Goal: Information Seeking & Learning: Find specific fact

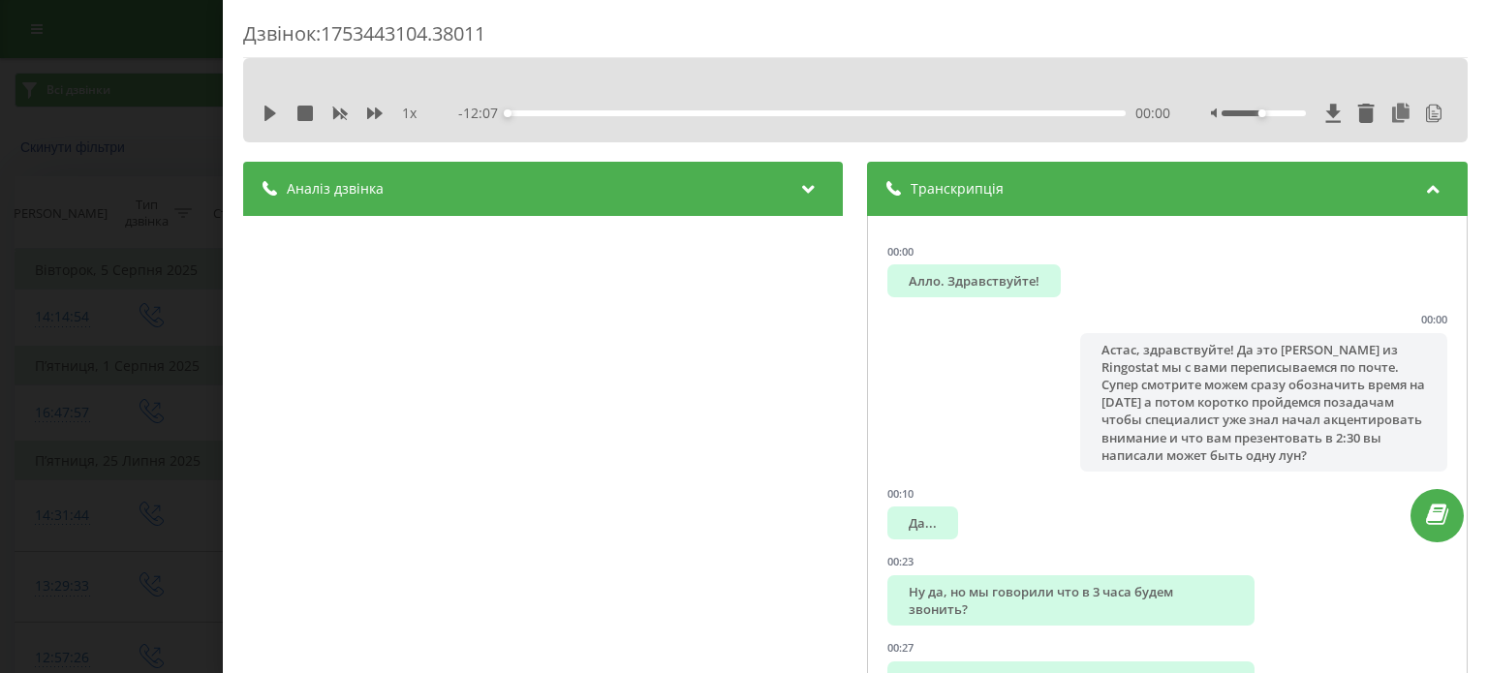
click at [112, 220] on div "Дзвінок : 1753443104.38011 1 x - 12:07 00:00 00:00 Транскрипція 00:00 Алло. Здр…" at bounding box center [744, 336] width 1488 height 673
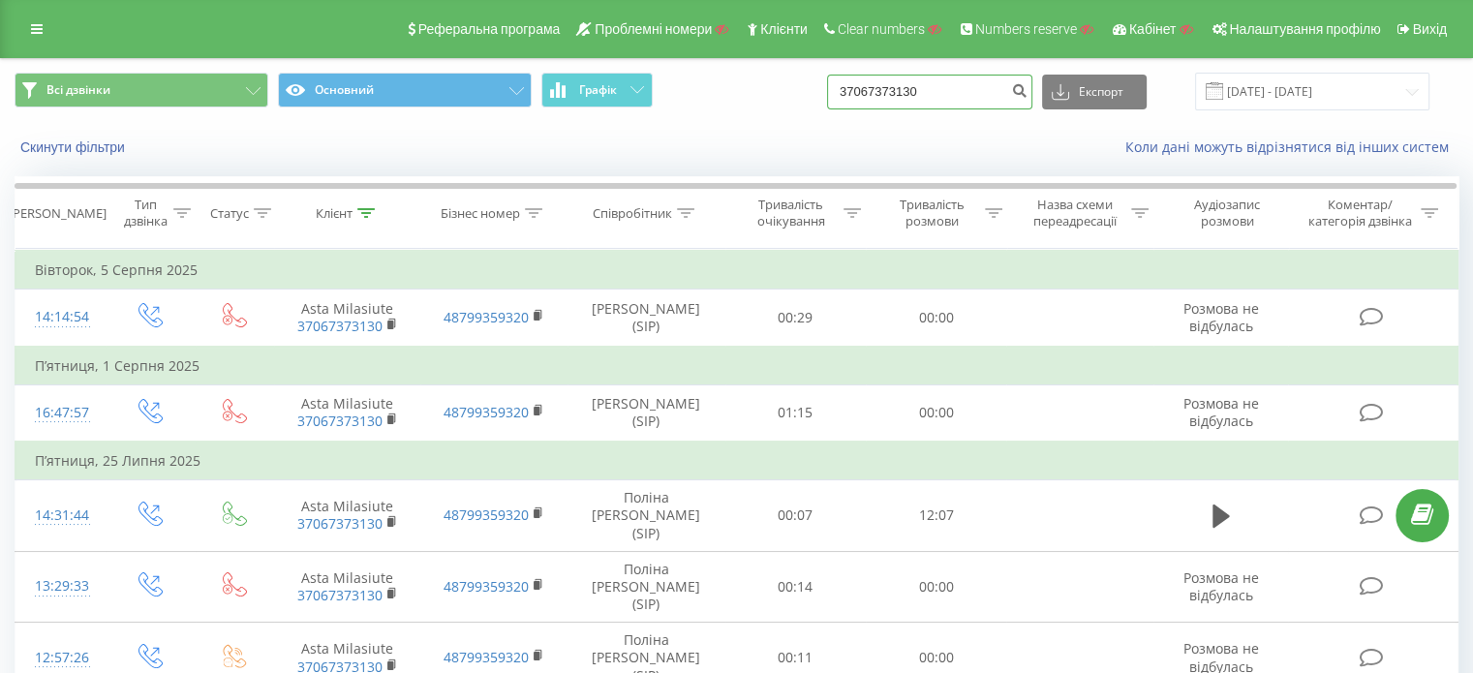
click at [967, 92] on input "37067373130" at bounding box center [929, 92] width 205 height 35
paste input "420739404661"
type input "420739404661"
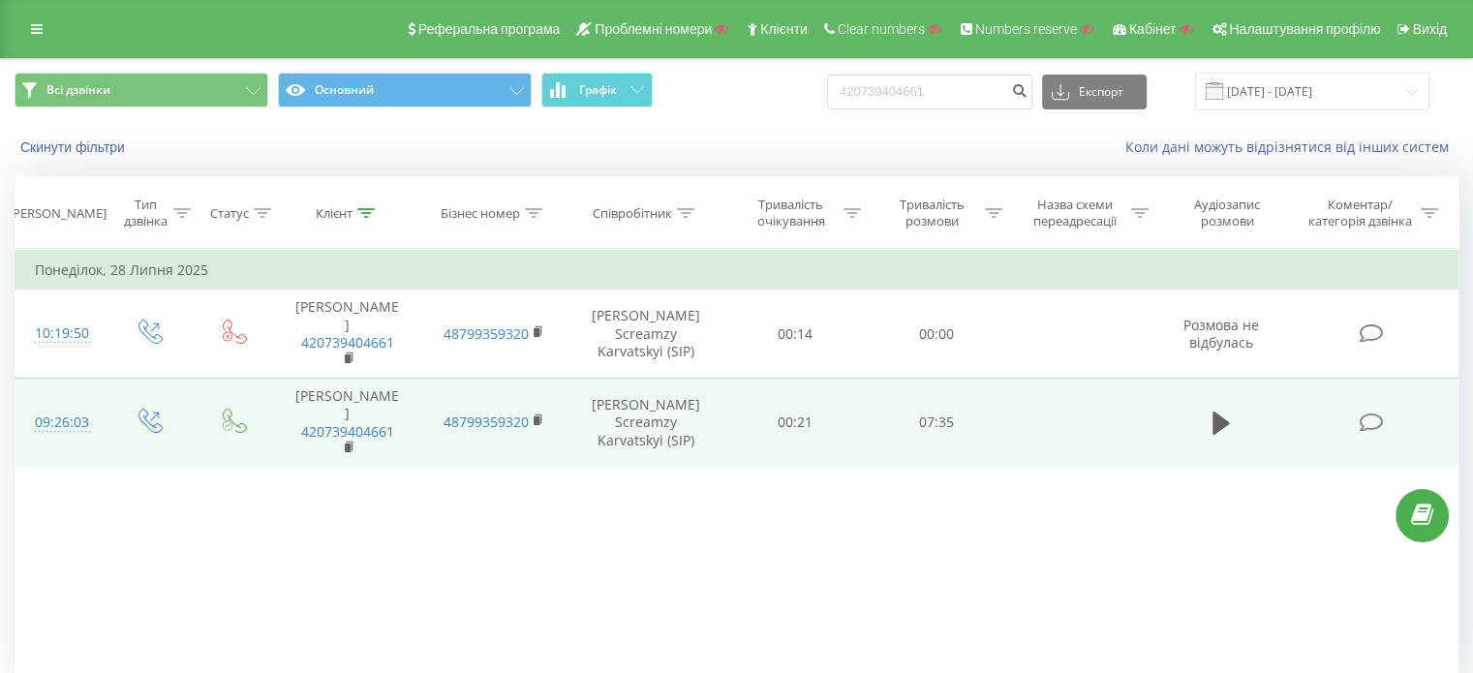
click at [1364, 413] on icon at bounding box center [1371, 423] width 24 height 20
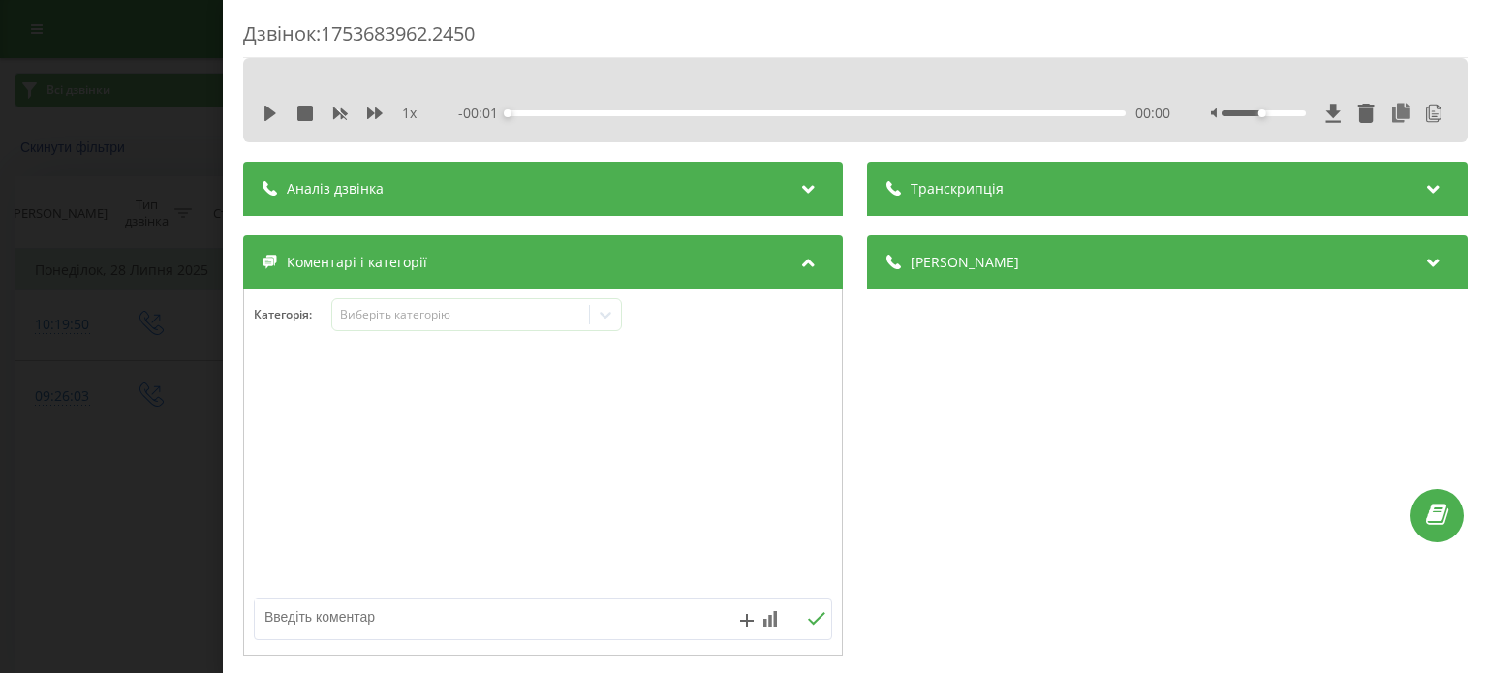
click at [1003, 188] on div "Транскрипція" at bounding box center [1168, 189] width 600 height 54
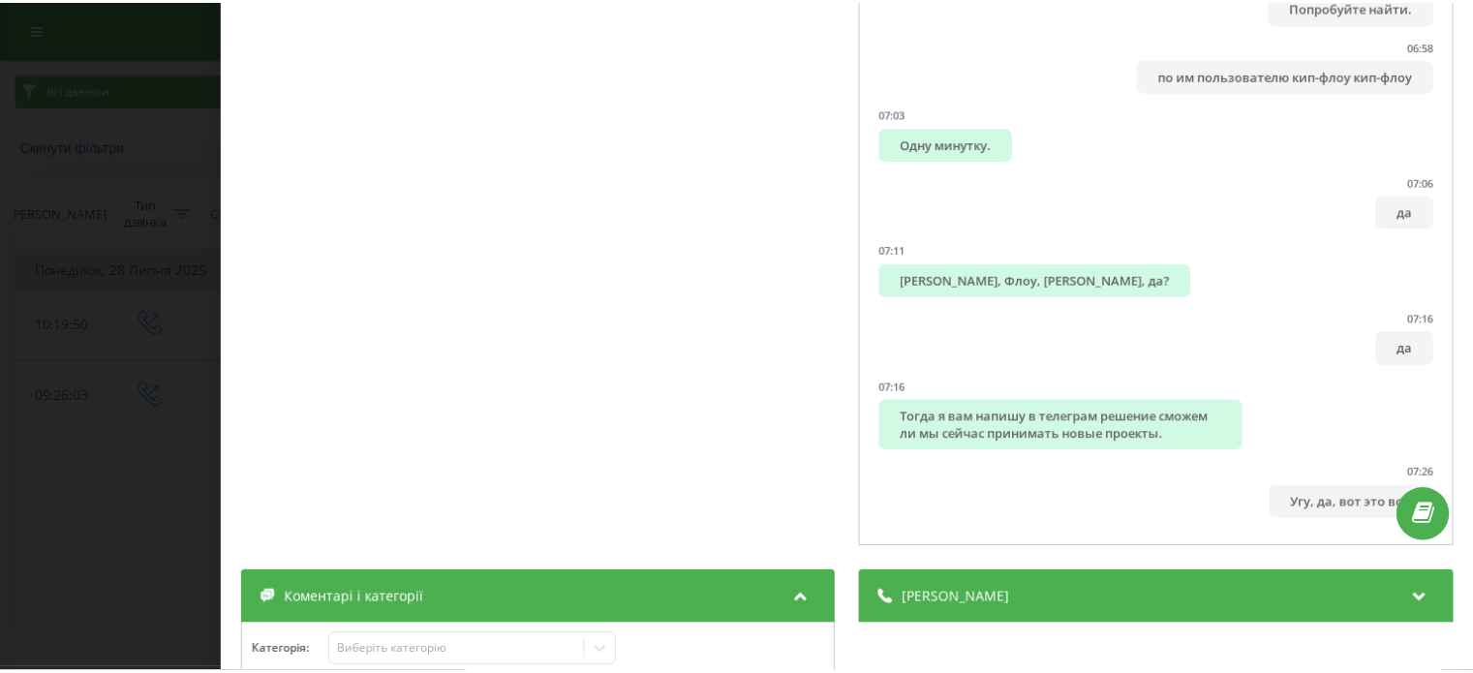
scroll to position [362, 0]
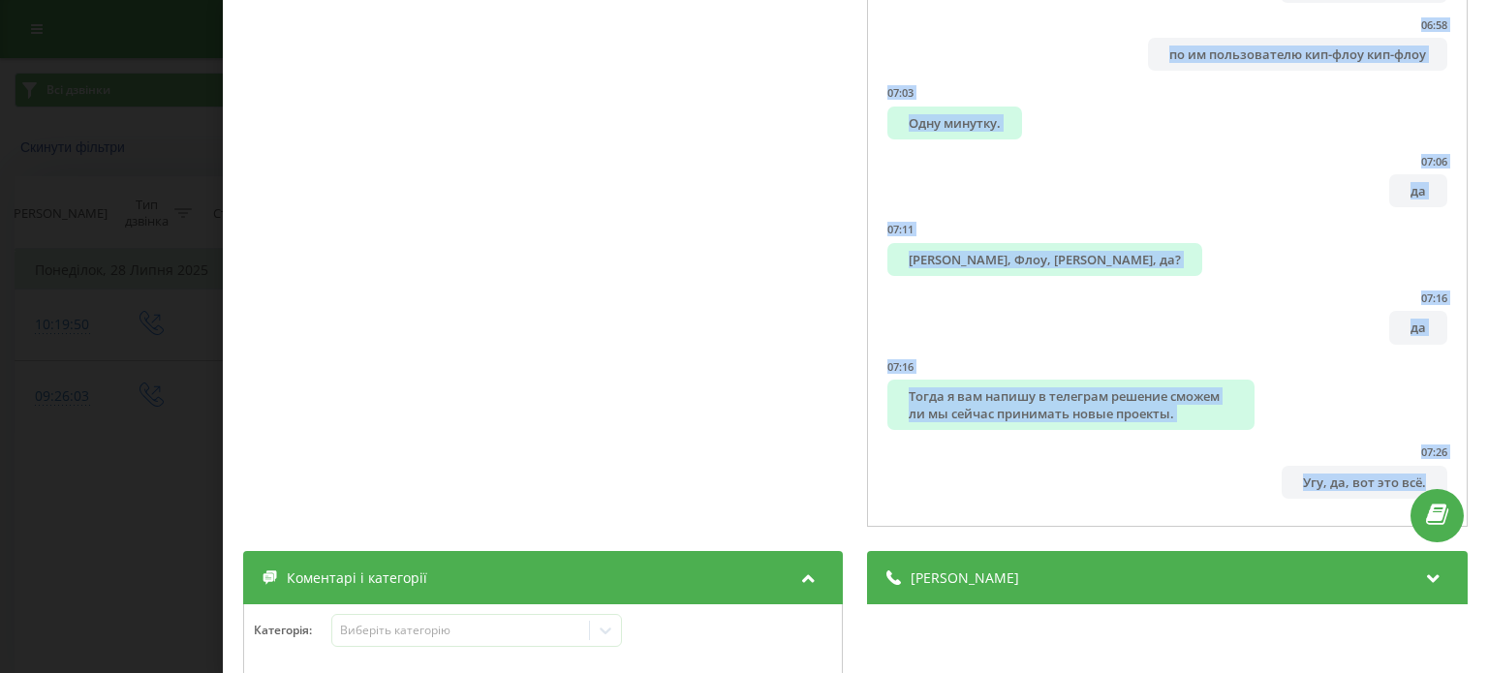
drag, startPoint x: 895, startPoint y: 272, endPoint x: 1401, endPoint y: 503, distance: 555.7
click at [1401, 503] on div "00:01 Алло? 00:02 Добрый день, Роман. 00:03 Добрый день. 00:03 Это компания Rin…" at bounding box center [1168, 191] width 600 height 674
copy ul "Алло? 00:02 Добрый день, Роман. 00:03 Добрый день. 00:03 Это компания Ringostat…"
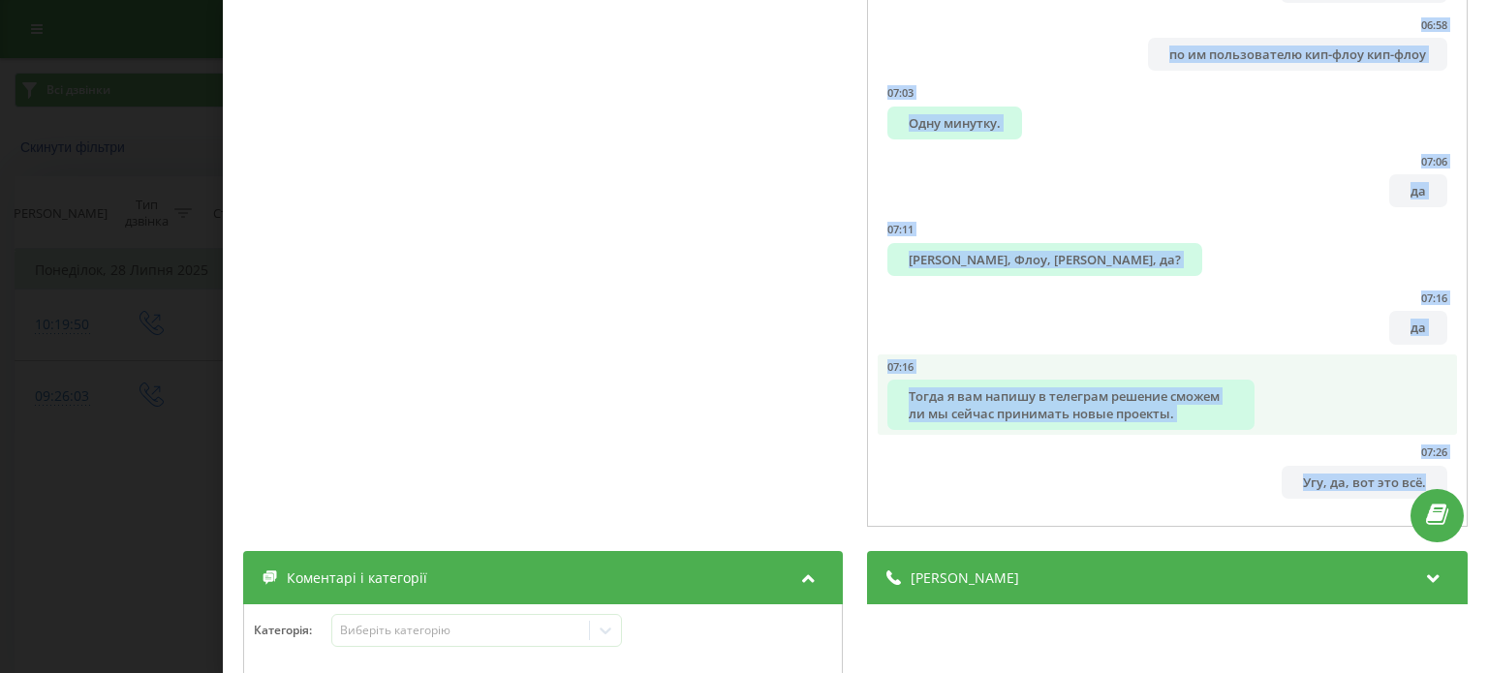
copy ul "Алло? 00:02 Добрый день, Роман. 00:03 Добрый день. 00:03 Это компания Ringostat…"
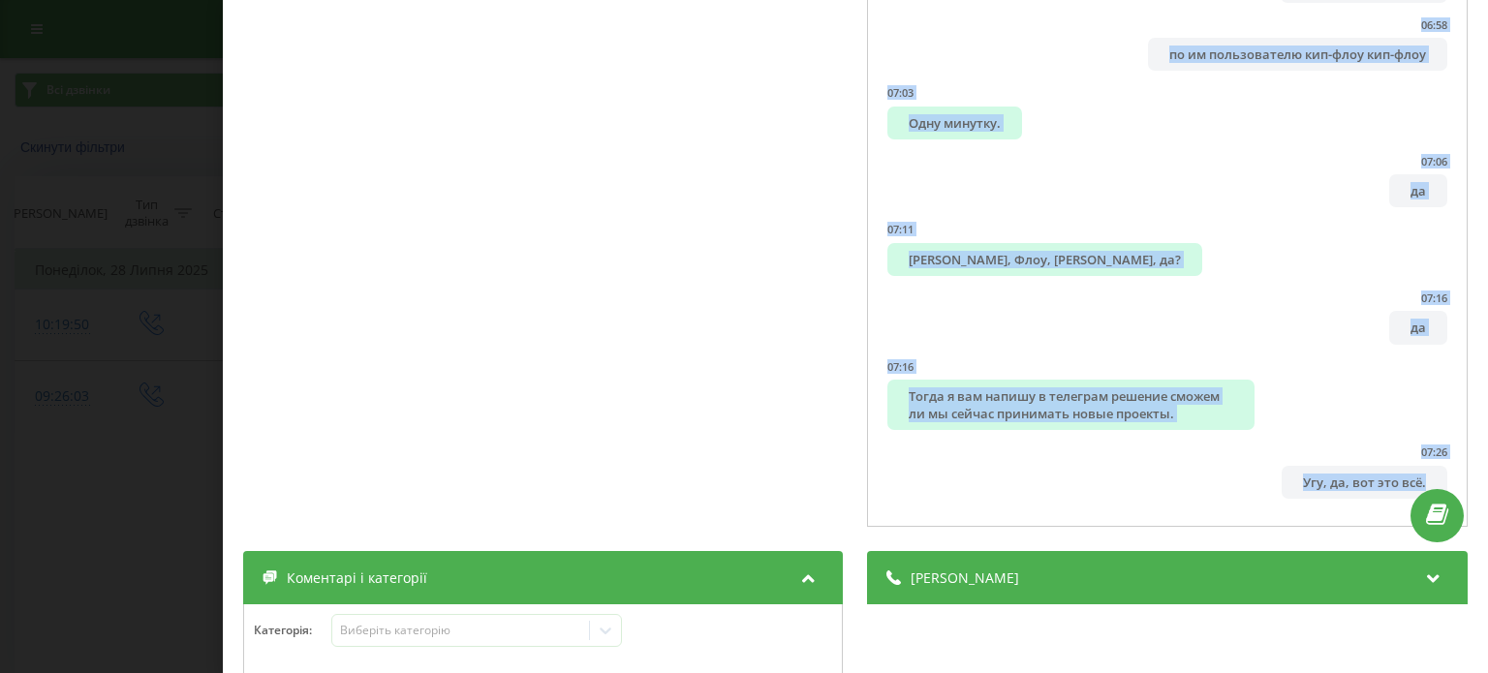
click at [156, 159] on div "Дзвінок : 1753683962.2450 1 x - 07:31 00:00 00:00 Транскрипція 00:01 Алло? 00:0…" at bounding box center [744, 336] width 1488 height 673
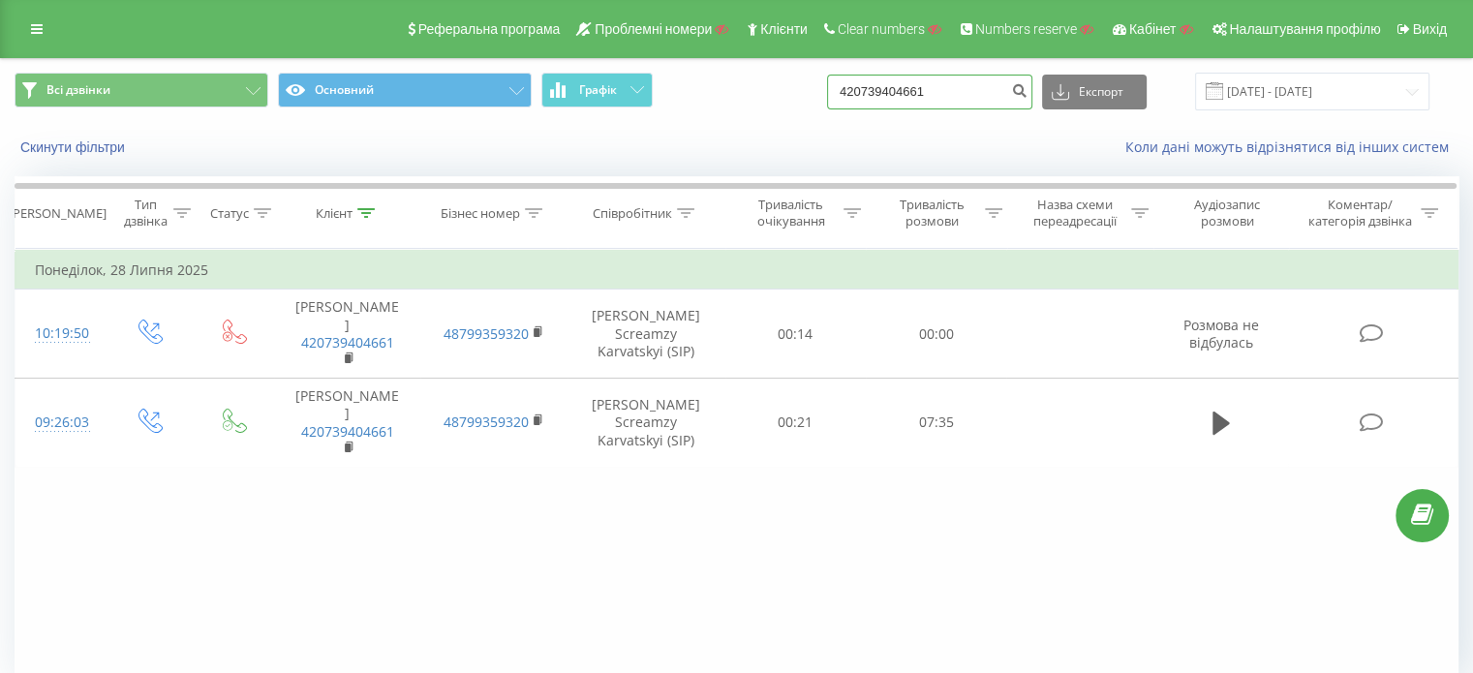
click at [996, 96] on input "420739404661" at bounding box center [929, 92] width 205 height 35
paste input "38093543588"
type input "380935435881"
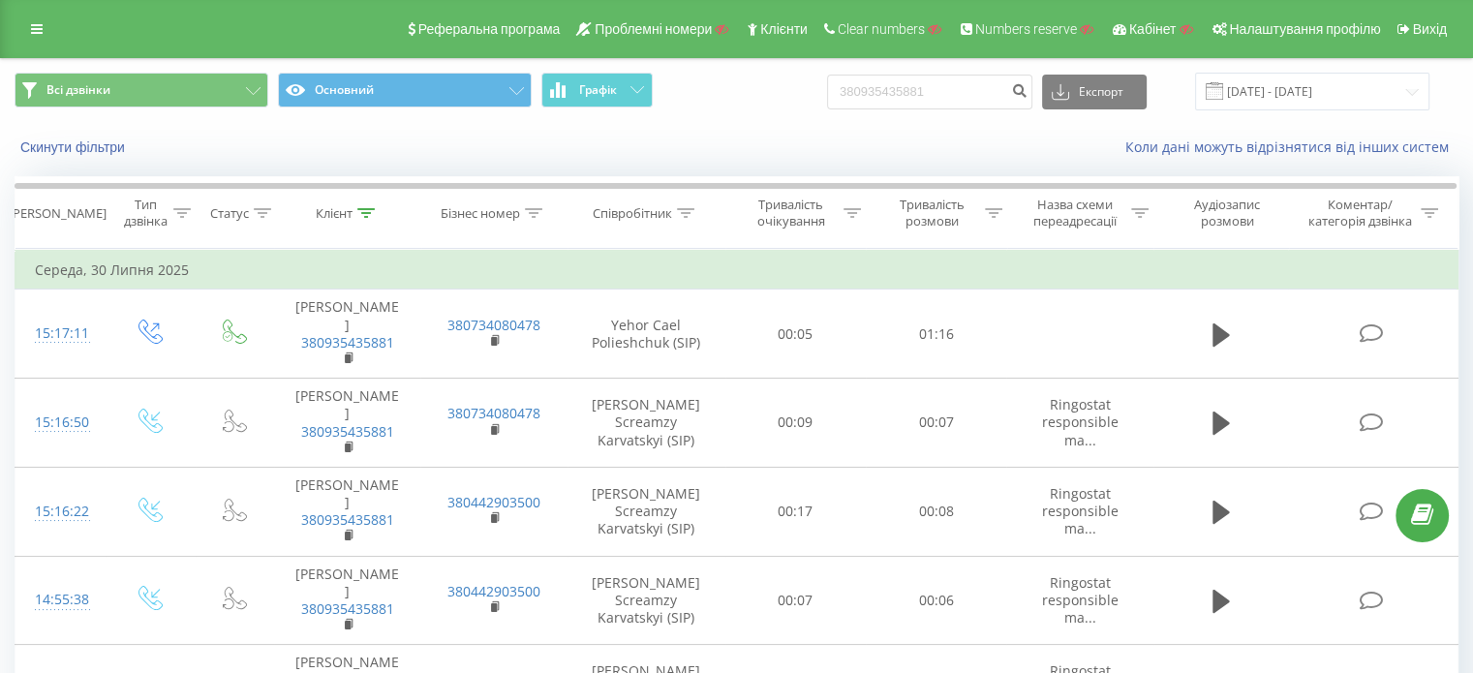
scroll to position [755, 0]
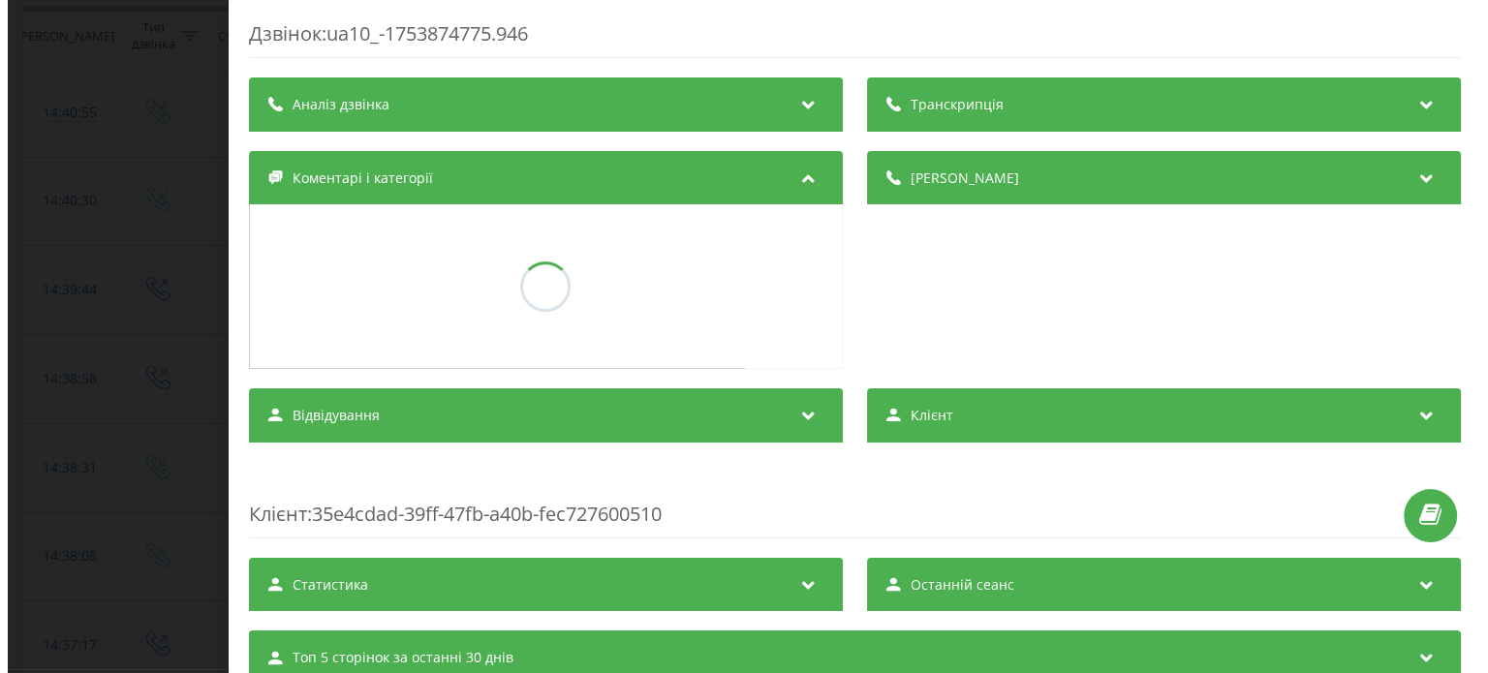
scroll to position [531, 0]
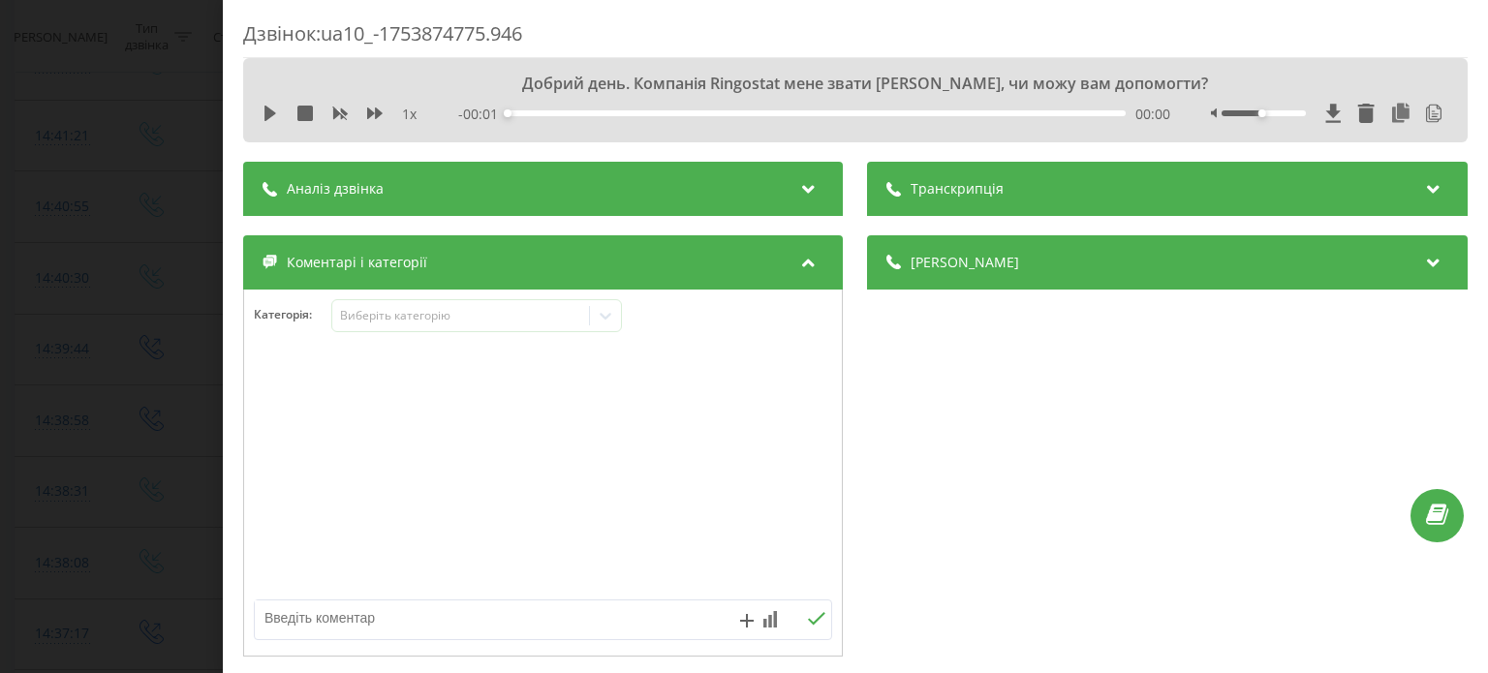
click at [1080, 197] on div "Транскрипція" at bounding box center [1168, 189] width 600 height 54
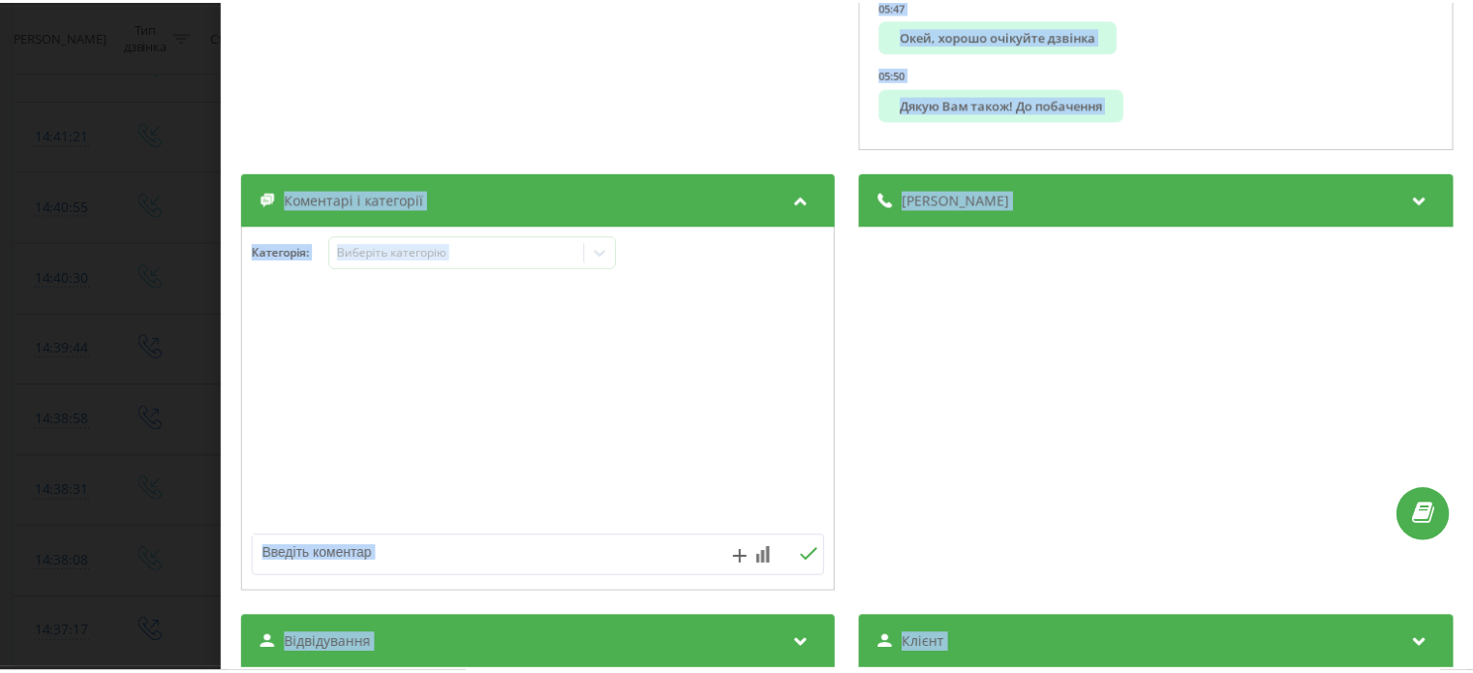
scroll to position [773, 0]
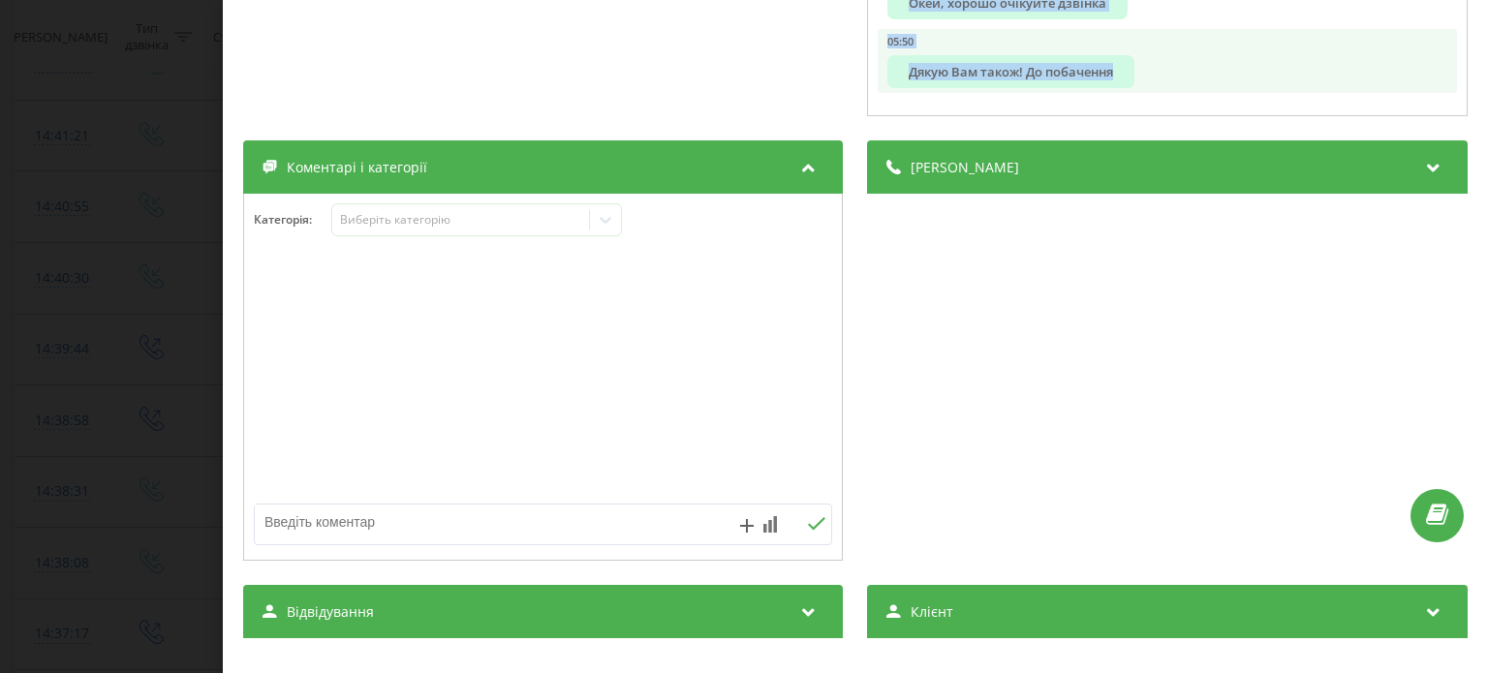
drag, startPoint x: 900, startPoint y: 270, endPoint x: 1251, endPoint y: 92, distance: 394.2
copy ul "Добрий день. Компанія Ringostat мене звати Андріян, чи можу вам допомогти? 00:0…"
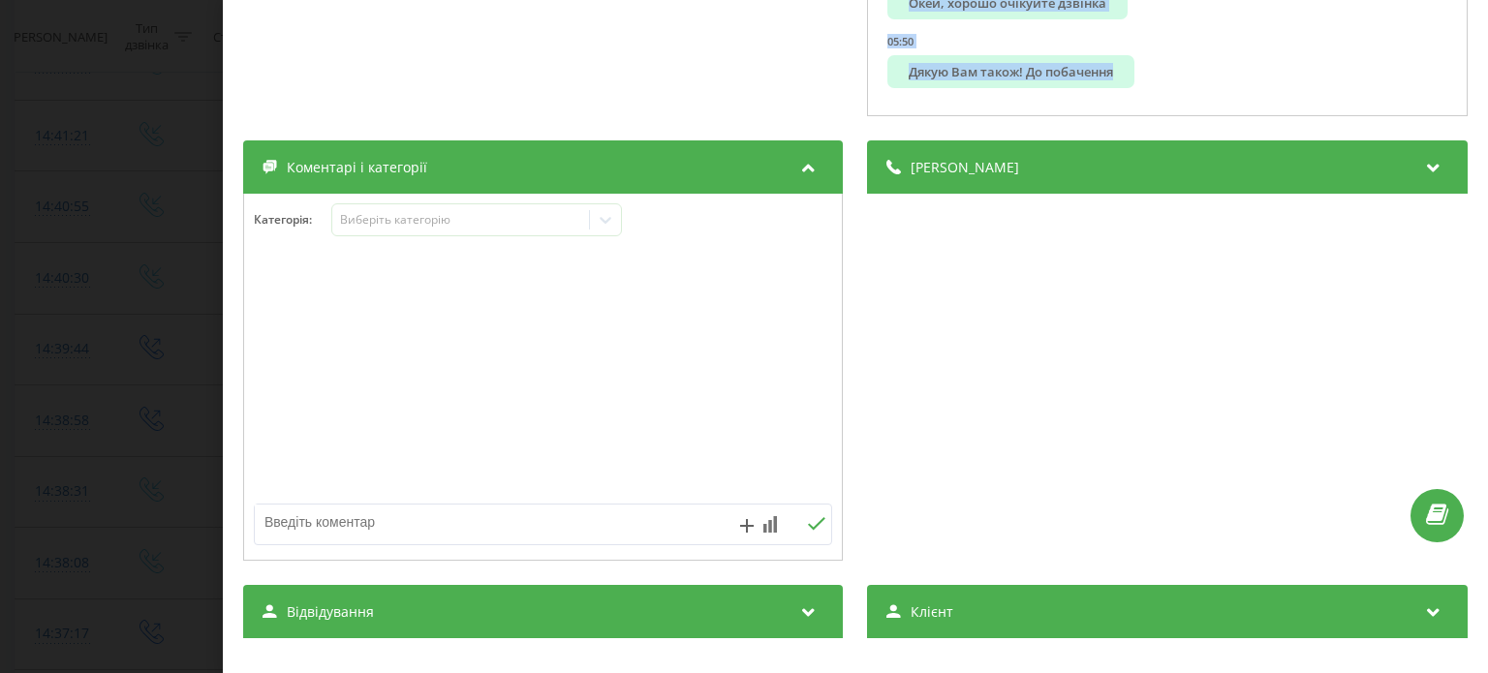
click at [139, 114] on div "Дзвінок : ua10_-1753874775.946 1 x - 05:54 00:00 00:00 Транскрипція 00:00 Добри…" at bounding box center [744, 336] width 1488 height 673
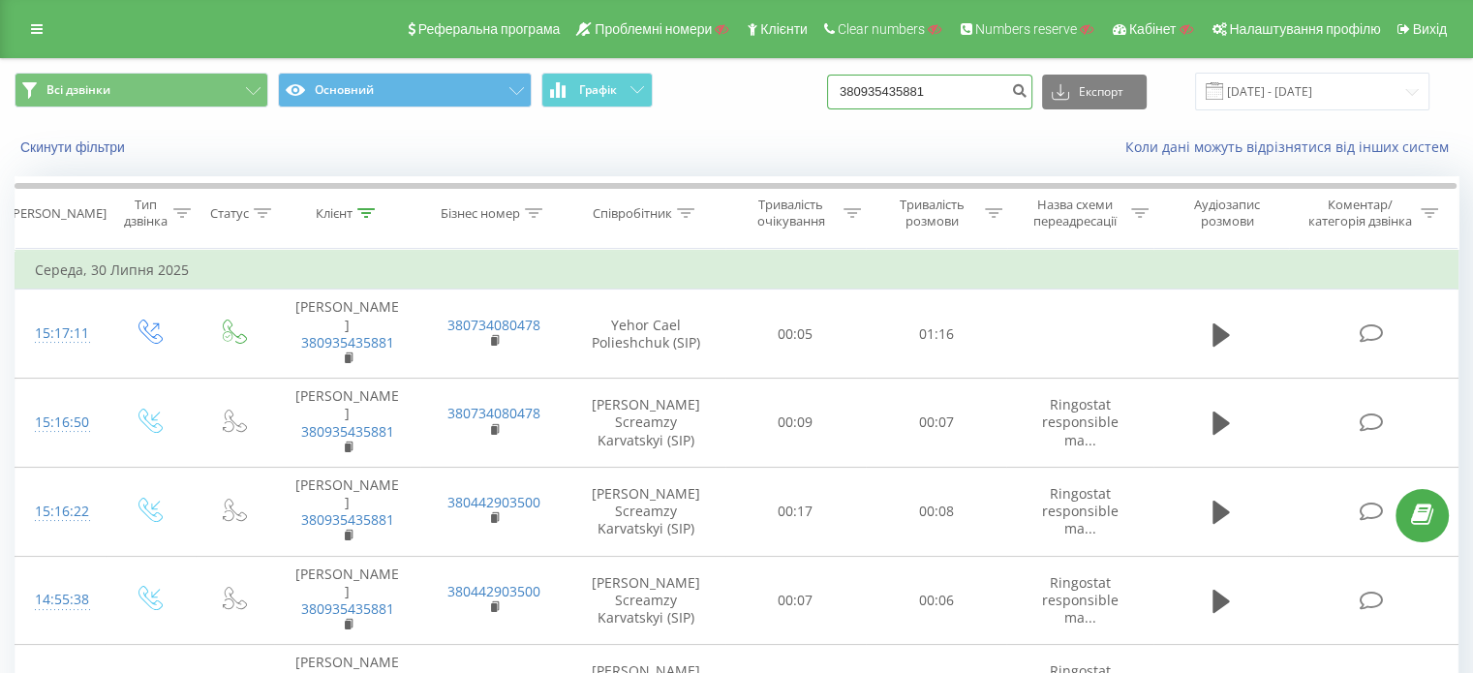
click at [993, 98] on input "380935435881" at bounding box center [929, 92] width 205 height 35
paste input "77007217340"
type input "77007217340"
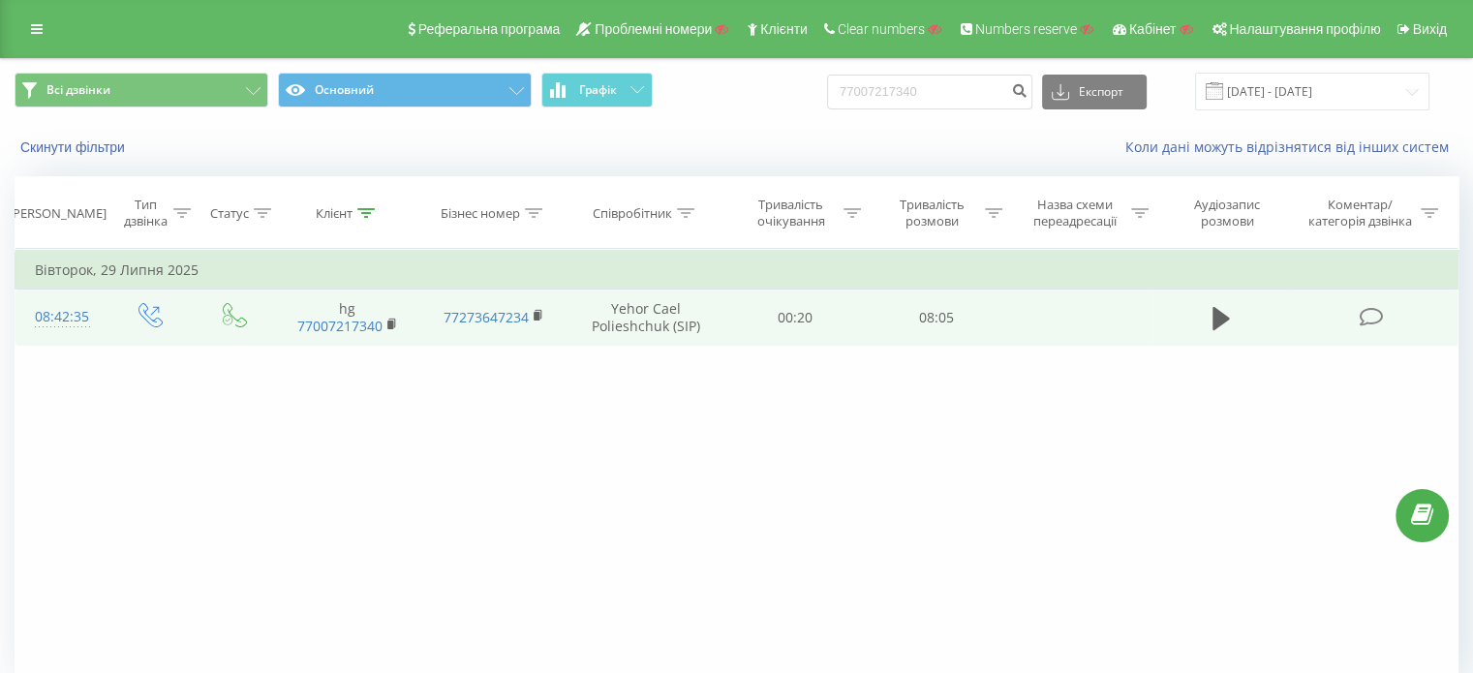
click at [1366, 315] on icon at bounding box center [1371, 317] width 24 height 20
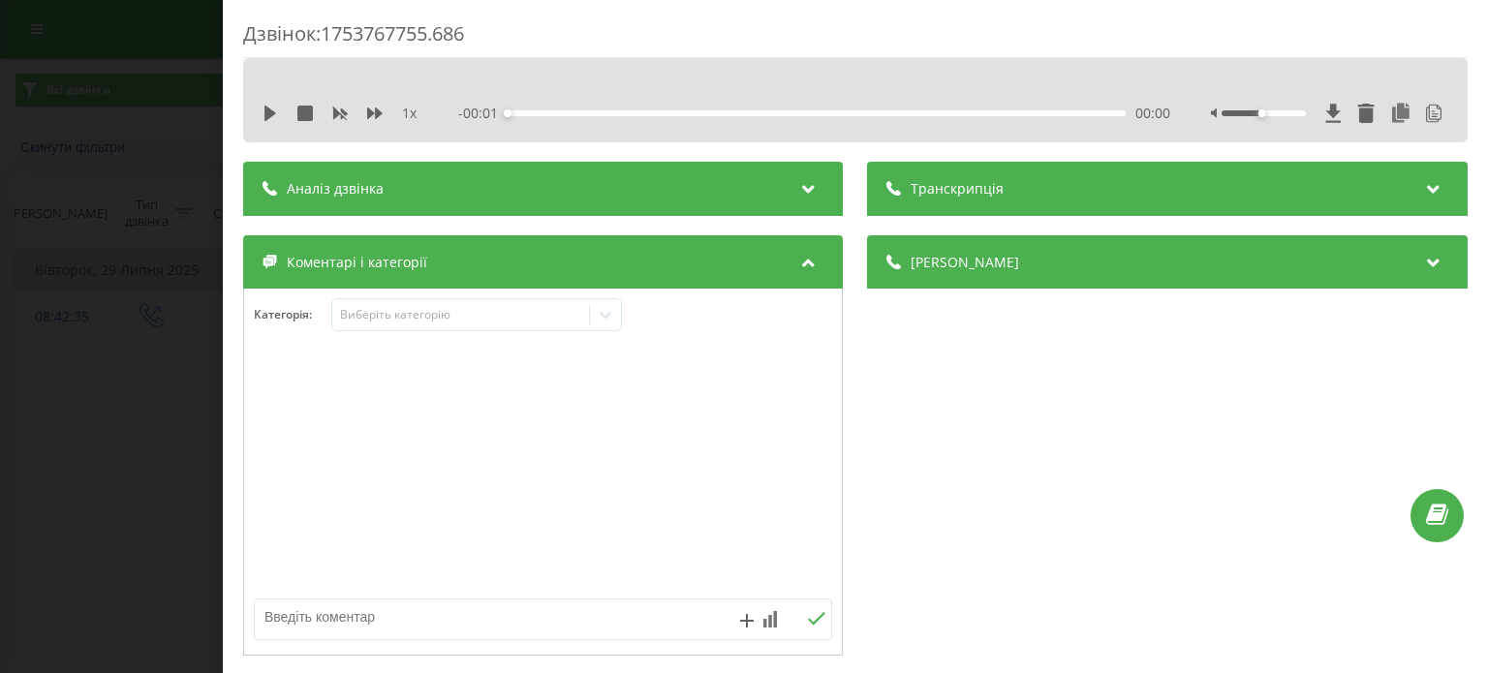
click at [959, 187] on span "Транскрипція" at bounding box center [957, 188] width 93 height 19
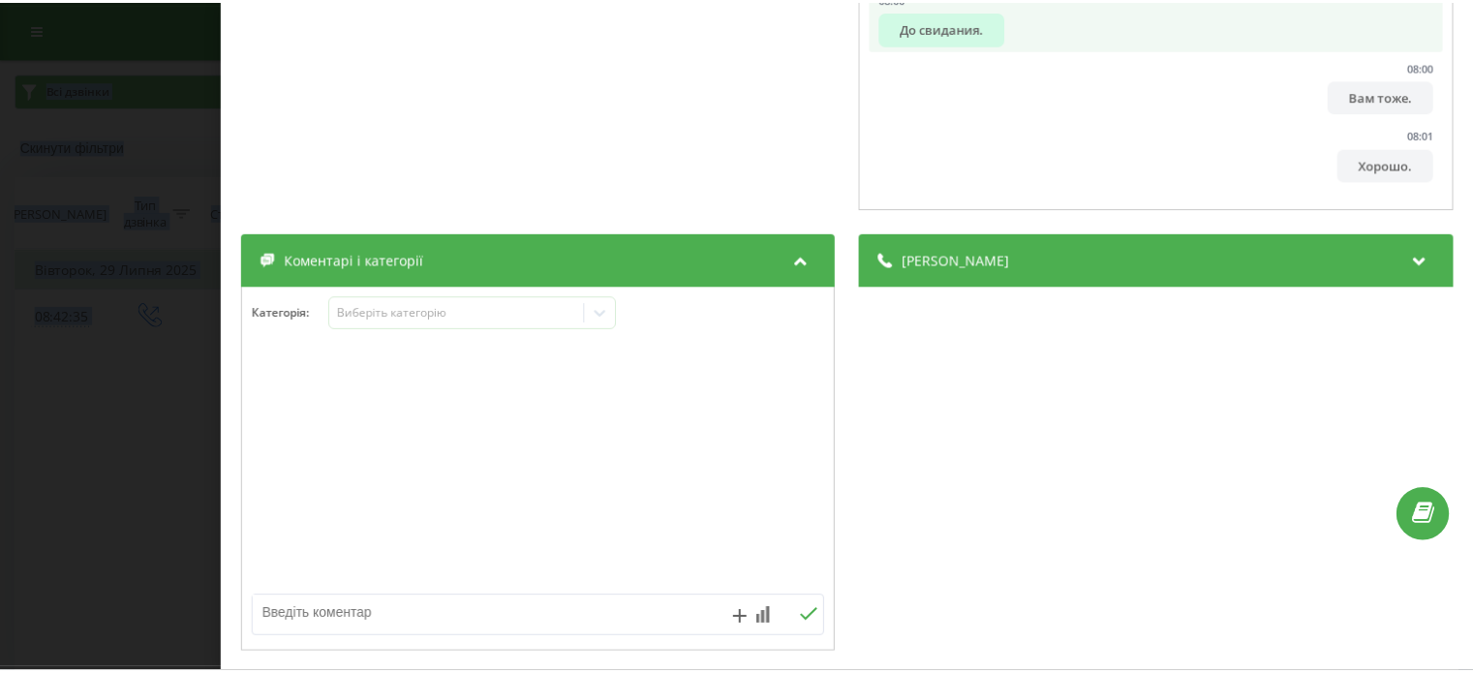
scroll to position [657, 0]
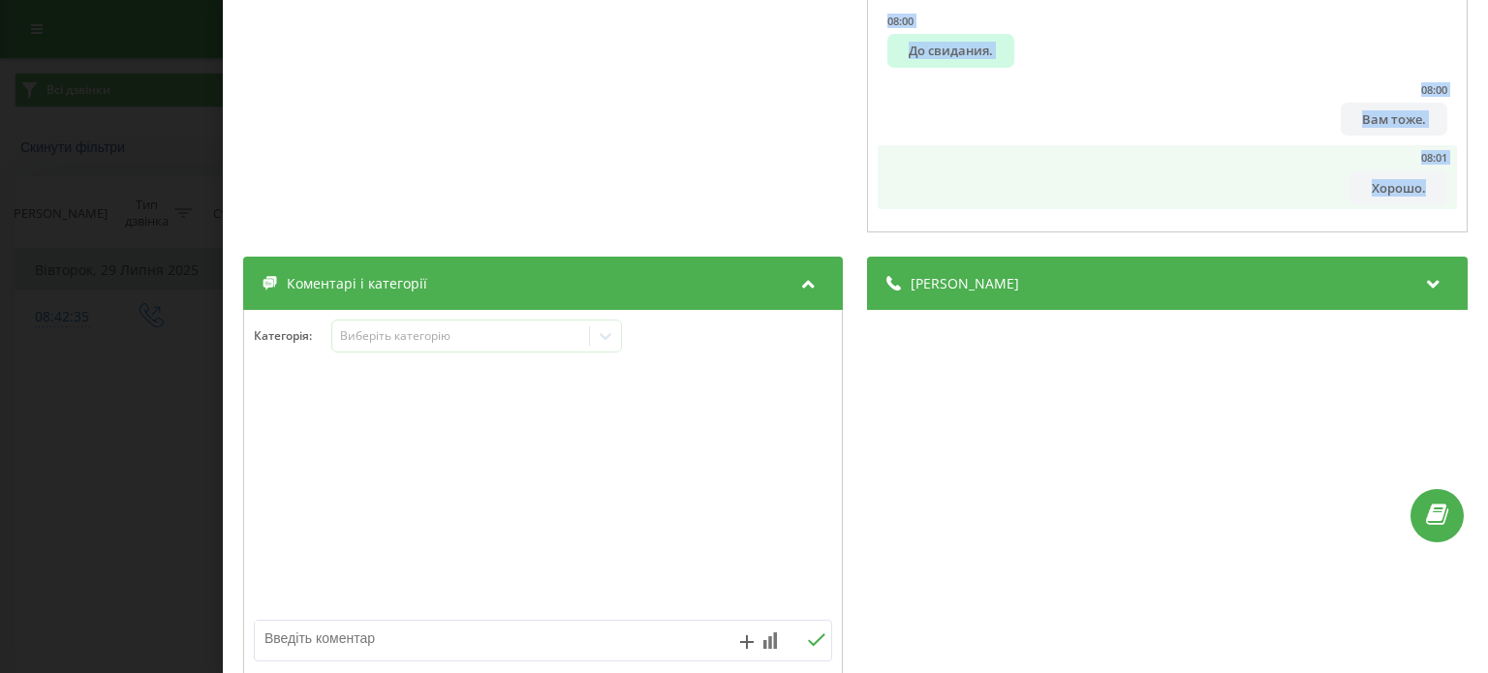
drag, startPoint x: 898, startPoint y: 262, endPoint x: 1403, endPoint y: 203, distance: 508.1
copy ul "Да. 00:02 Добрый день, это Рингостат, меня зовут Егор. 00:06 Мы получили вашу р…"
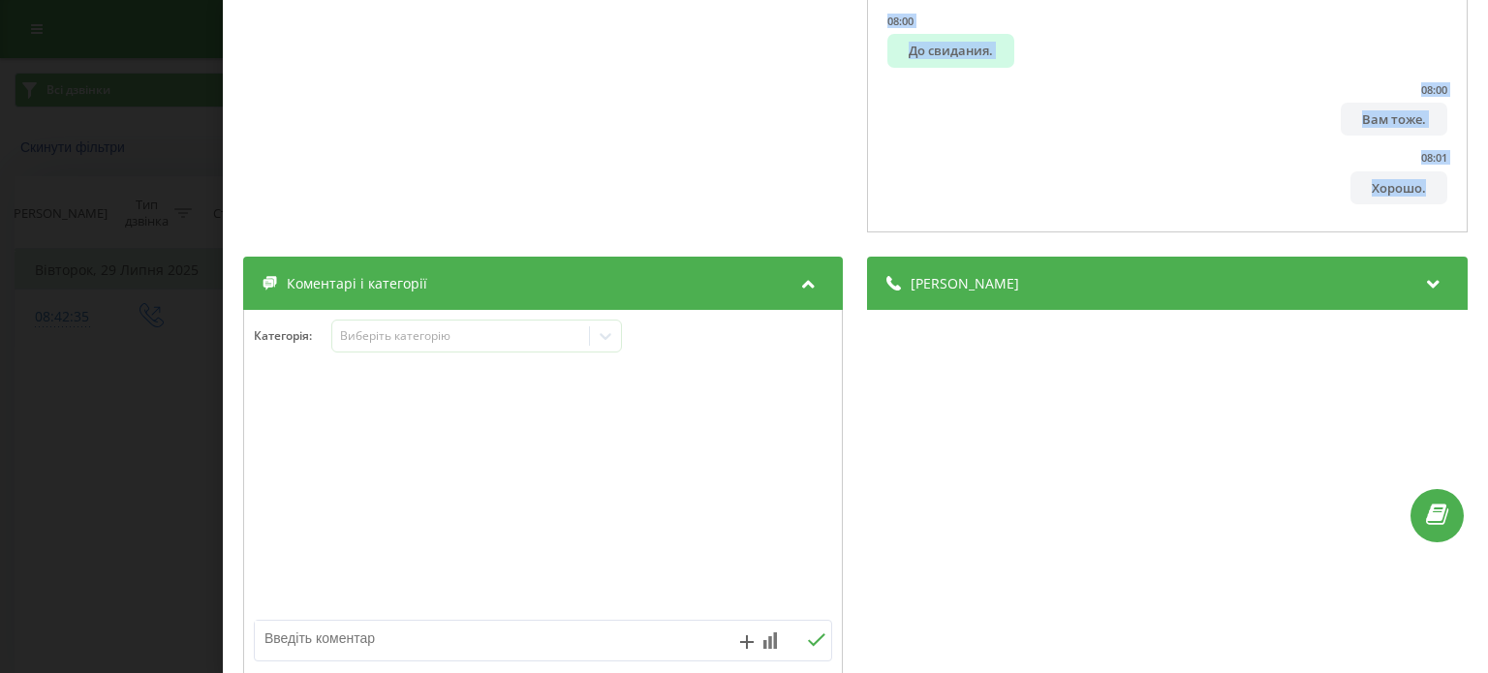
click at [179, 92] on div "Дзвінок : 1753767755.686 1 x - 08:03 00:00 00:00 Транскрипція 00:02 Да. 00:02 Д…" at bounding box center [744, 336] width 1488 height 673
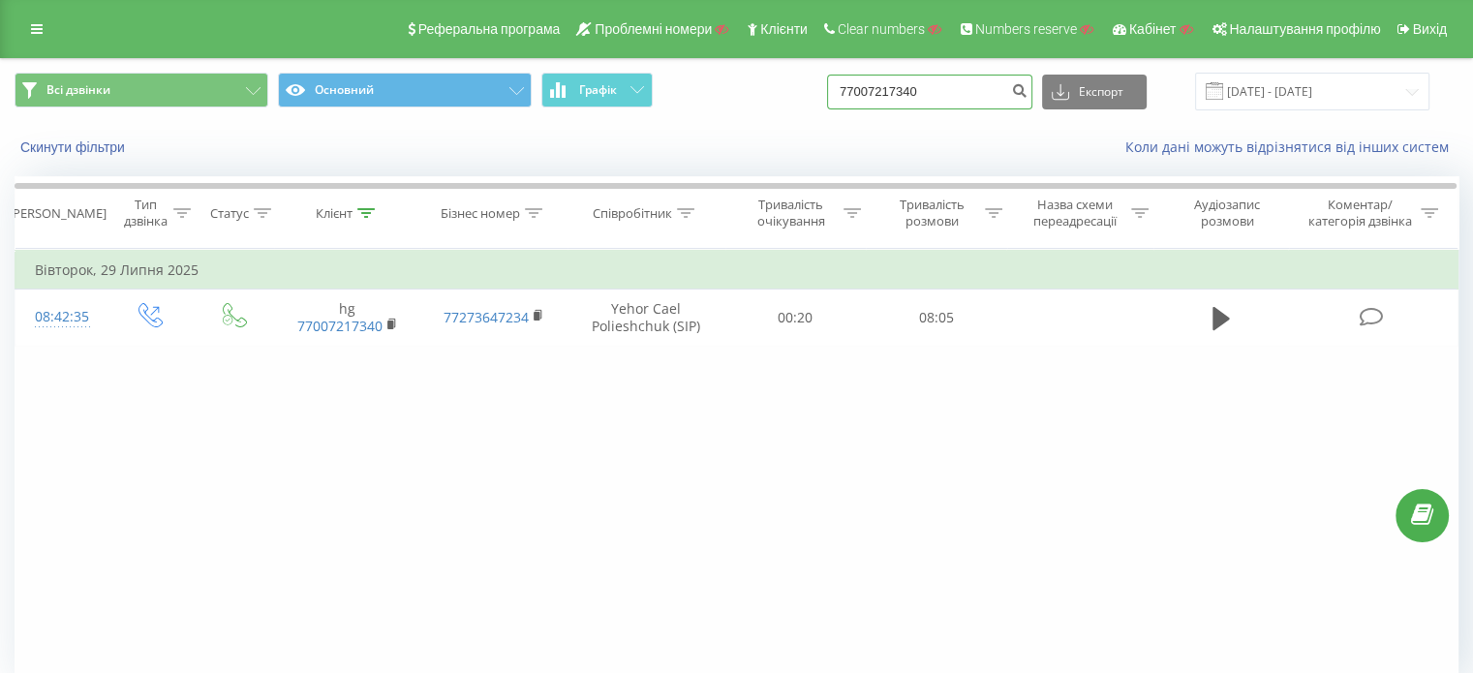
click at [953, 90] on input "77007217340" at bounding box center [929, 92] width 205 height 35
paste input "380638333733"
type input "380638333733"
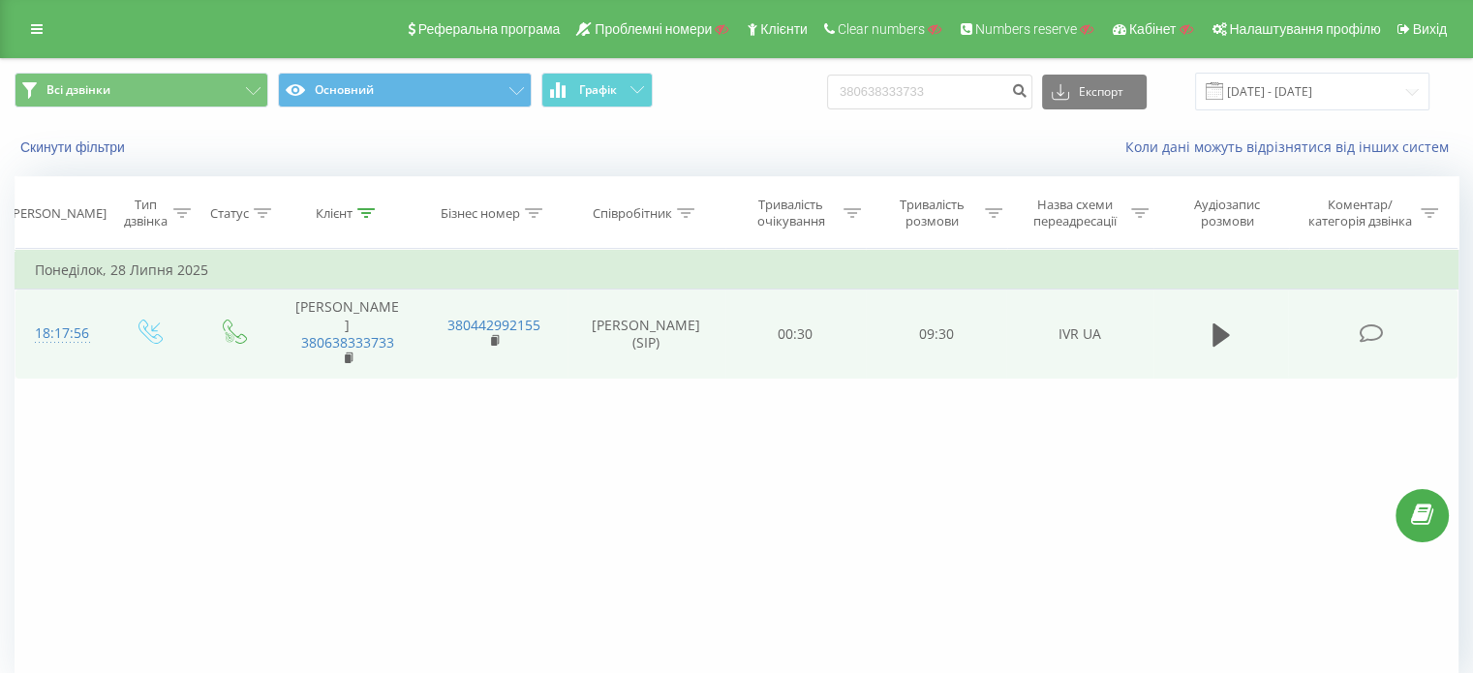
click at [1376, 324] on icon at bounding box center [1371, 334] width 24 height 20
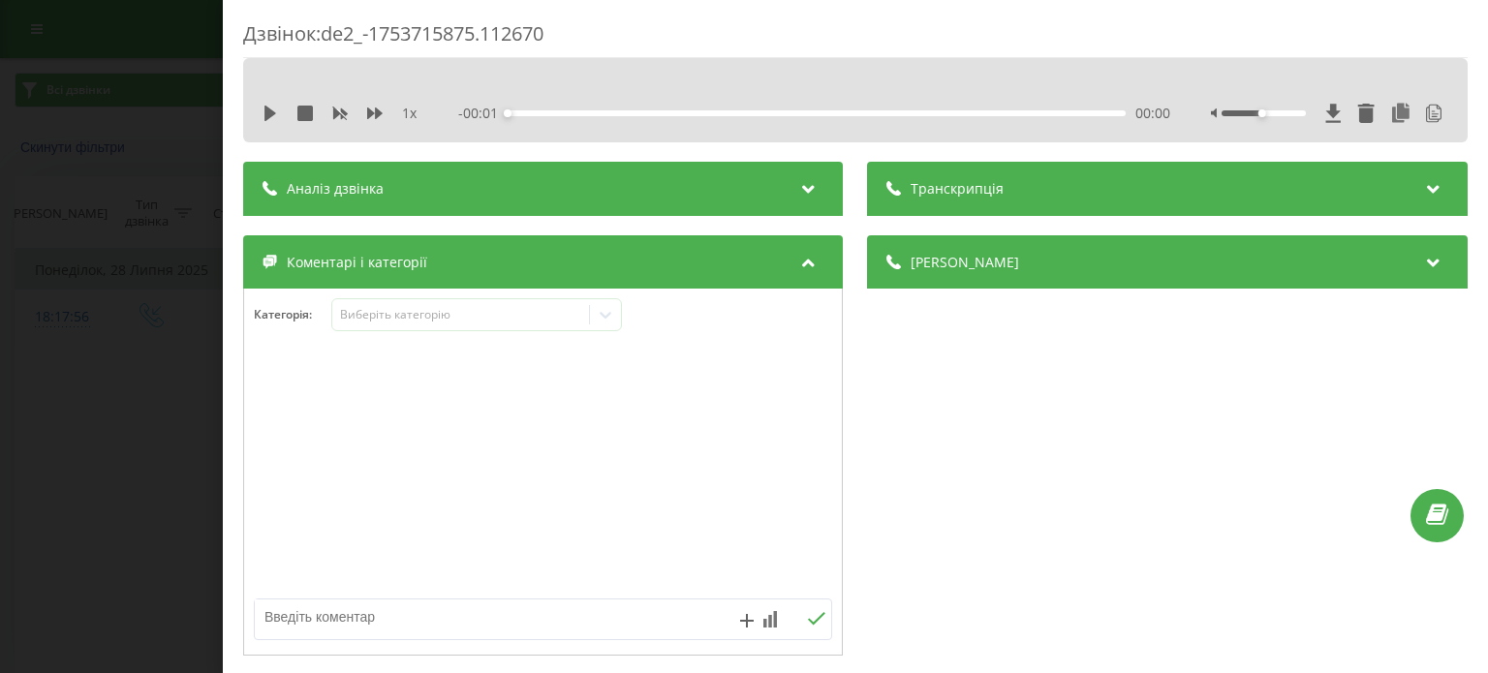
click at [1144, 188] on div "Транскрипція" at bounding box center [1168, 189] width 600 height 54
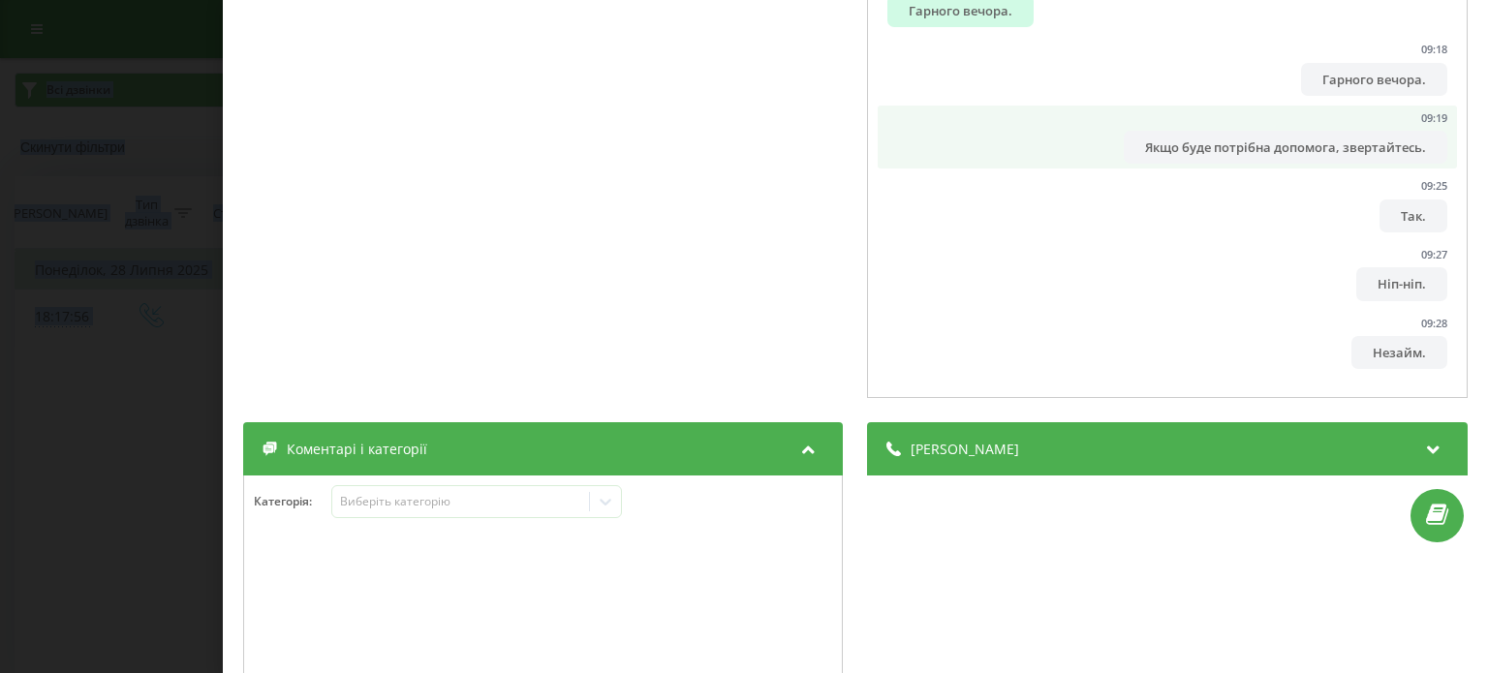
scroll to position [385, 0]
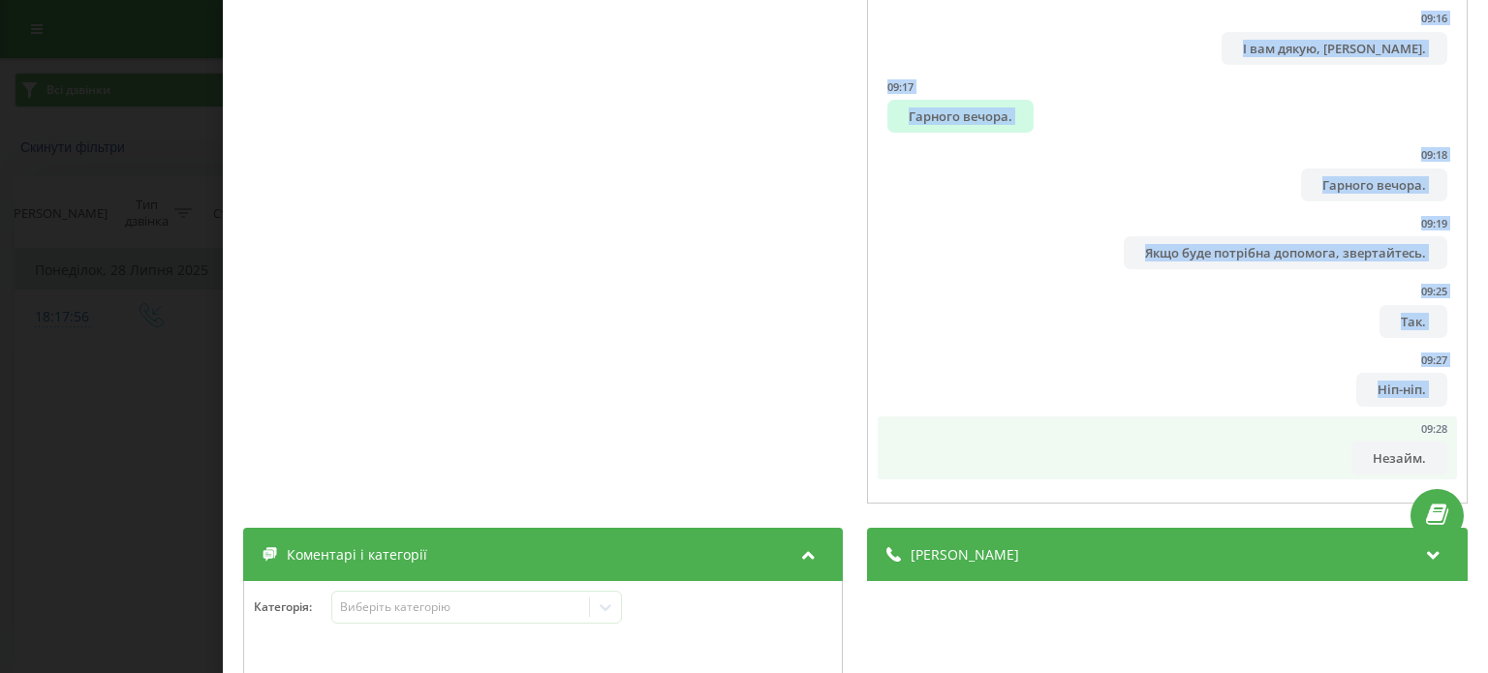
drag, startPoint x: 972, startPoint y: 255, endPoint x: 1392, endPoint y: 427, distance: 453.4
copy ul "Доброго дня! 00:02 Мене звати Поліна, компанія RINGOSTAT. 00:04 Чим можу допомо…"
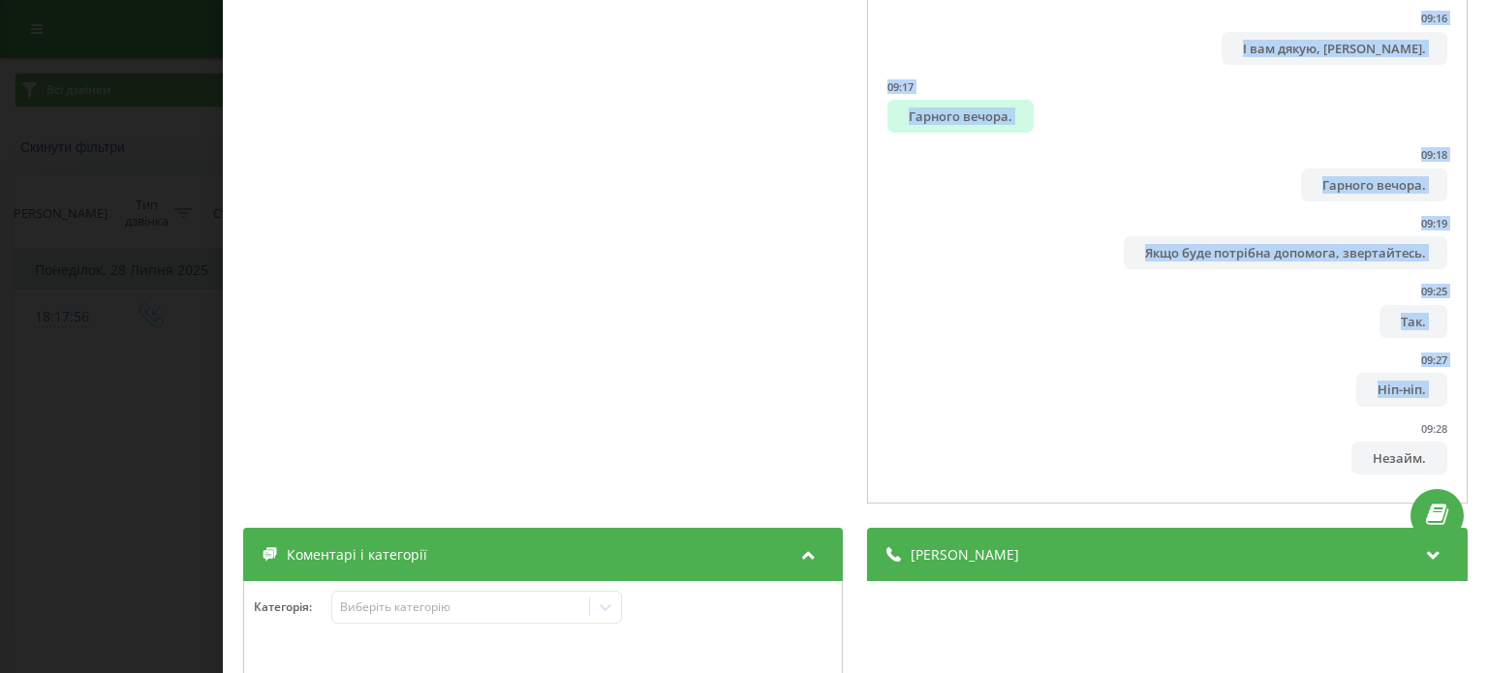
click at [148, 300] on div "Дзвінок : de2_-1753715875.112670 1 x - 09:30 00:00 00:00 Транскрипція 00:00 Доб…" at bounding box center [744, 336] width 1488 height 673
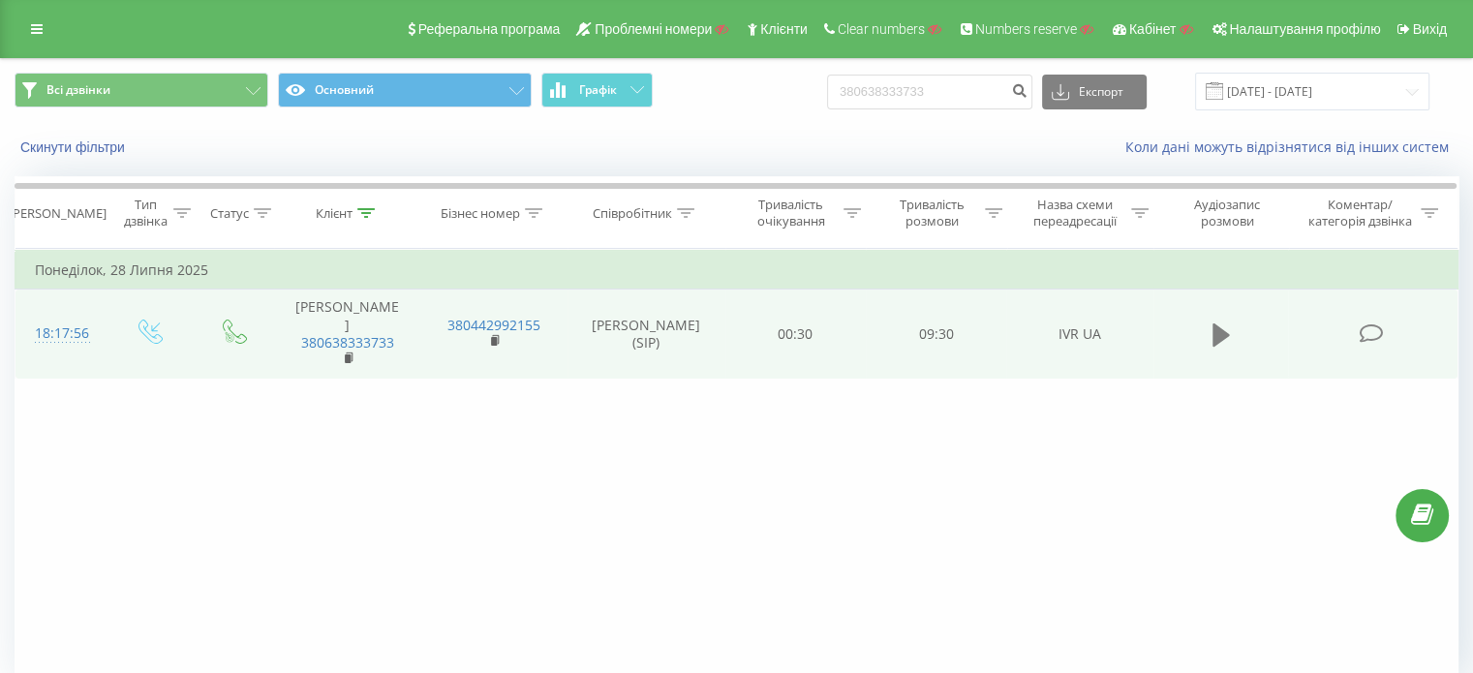
click at [1220, 322] on icon at bounding box center [1221, 335] width 17 height 27
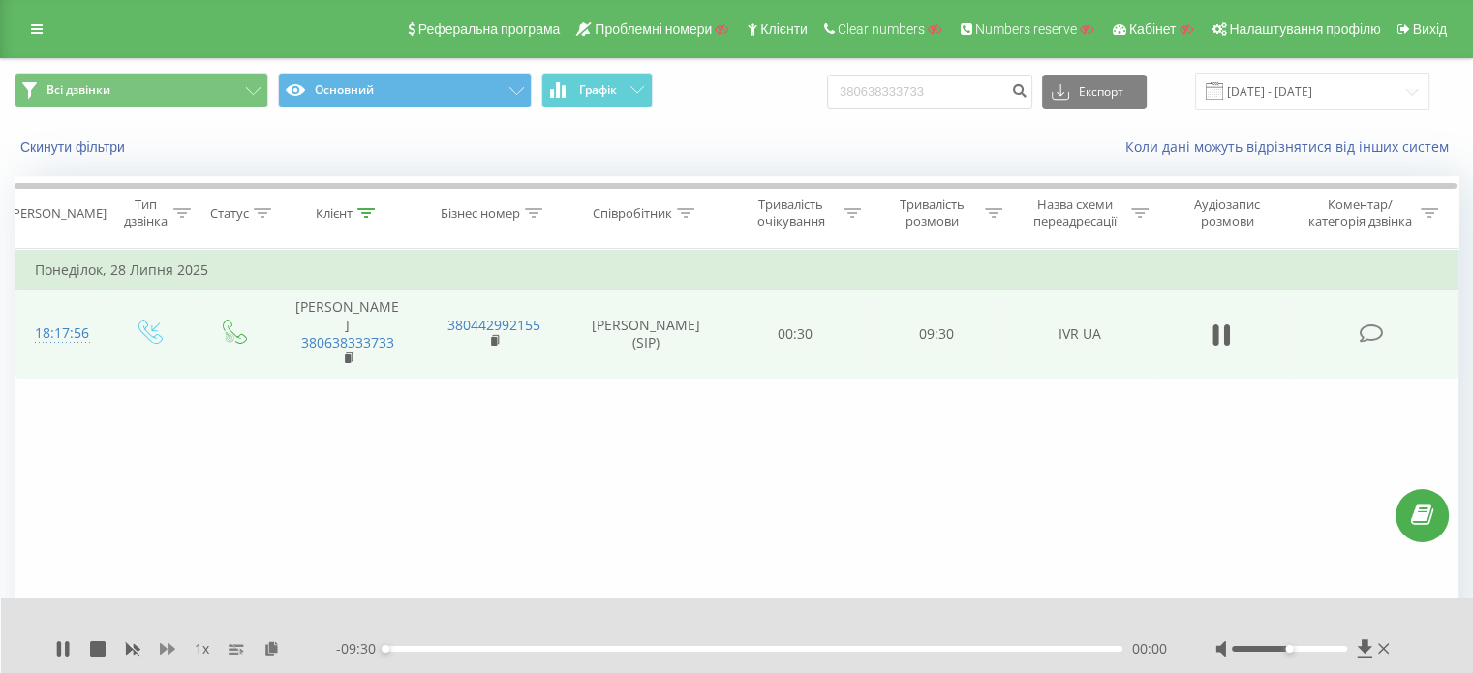
click at [170, 644] on icon at bounding box center [167, 649] width 15 height 12
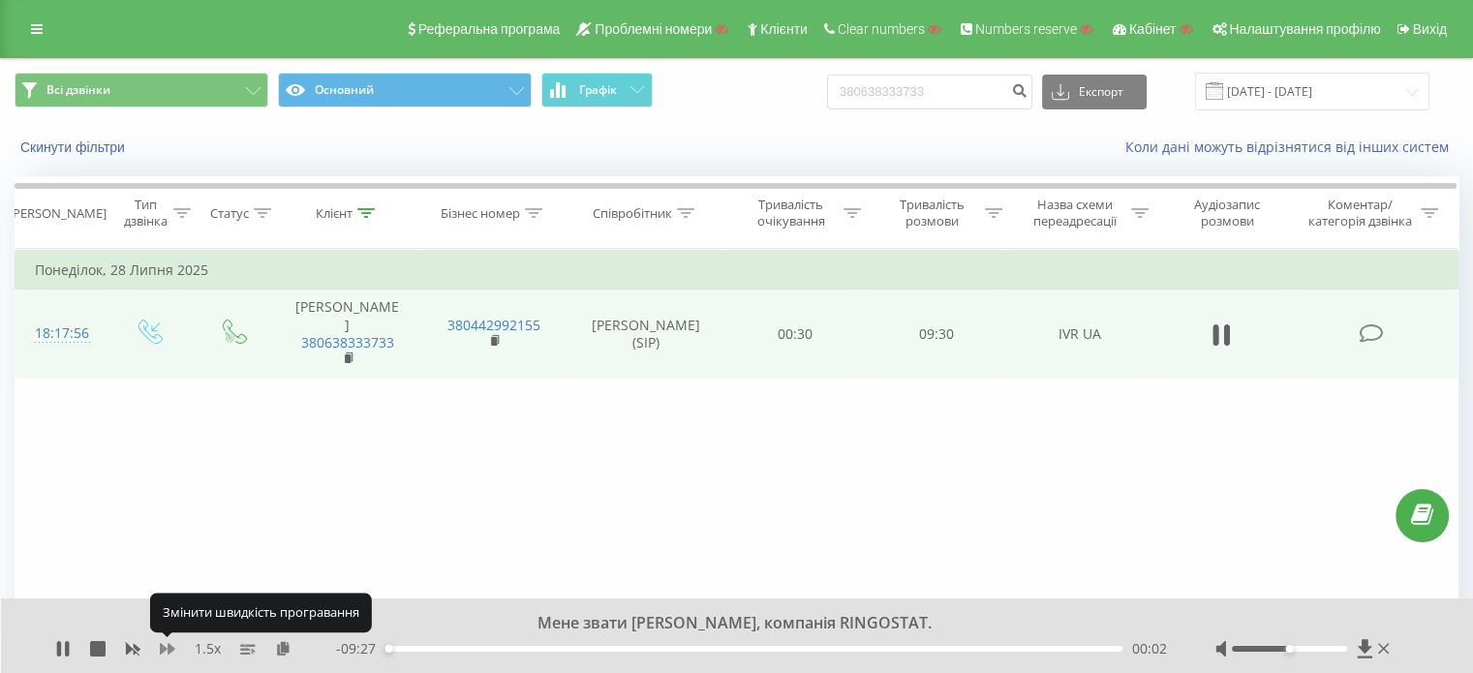
click at [170, 644] on icon at bounding box center [167, 649] width 15 height 12
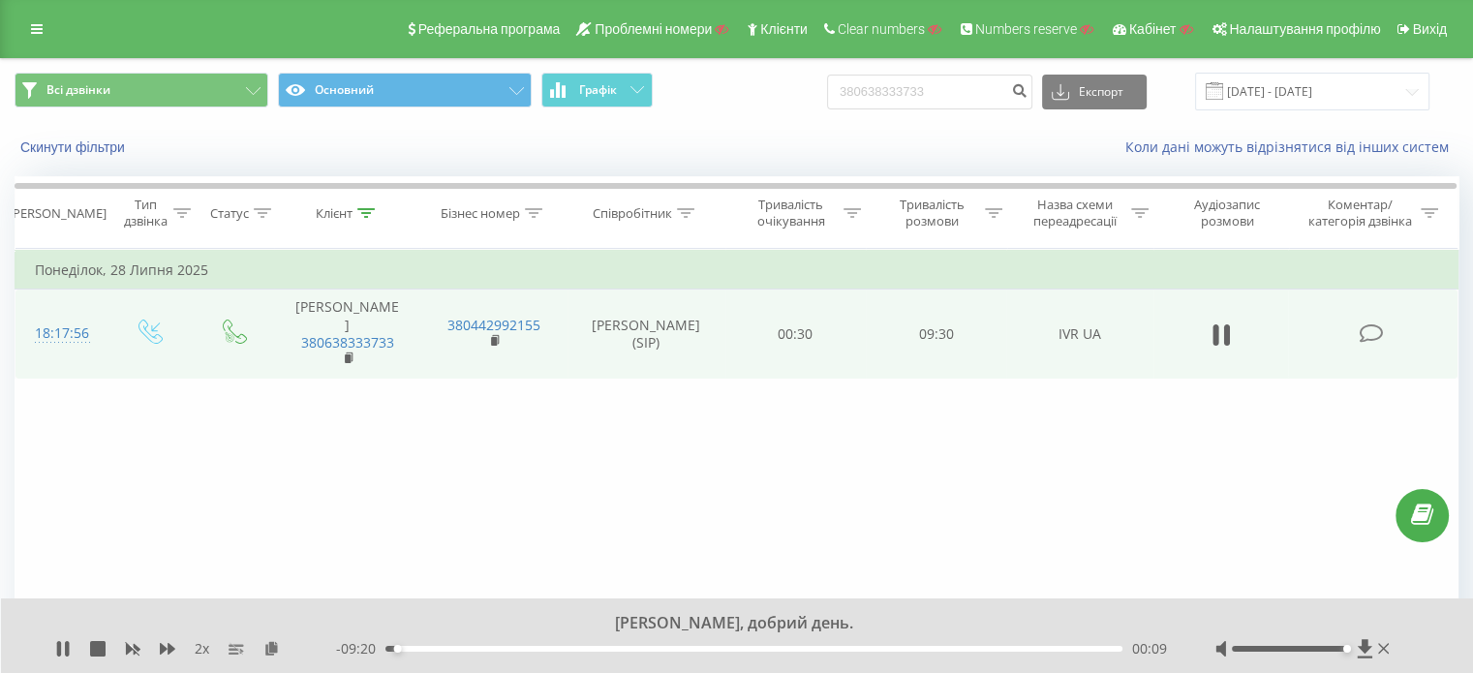
drag, startPoint x: 1286, startPoint y: 647, endPoint x: 1360, endPoint y: 667, distance: 76.4
click at [1360, 667] on div "Поліна, добрий день. 2 x - 09:20 00:09 00:09" at bounding box center [737, 636] width 1473 height 75
click at [169, 647] on icon at bounding box center [167, 649] width 15 height 12
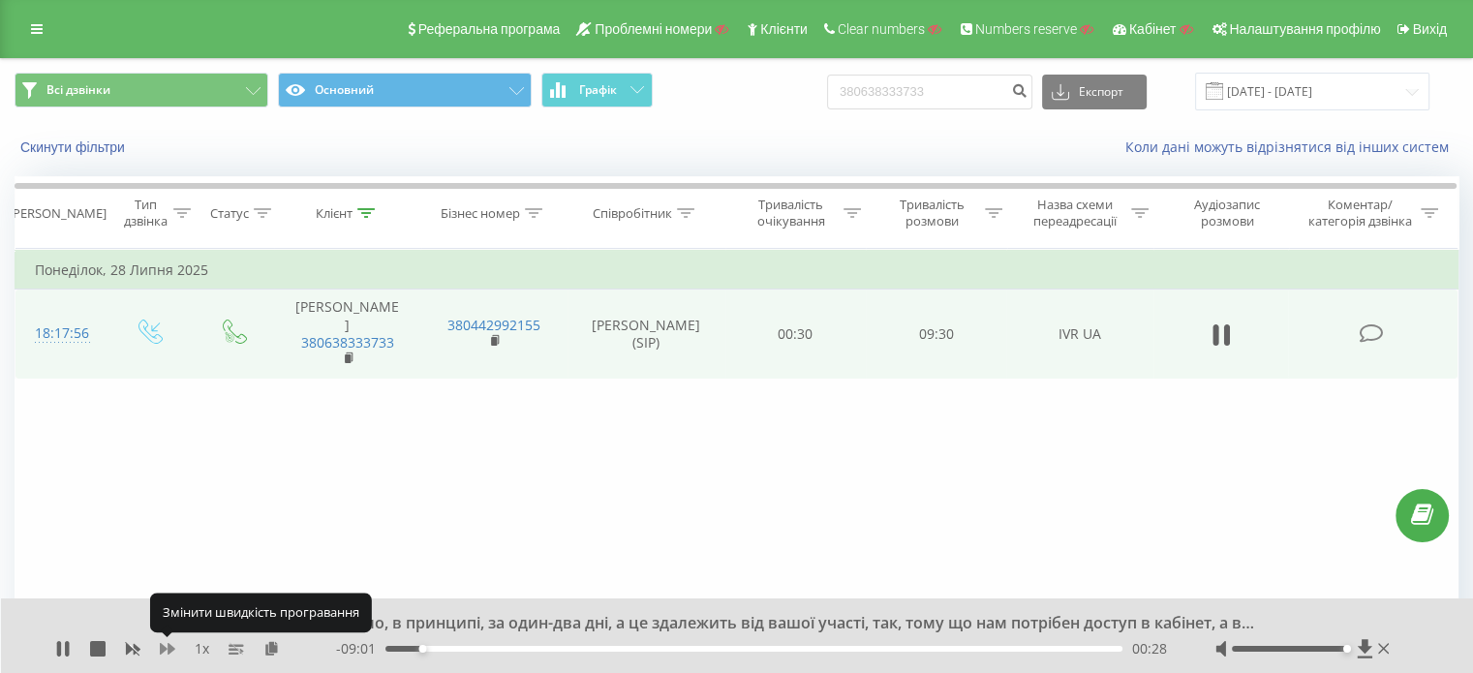
click at [169, 647] on icon at bounding box center [167, 649] width 15 height 12
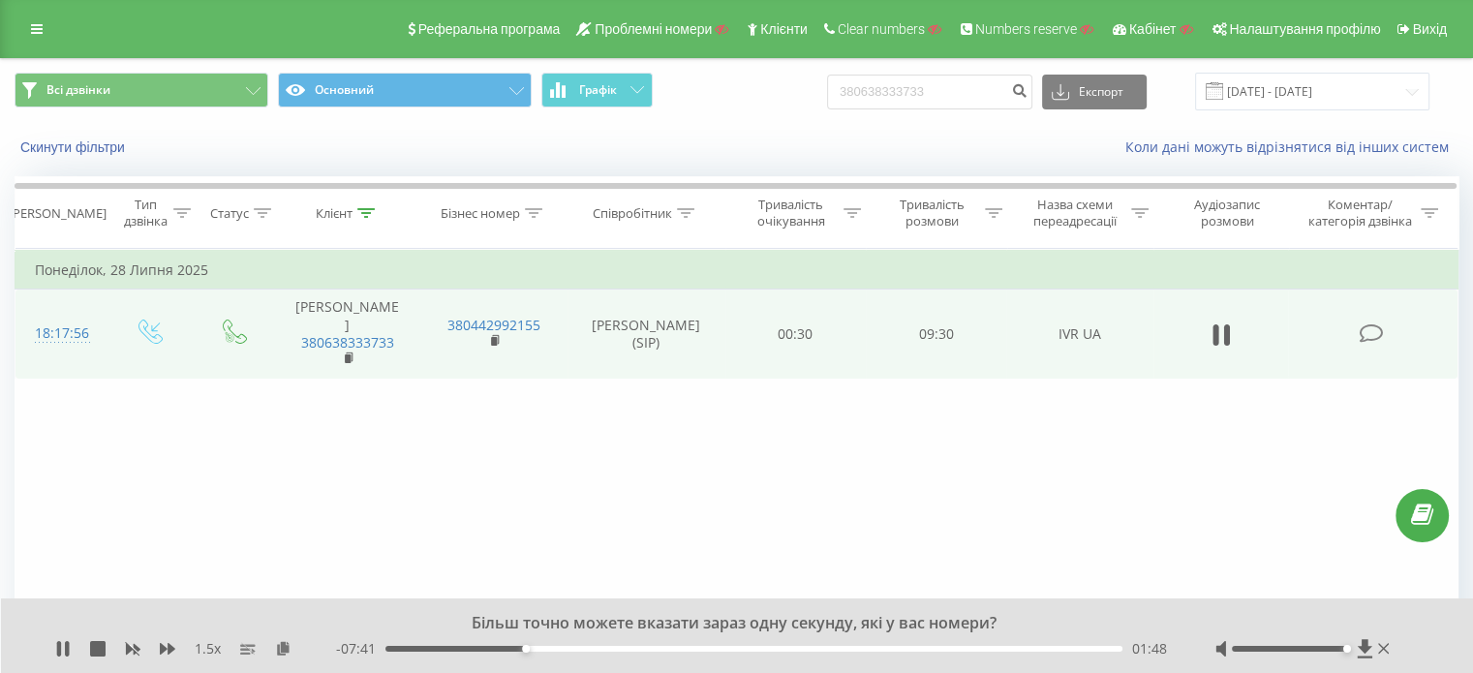
click at [1365, 324] on icon at bounding box center [1371, 334] width 24 height 20
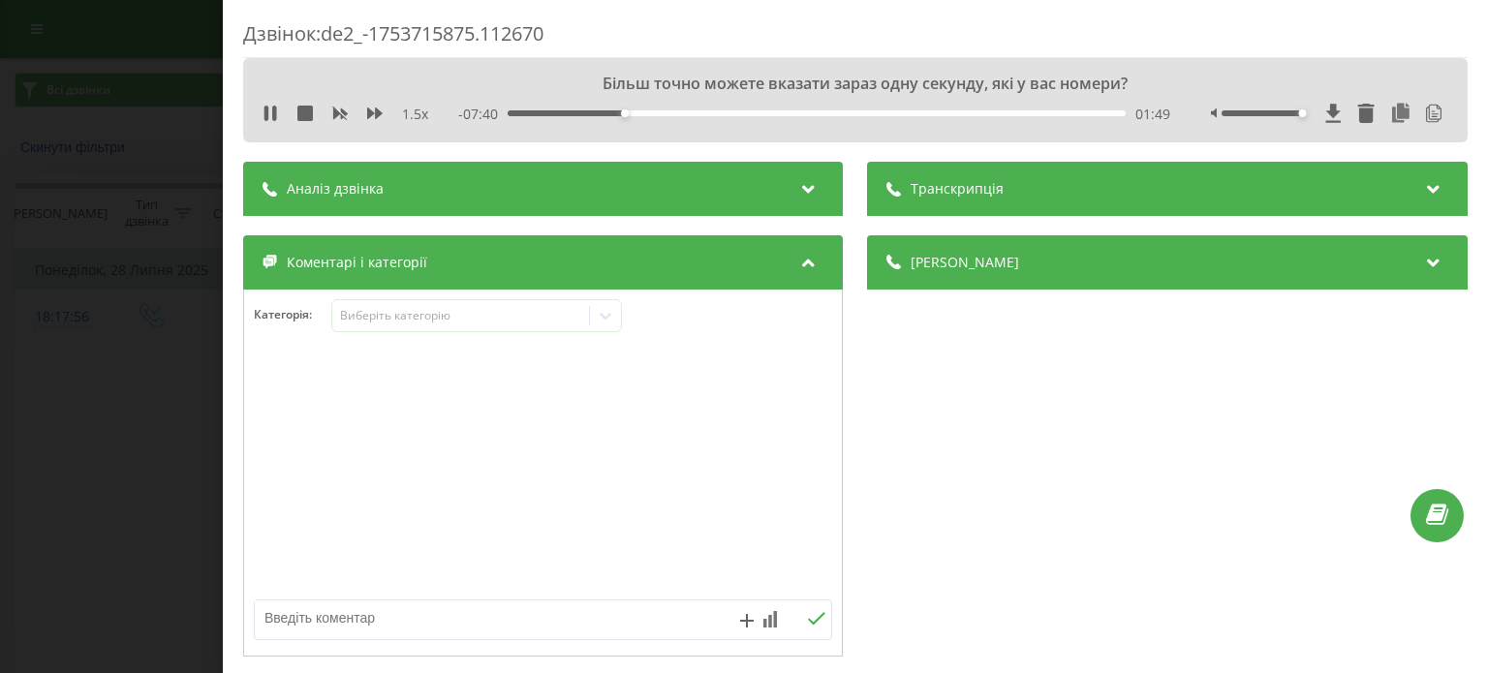
click at [1026, 195] on div "Транскрипція" at bounding box center [1168, 189] width 600 height 54
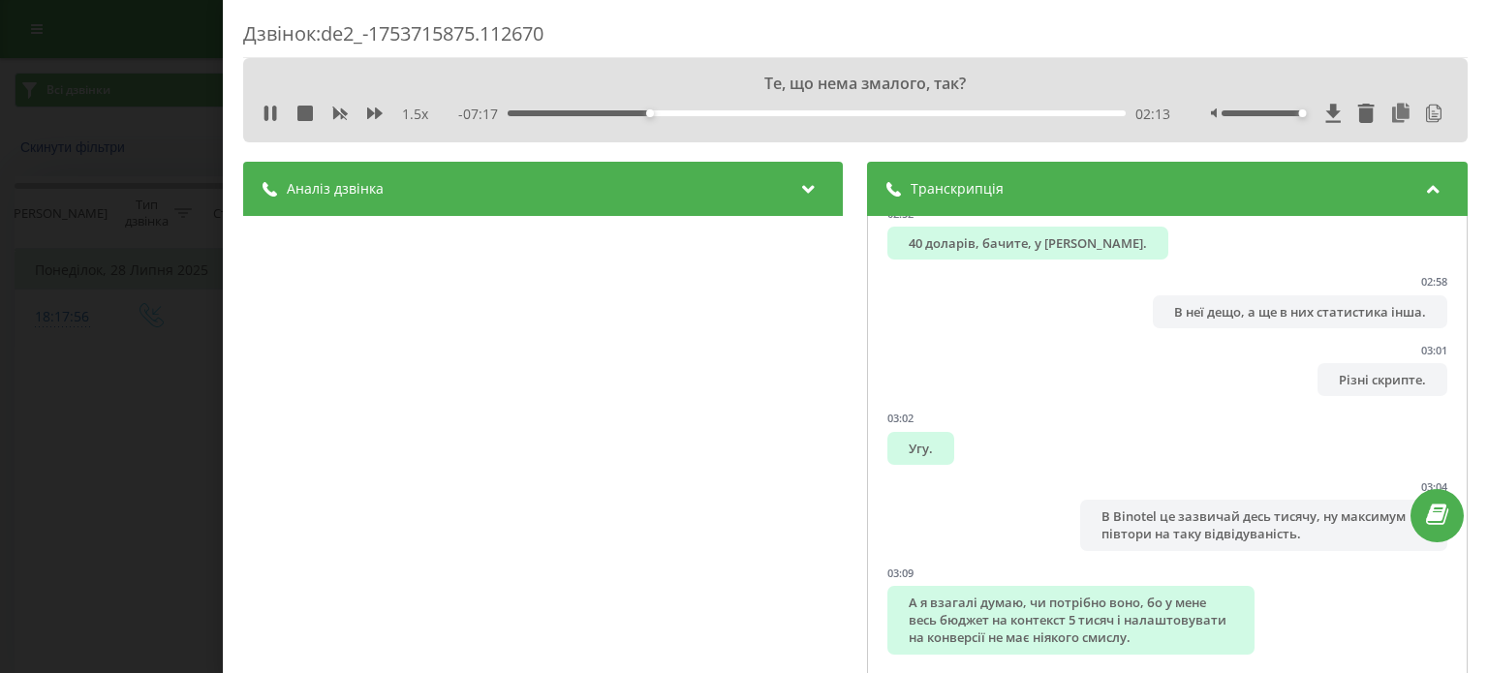
scroll to position [4804, 0]
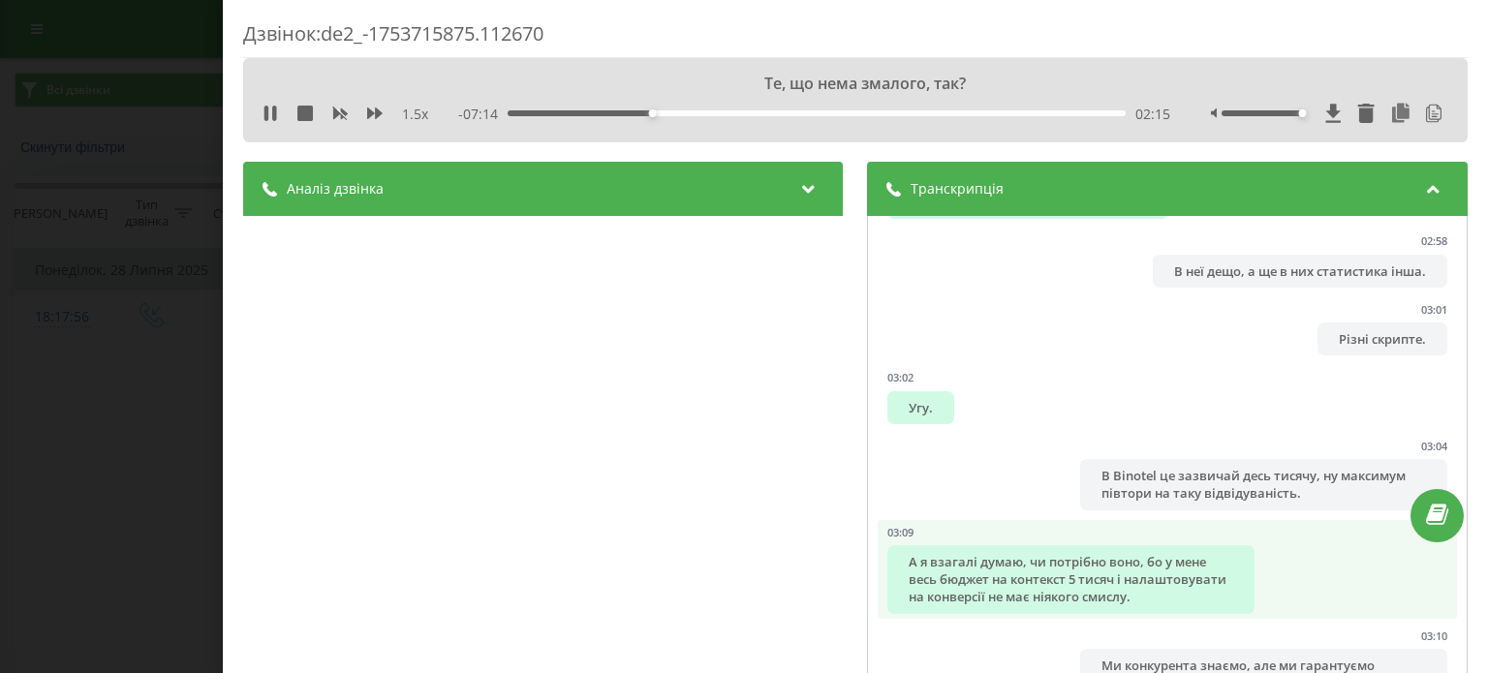
click at [958, 563] on div "А я взагалі думаю, чи потрібно воно, бо у мене весь бюджет на контекст 5 тисяч …" at bounding box center [1071, 579] width 366 height 69
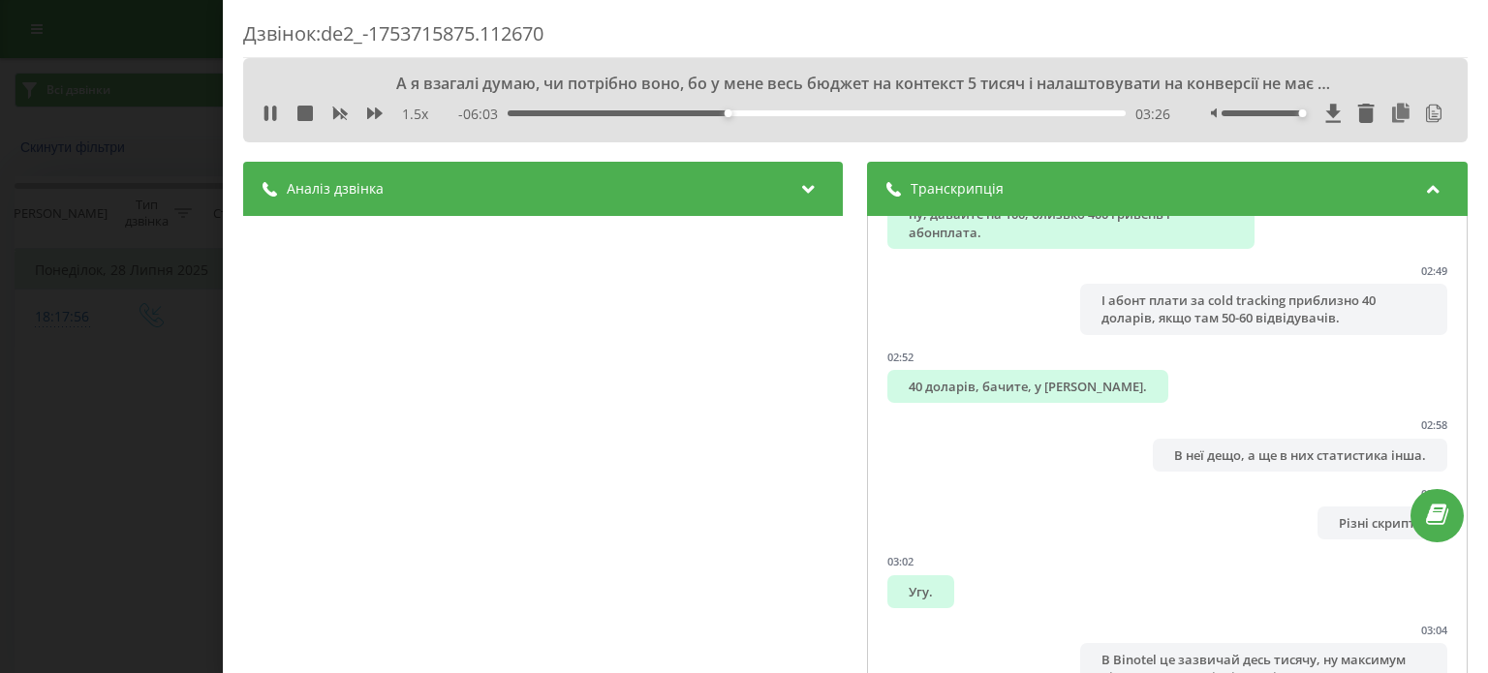
scroll to position [4373, 0]
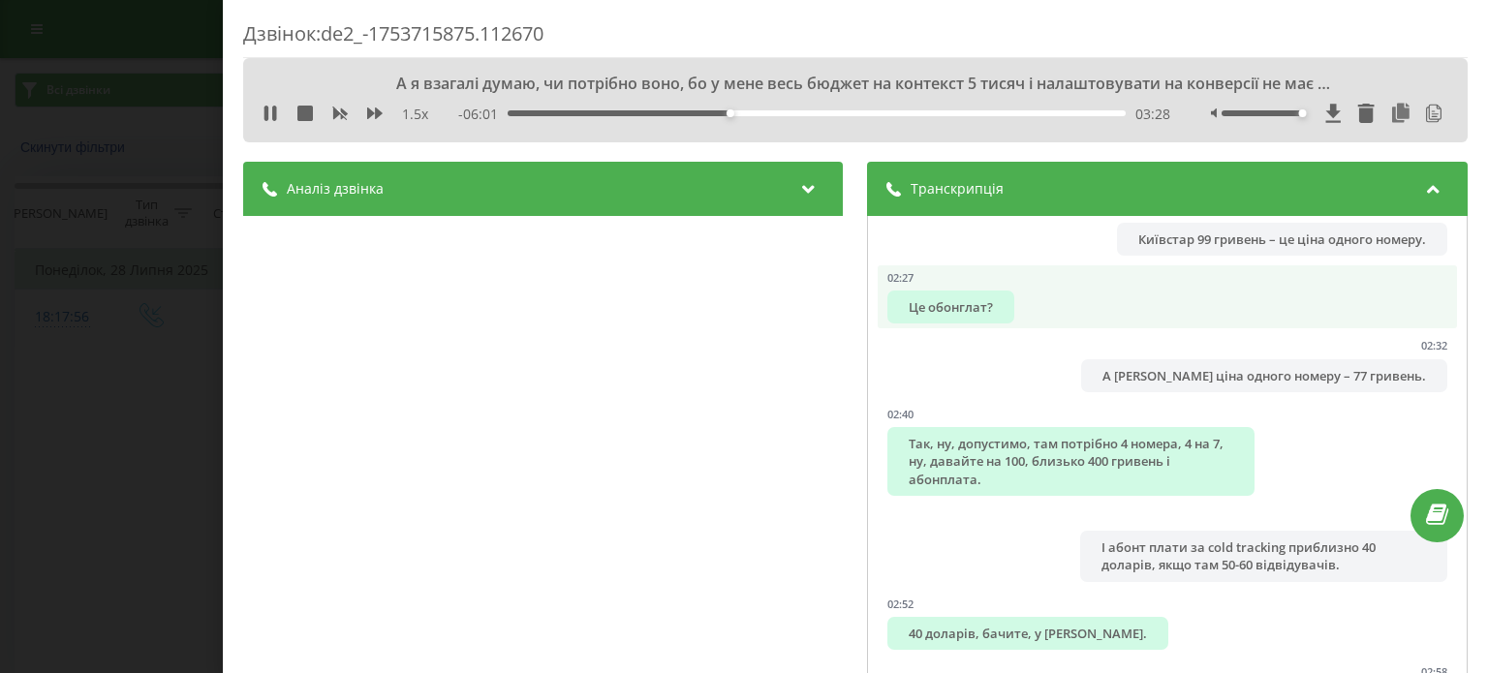
click at [956, 304] on div "Це обонглат?" at bounding box center [951, 307] width 127 height 33
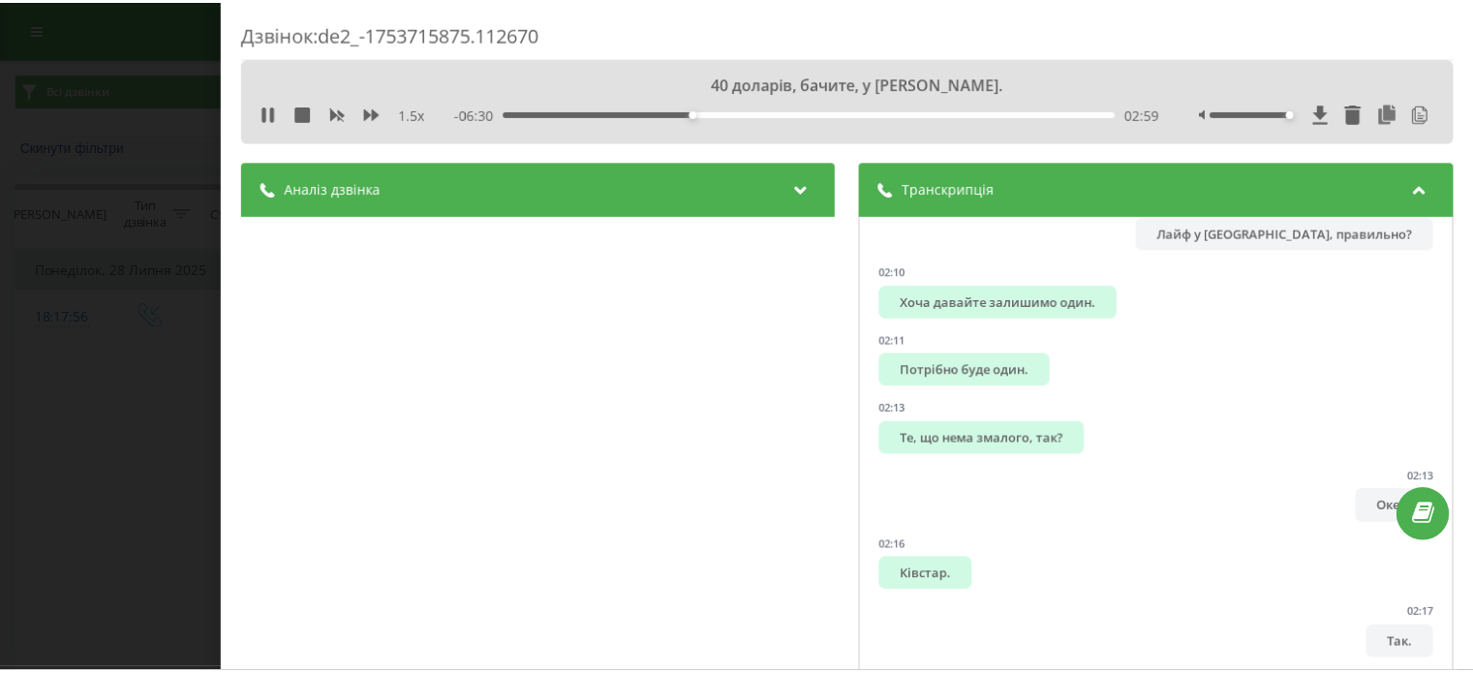
scroll to position [3624, 0]
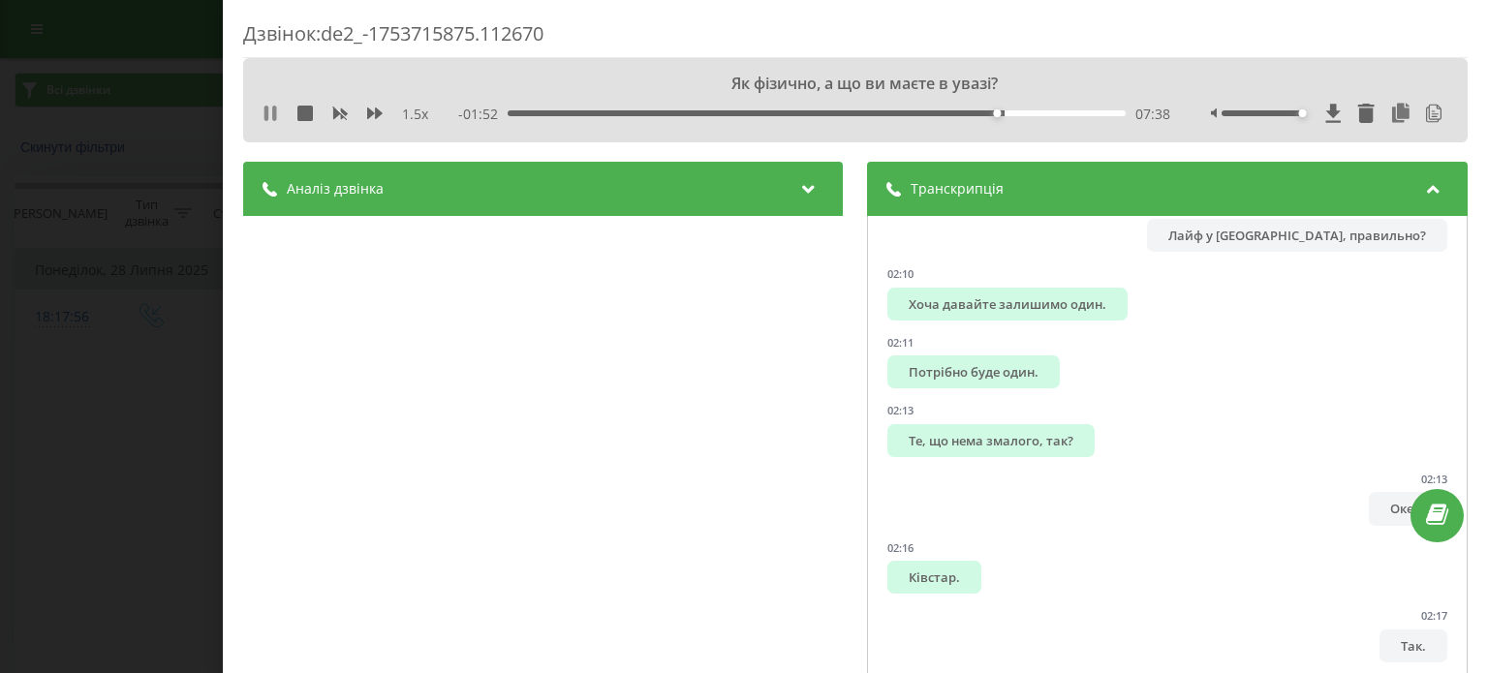
click at [263, 115] on icon at bounding box center [269, 113] width 15 height 15
click at [108, 190] on div "Дзвінок : de2_-1753715875.112670 Як фізично, а що ви маєте в увазі? 1.5 x - 01:…" at bounding box center [744, 336] width 1488 height 673
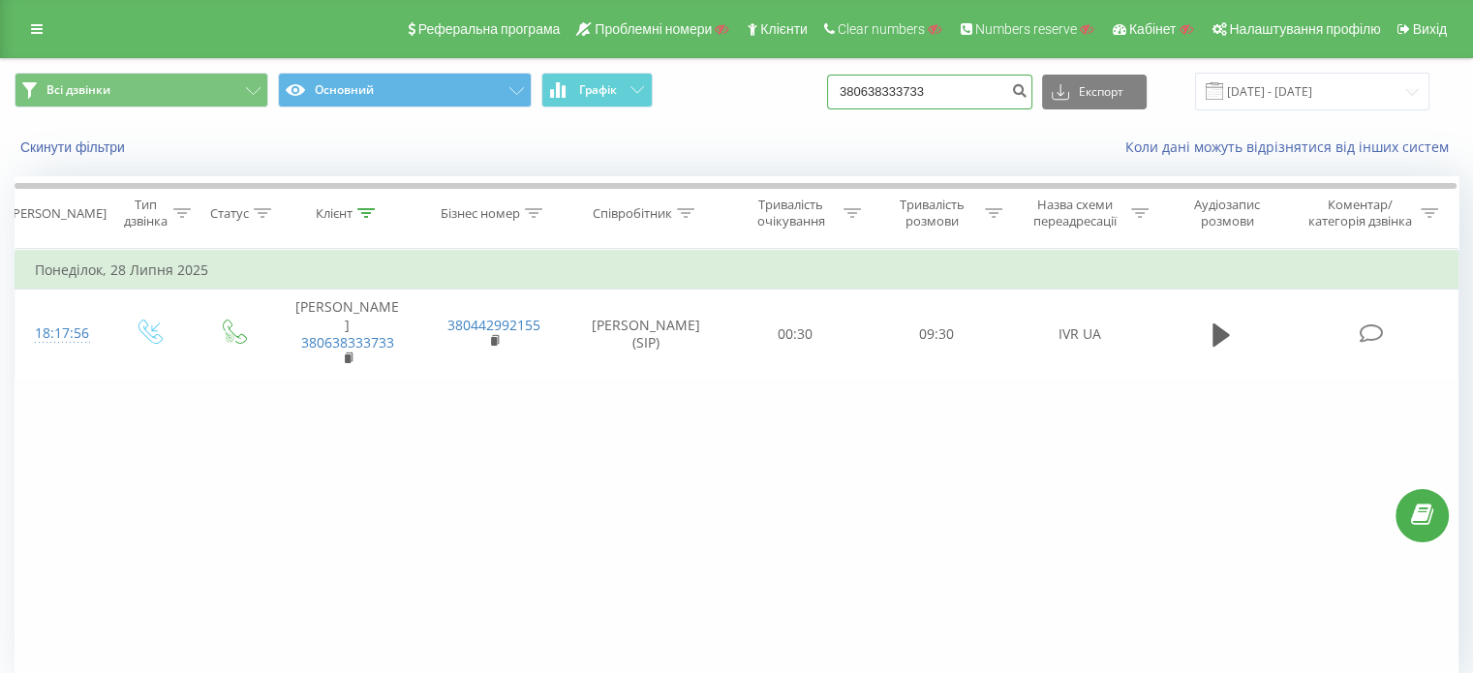
click at [969, 93] on input "380638333733" at bounding box center [929, 92] width 205 height 35
paste input "99054690"
type input "380990546903"
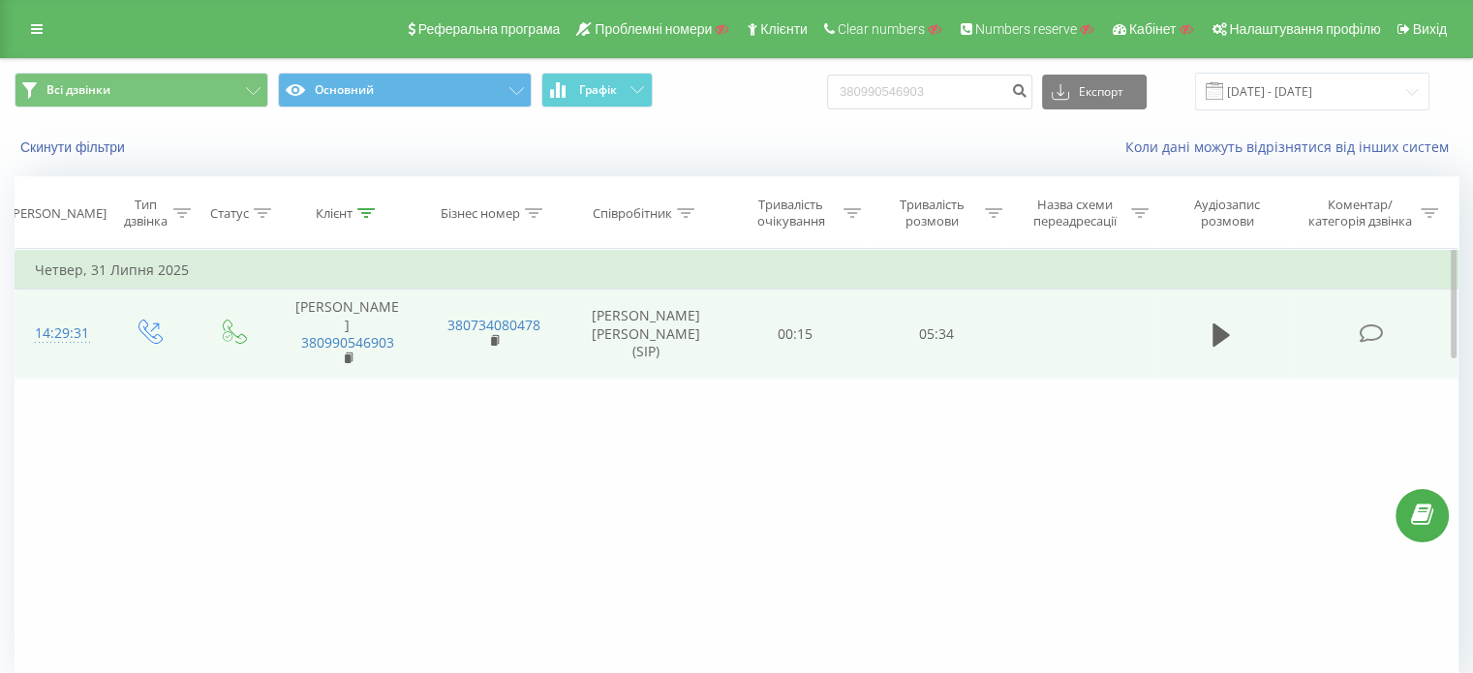
click at [1373, 338] on icon at bounding box center [1371, 334] width 24 height 20
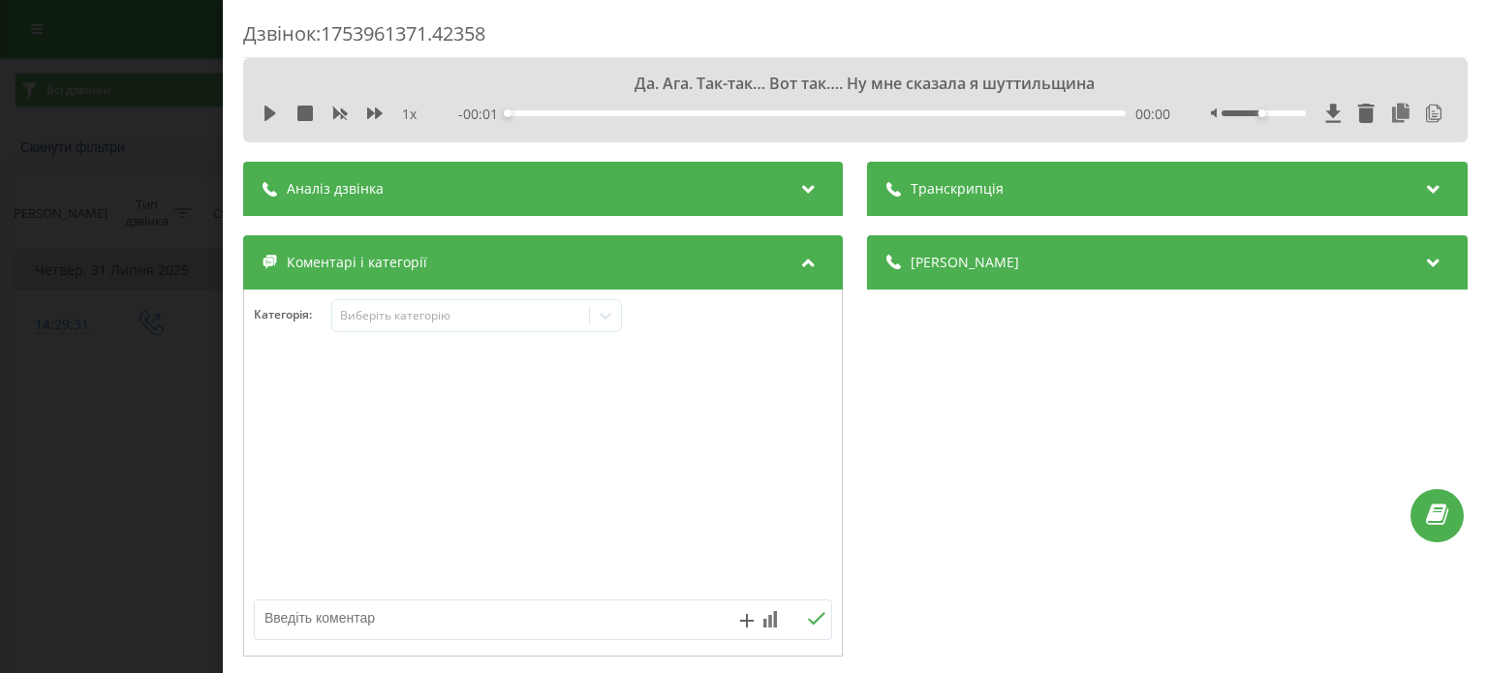
click at [1037, 182] on div "Транскрипція" at bounding box center [1168, 189] width 600 height 54
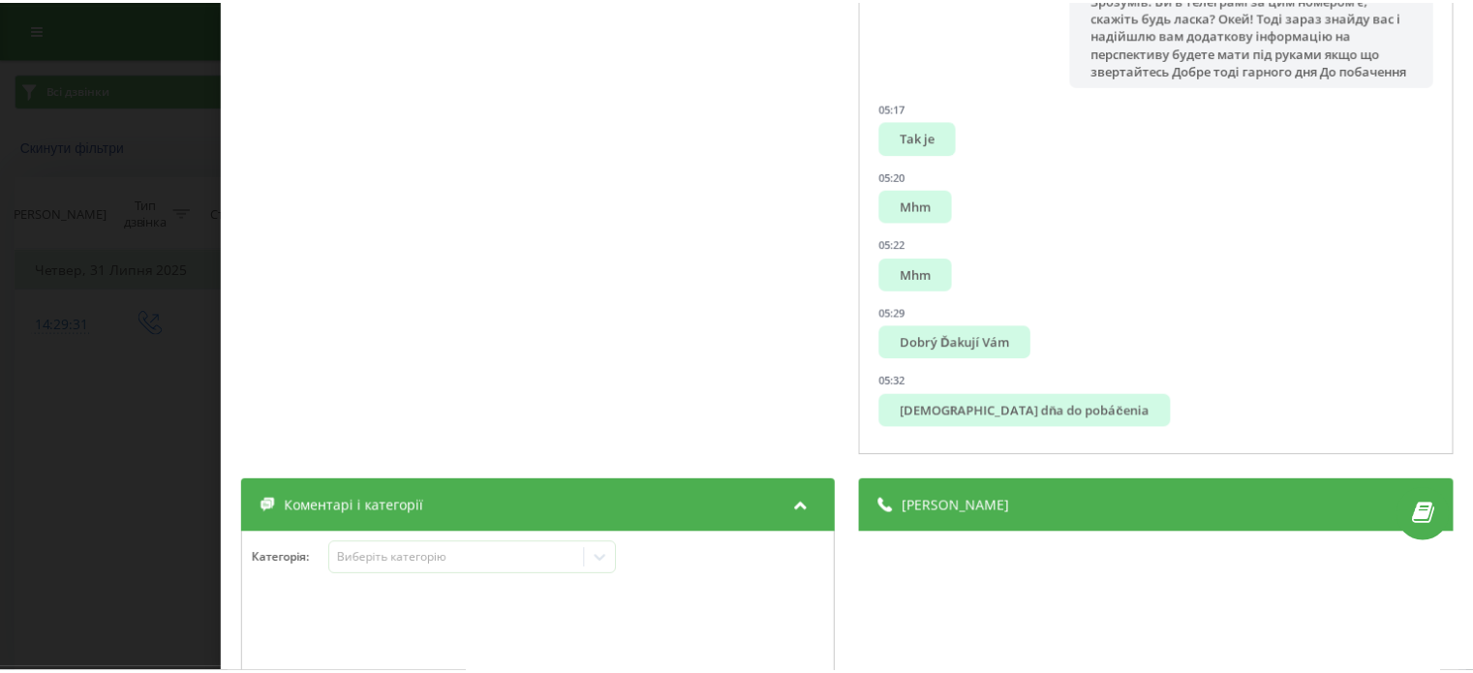
scroll to position [576, 0]
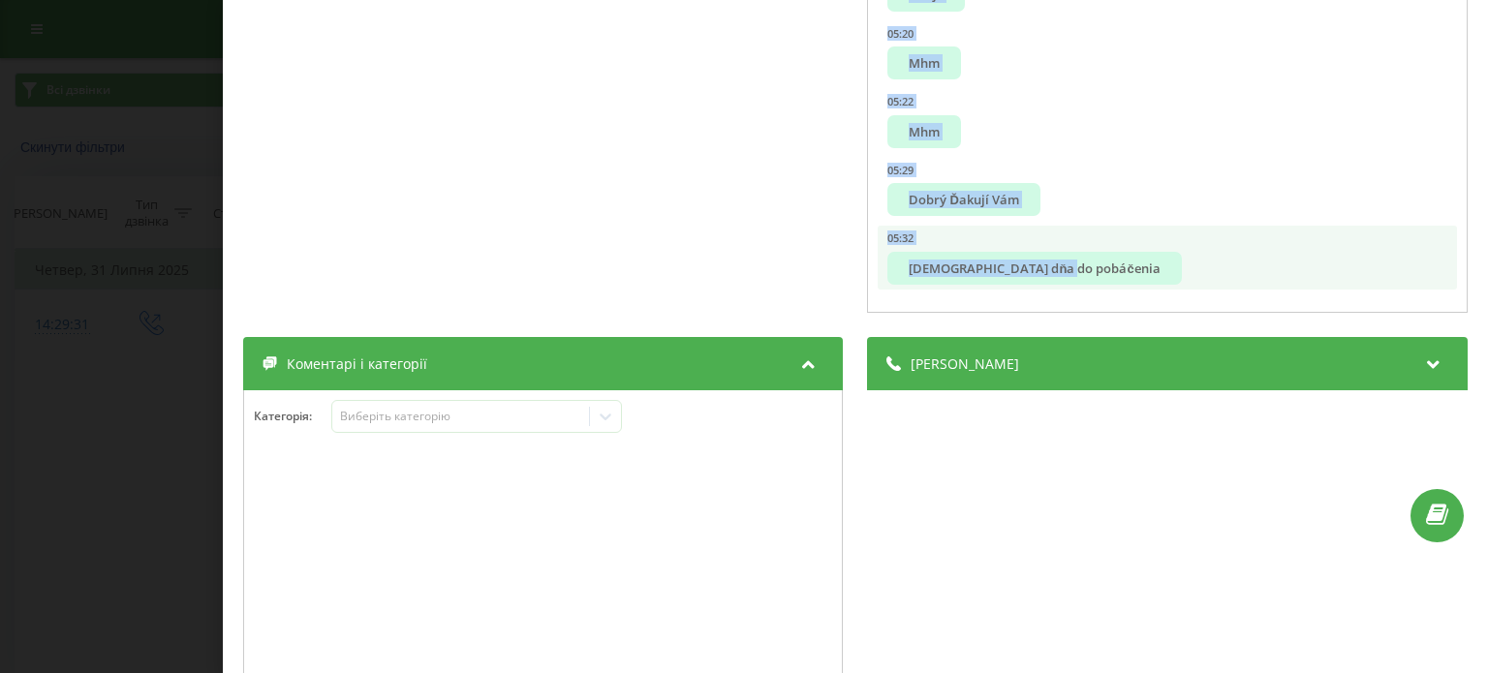
drag, startPoint x: 896, startPoint y: 272, endPoint x: 1149, endPoint y: 286, distance: 253.2
copy ul "Lo. Ips. Dol-sit… Ame con…. Ad eli seddoei t incididuntu 04:03 Labore, etdol! M…"
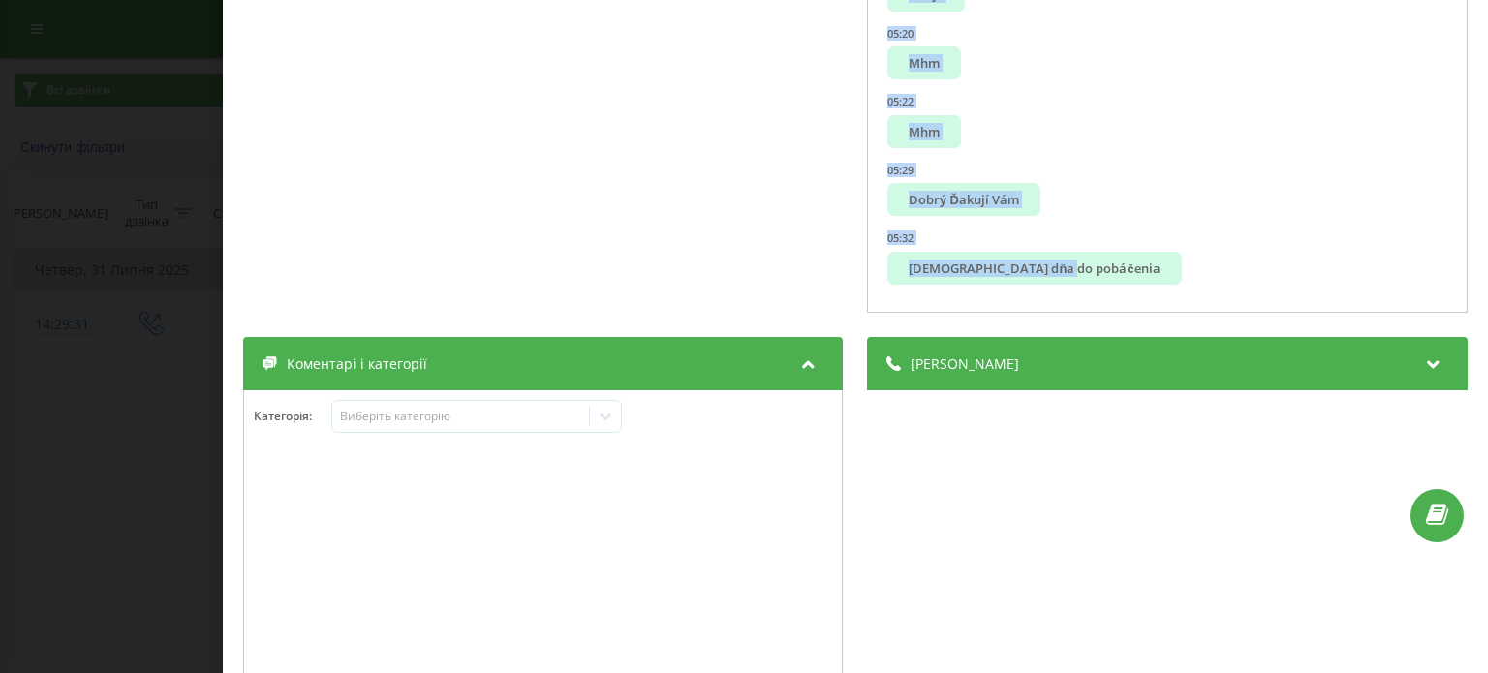
click at [98, 139] on div "Дзвінок : 1753961371.42358 1 x - 05:35 00:00 00:00 Транскрипція 00:00 Да. Ага. …" at bounding box center [744, 336] width 1488 height 673
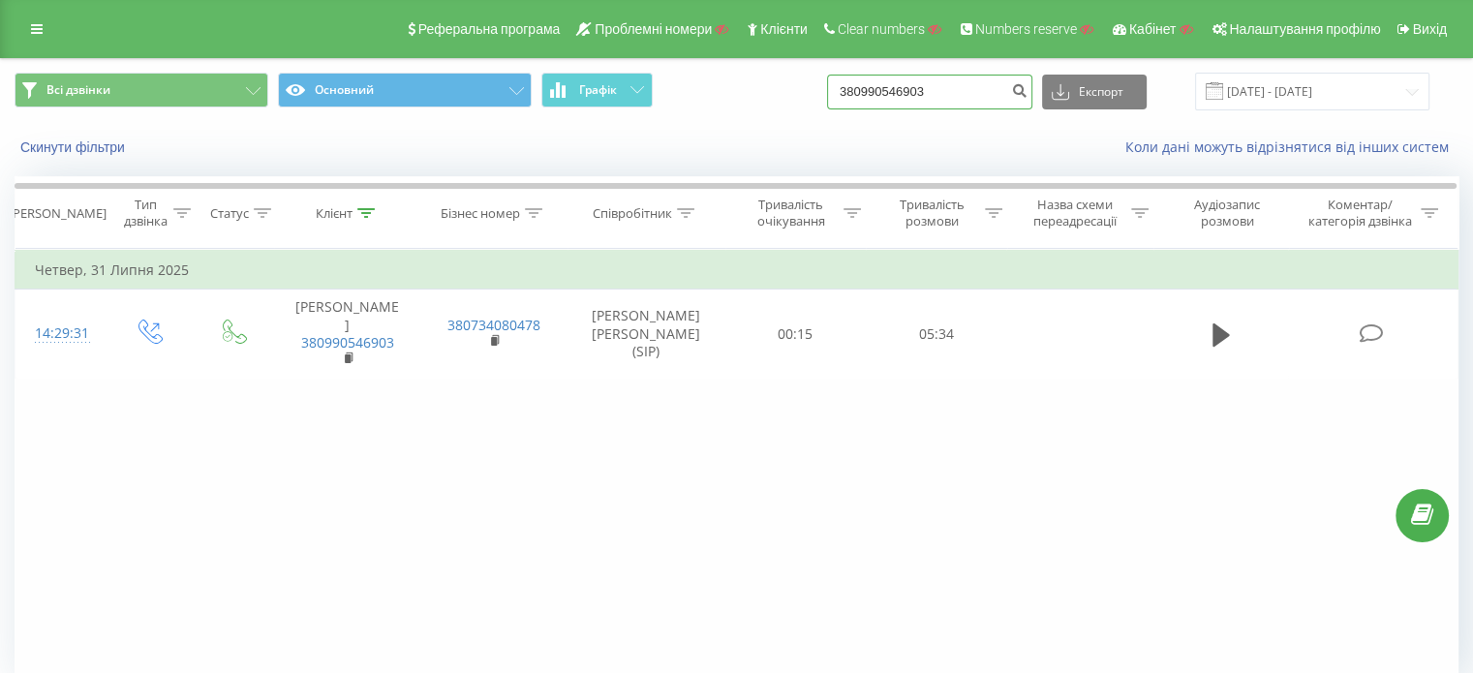
click at [975, 84] on input "380990546903" at bounding box center [929, 92] width 205 height 35
paste input "77072920772"
type input "77072920772"
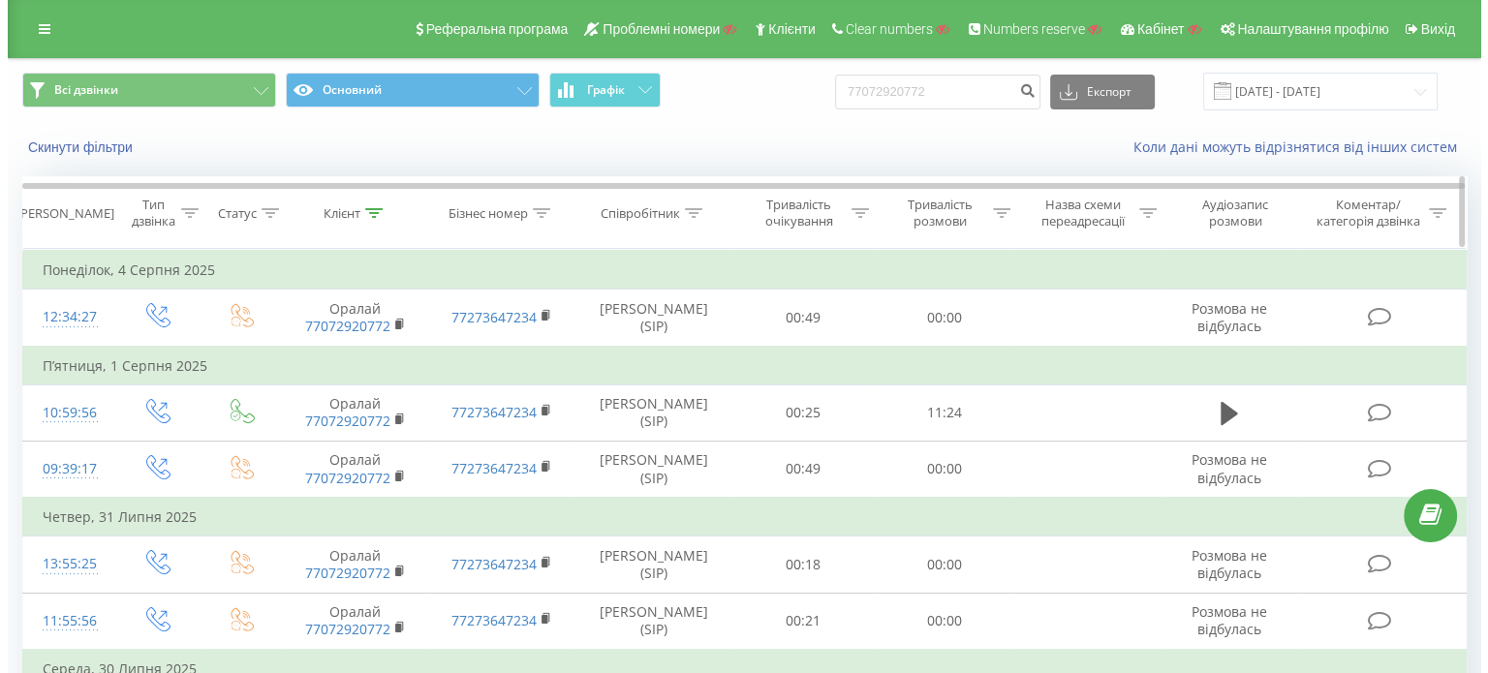
scroll to position [253, 0]
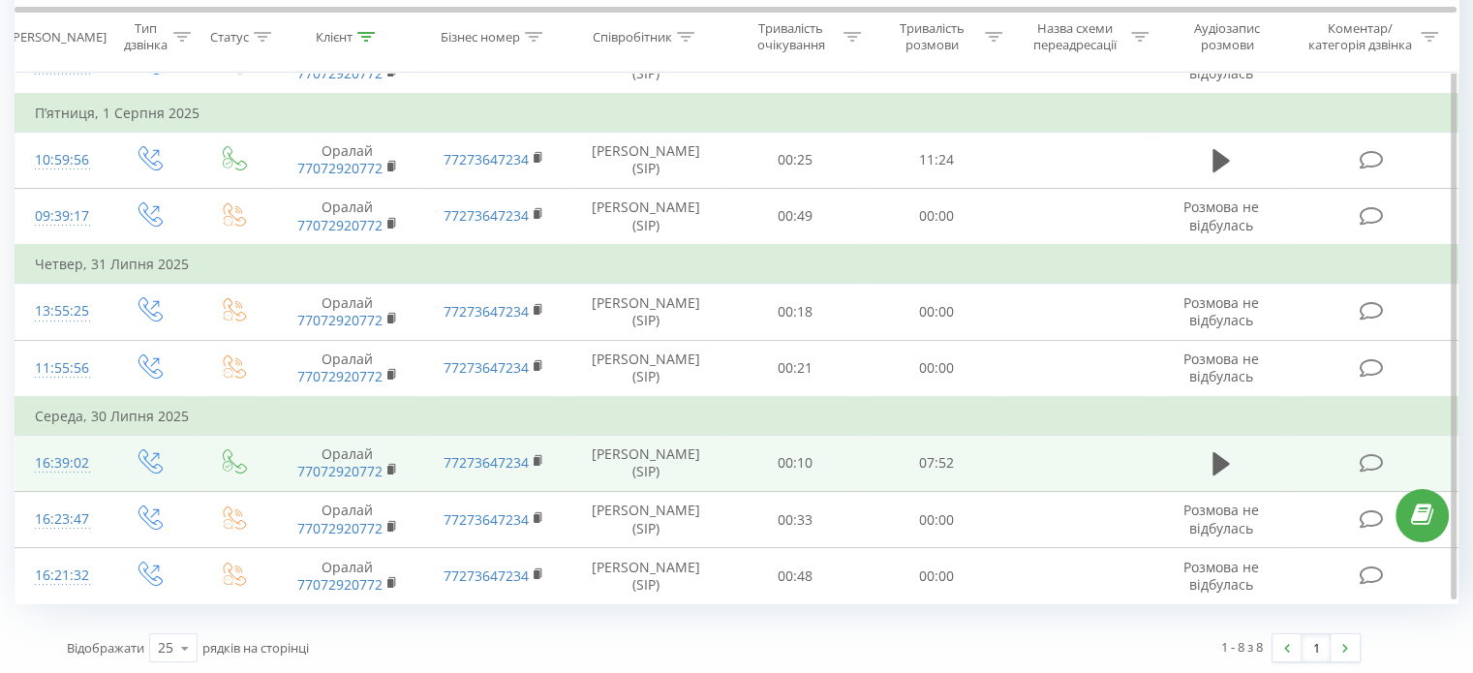
click at [1370, 459] on icon at bounding box center [1371, 463] width 24 height 20
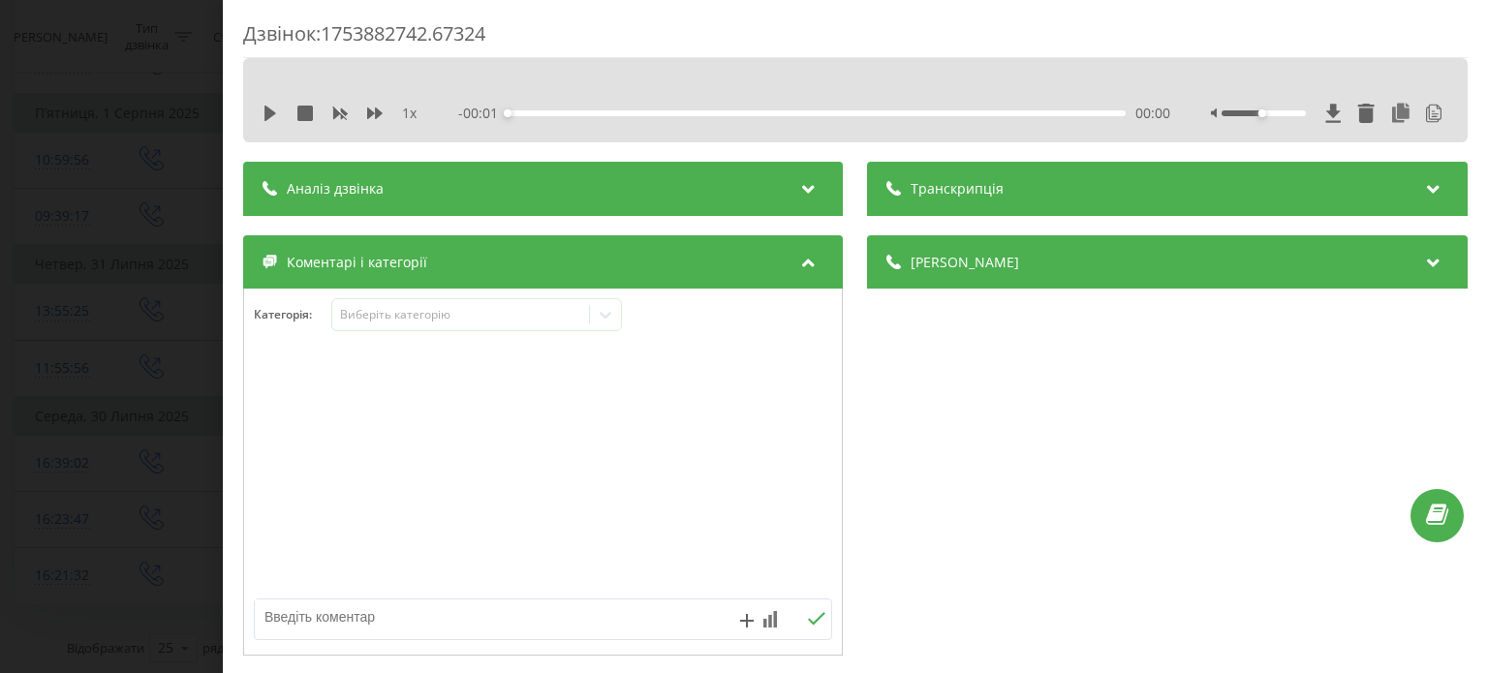
click at [1099, 200] on div "Транскрипція" at bounding box center [1168, 189] width 600 height 54
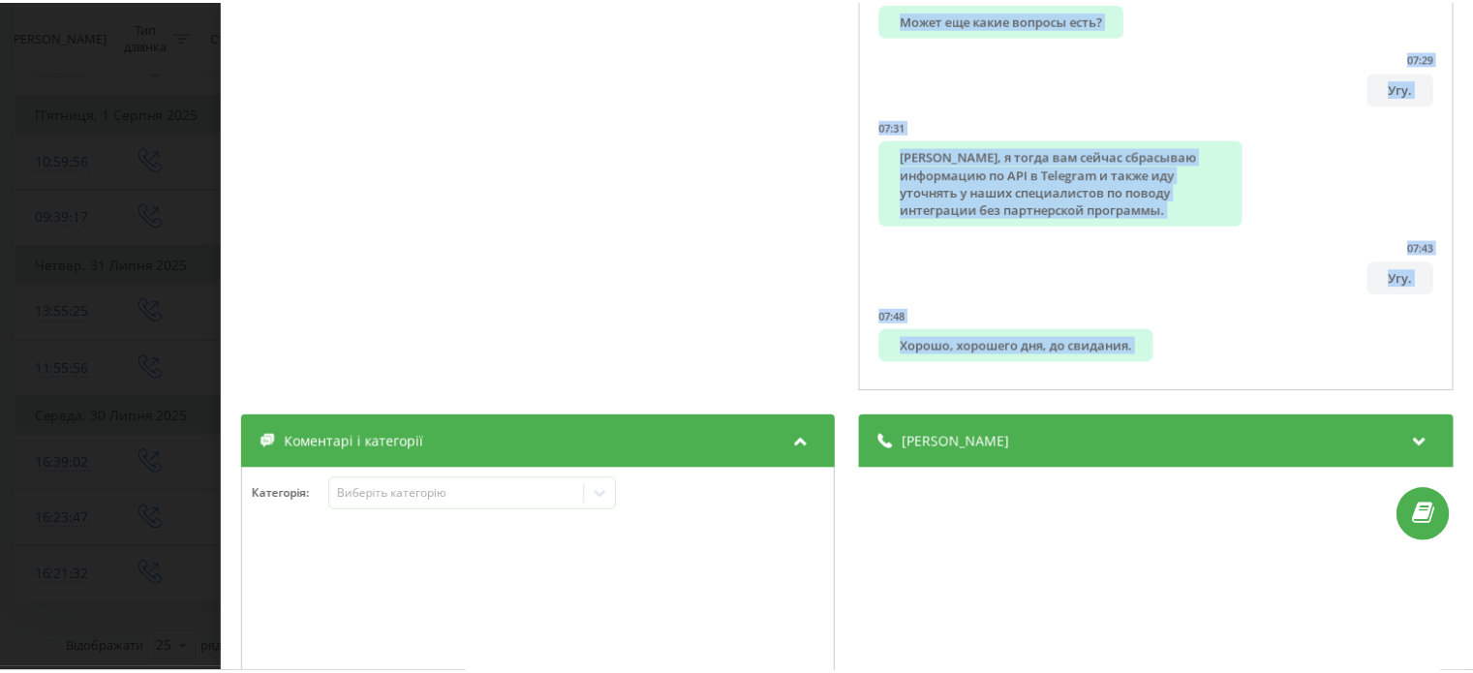
scroll to position [530, 0]
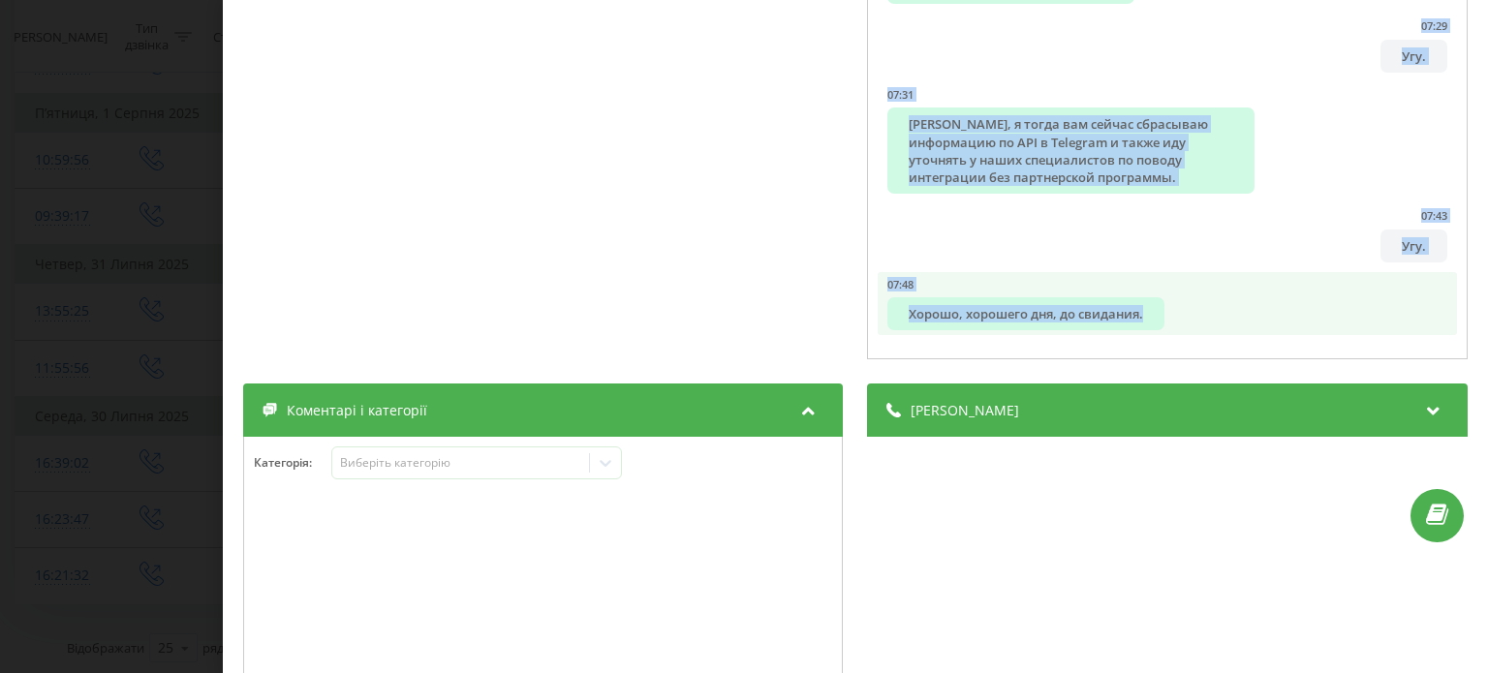
drag, startPoint x: 888, startPoint y: 269, endPoint x: 1173, endPoint y: 318, distance: 288.9
copy ul "Добрый вечер, это Сергей Изрин Гастат, платформа Телефонии. 00:08 Меня слышно х…"
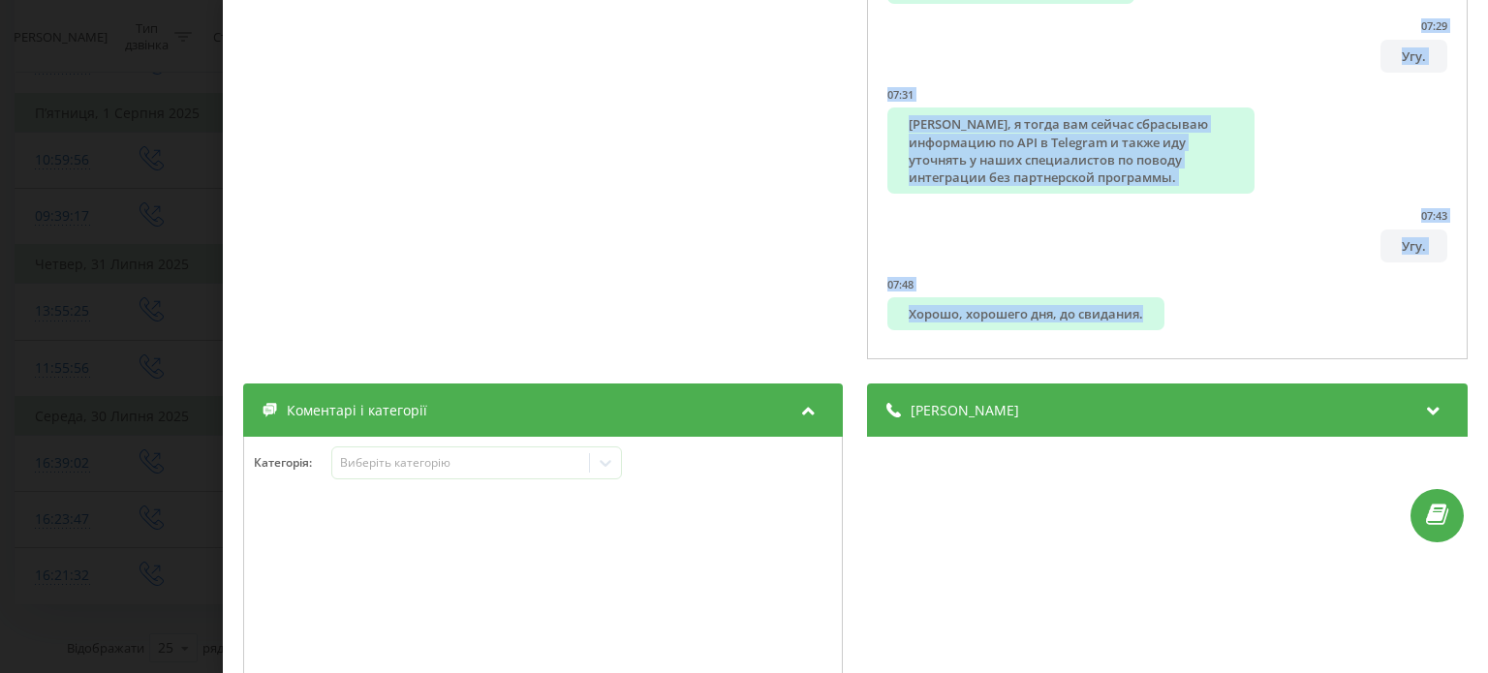
click at [107, 253] on div "Дзвінок : 1753882742.67324 1 x - 07:52 00:00 00:00 Транскрипція 00:02 Добрый ве…" at bounding box center [744, 336] width 1488 height 673
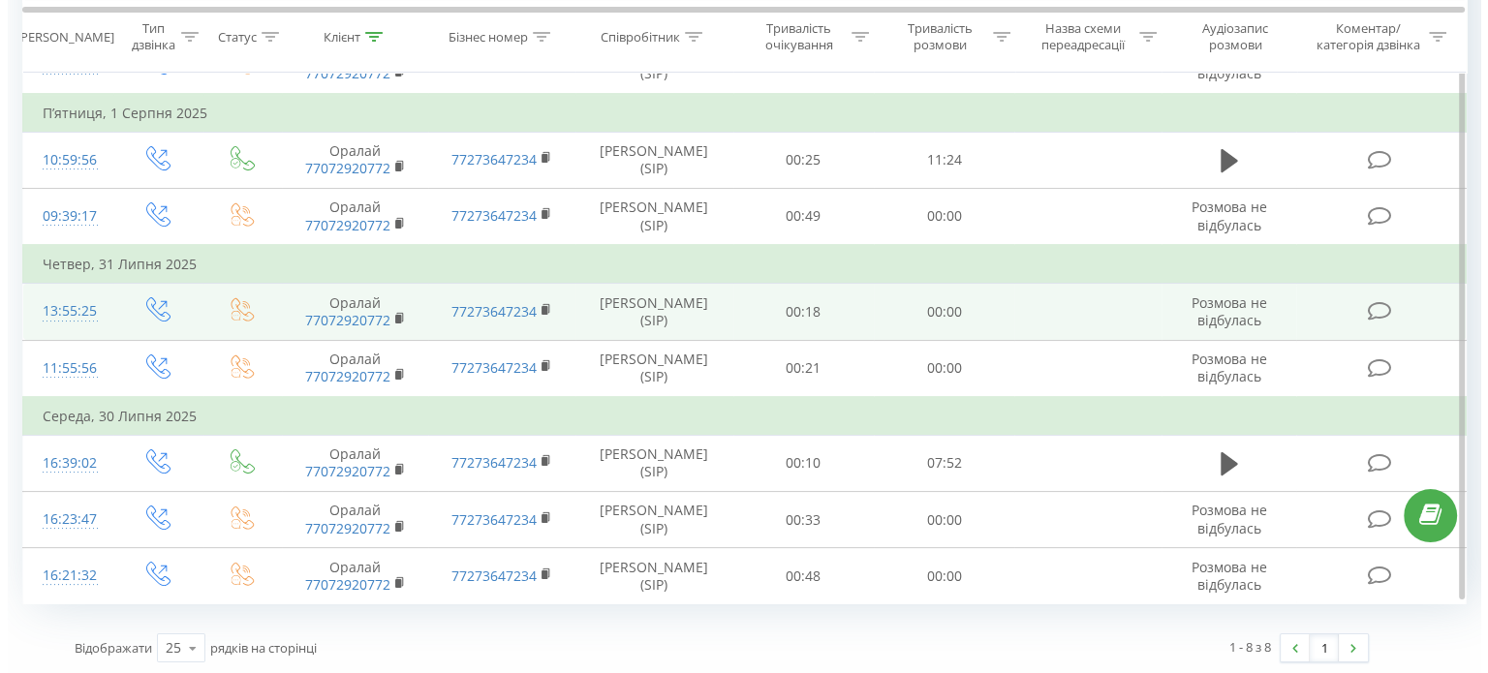
scroll to position [70, 0]
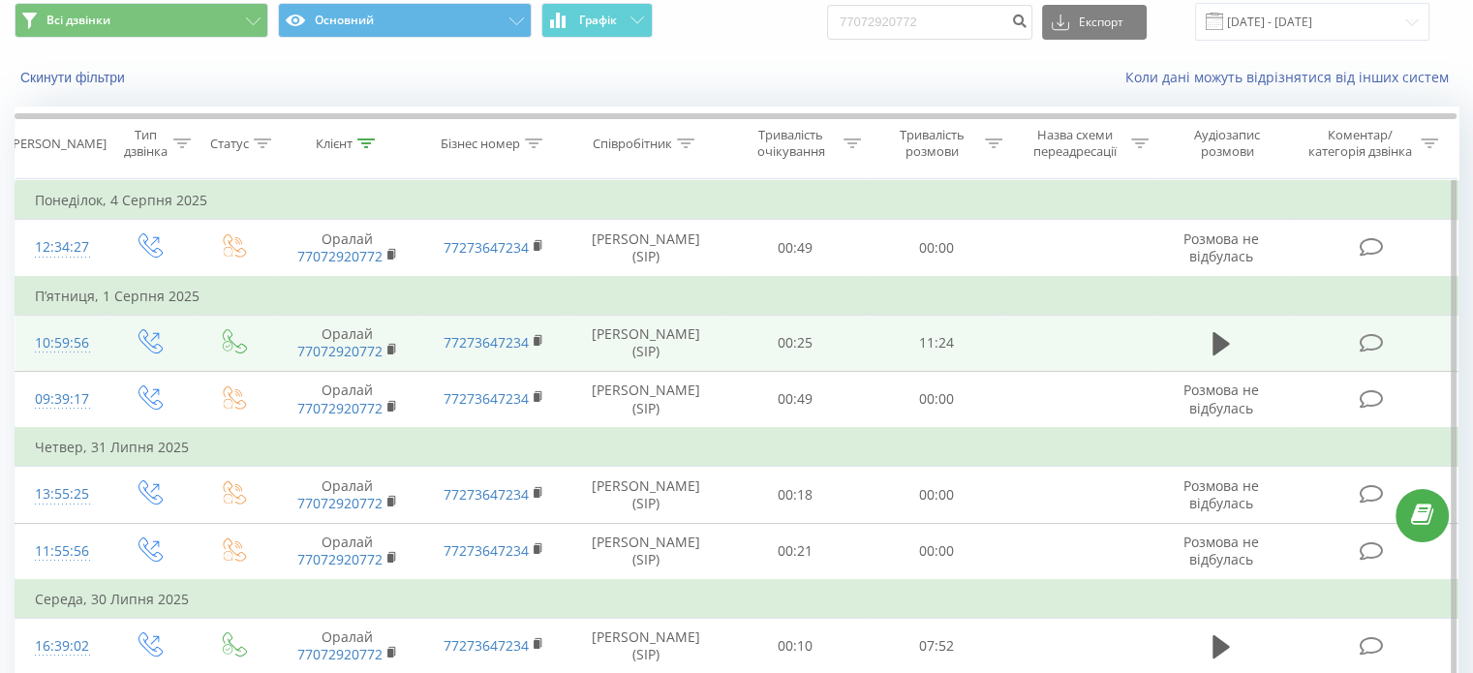
click at [1367, 333] on icon at bounding box center [1371, 343] width 24 height 20
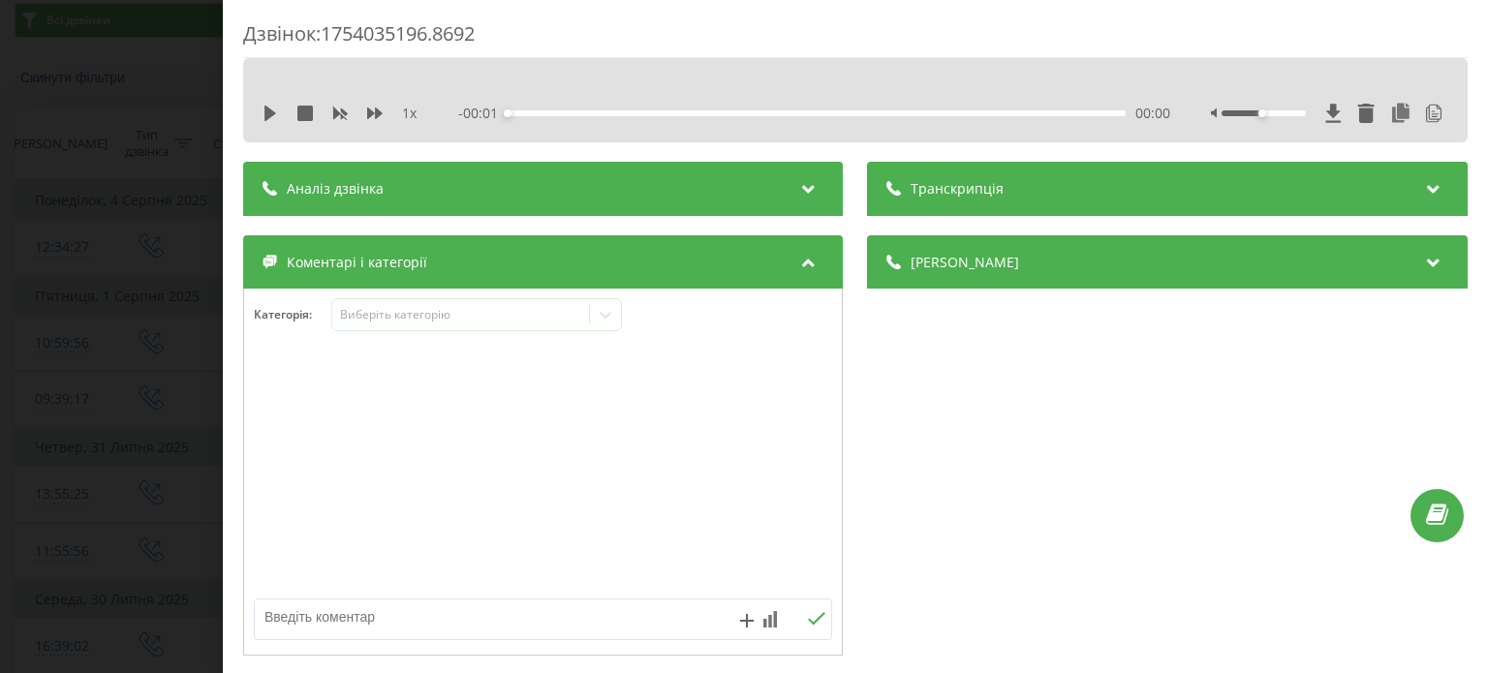
click at [1062, 162] on div "Транскрипція" at bounding box center [1168, 189] width 600 height 54
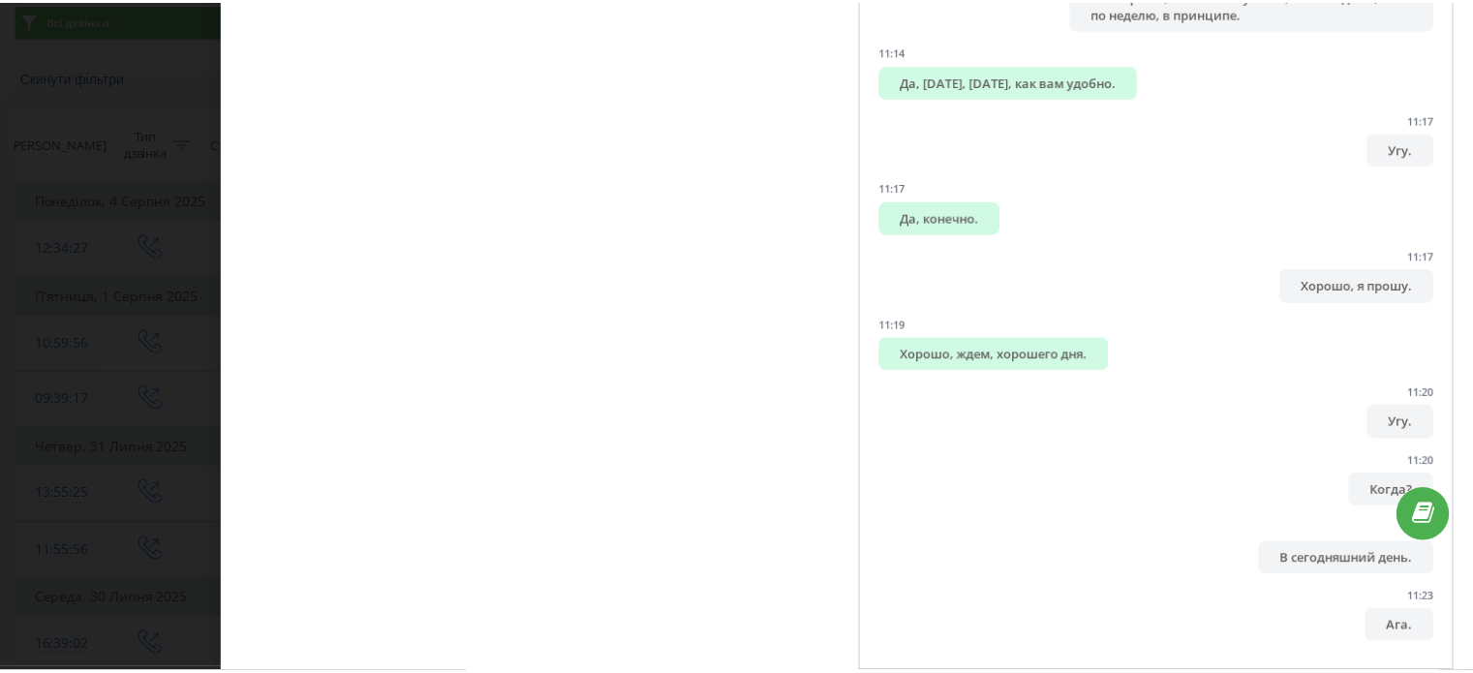
scroll to position [501, 0]
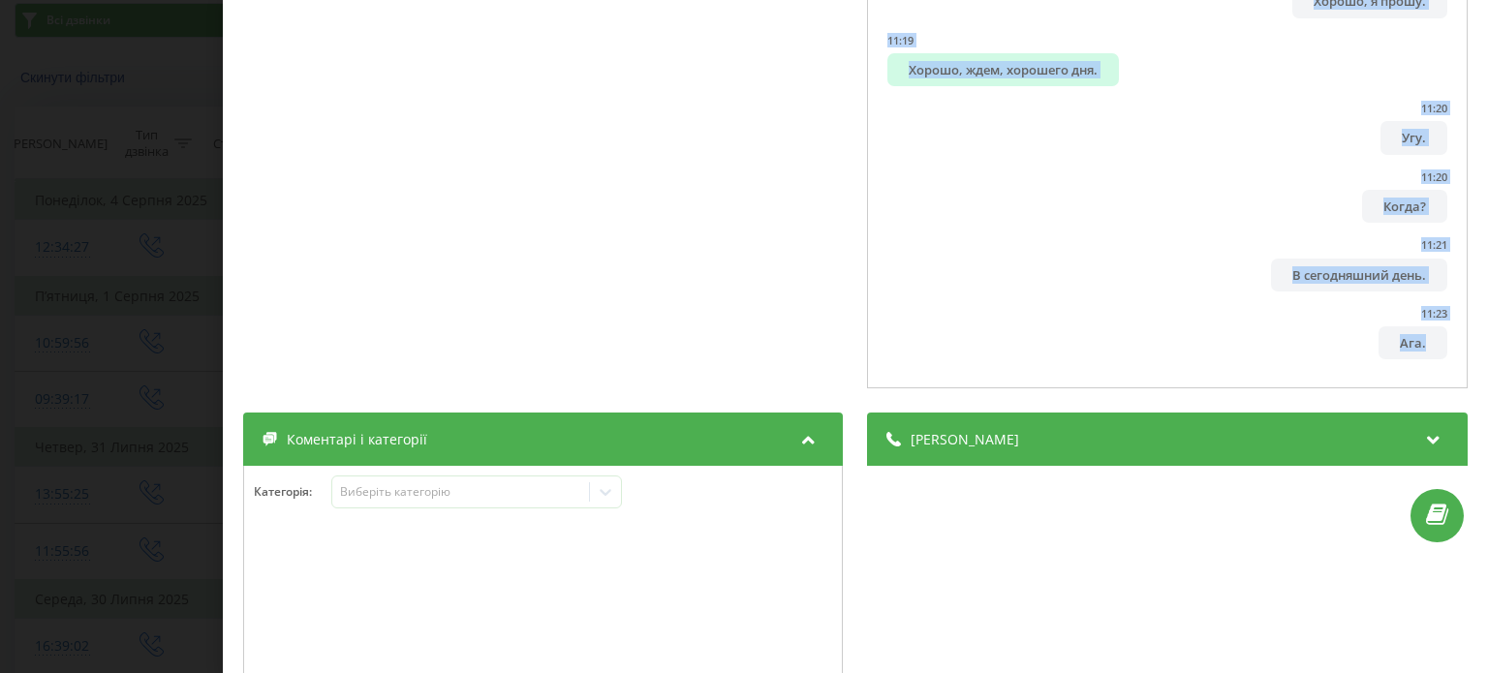
drag, startPoint x: 878, startPoint y: 279, endPoint x: 1430, endPoint y: 341, distance: 555.6
click at [1430, 341] on div "00:01 — Добрый день, это Сергей Рингостадт. 00:04 Удобно? 00:07 — Я уточнил у н…" at bounding box center [1168, 52] width 600 height 674
copy ul "— Добрый день, это Сергей Рингостадт. 00:04 Удобно? 00:07 — Я уточнил у наших с…"
click at [131, 237] on div "Дзвінок : 1754035196.8692 1 x - 11:23 00:00 00:00 Транскрипція 00:01 — Добрый д…" at bounding box center [744, 336] width 1488 height 673
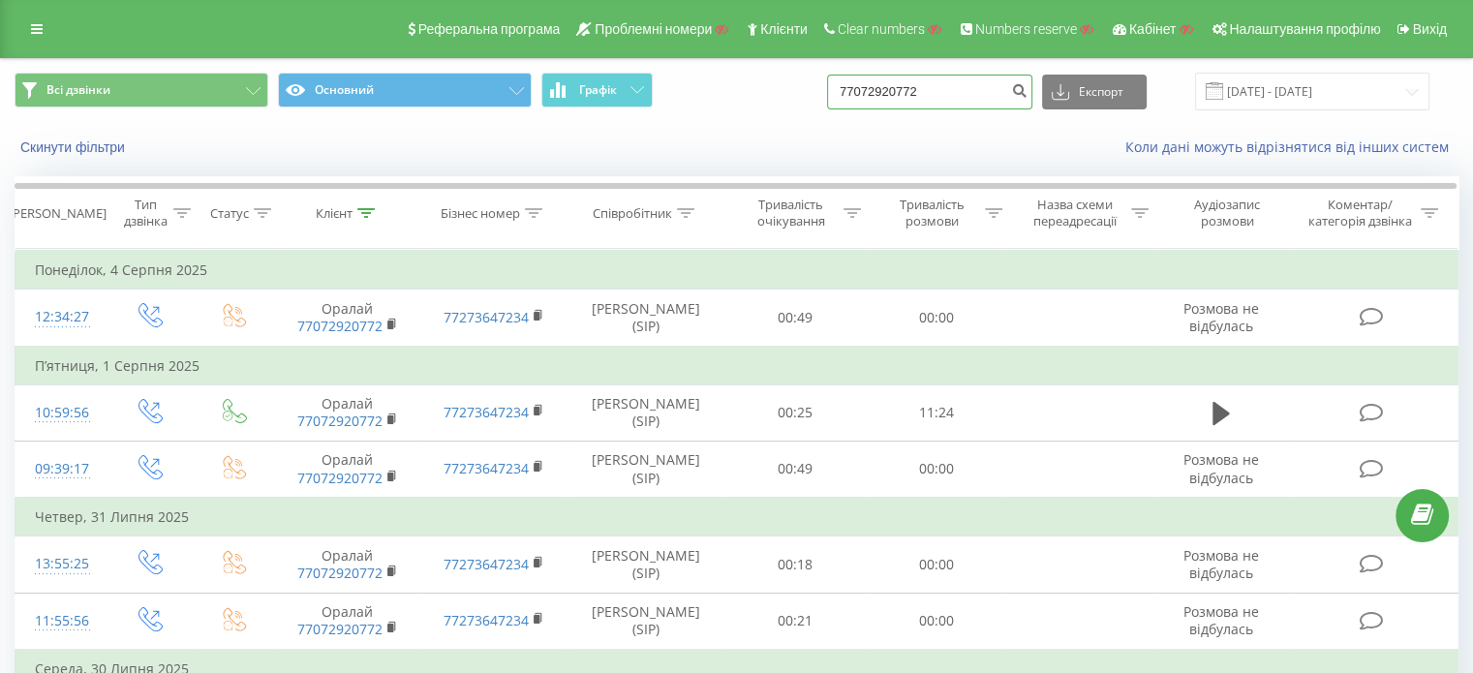
click at [987, 96] on input "77072920772" at bounding box center [929, 92] width 205 height 35
paste input "380739039399"
type input "380739039399"
click at [1028, 89] on icon "submit" at bounding box center [1019, 88] width 16 height 12
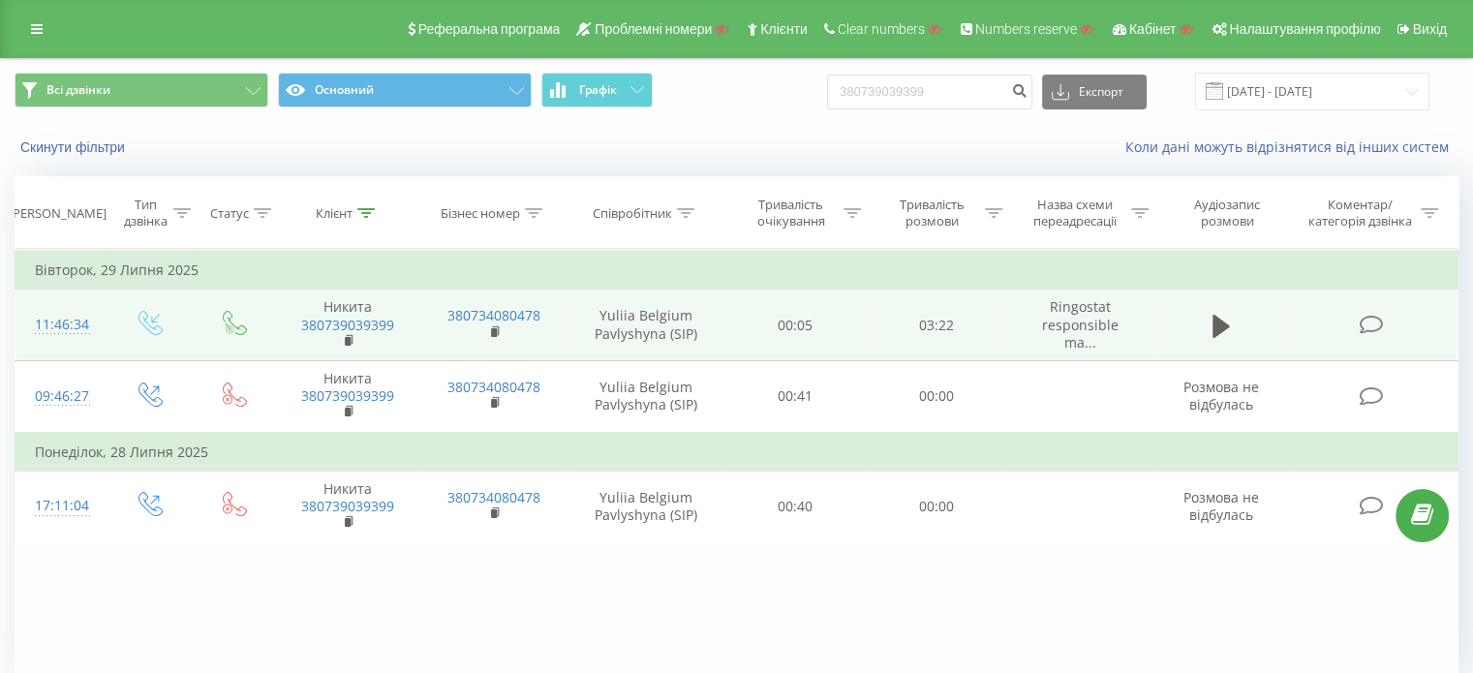
click at [1364, 325] on icon at bounding box center [1371, 325] width 24 height 20
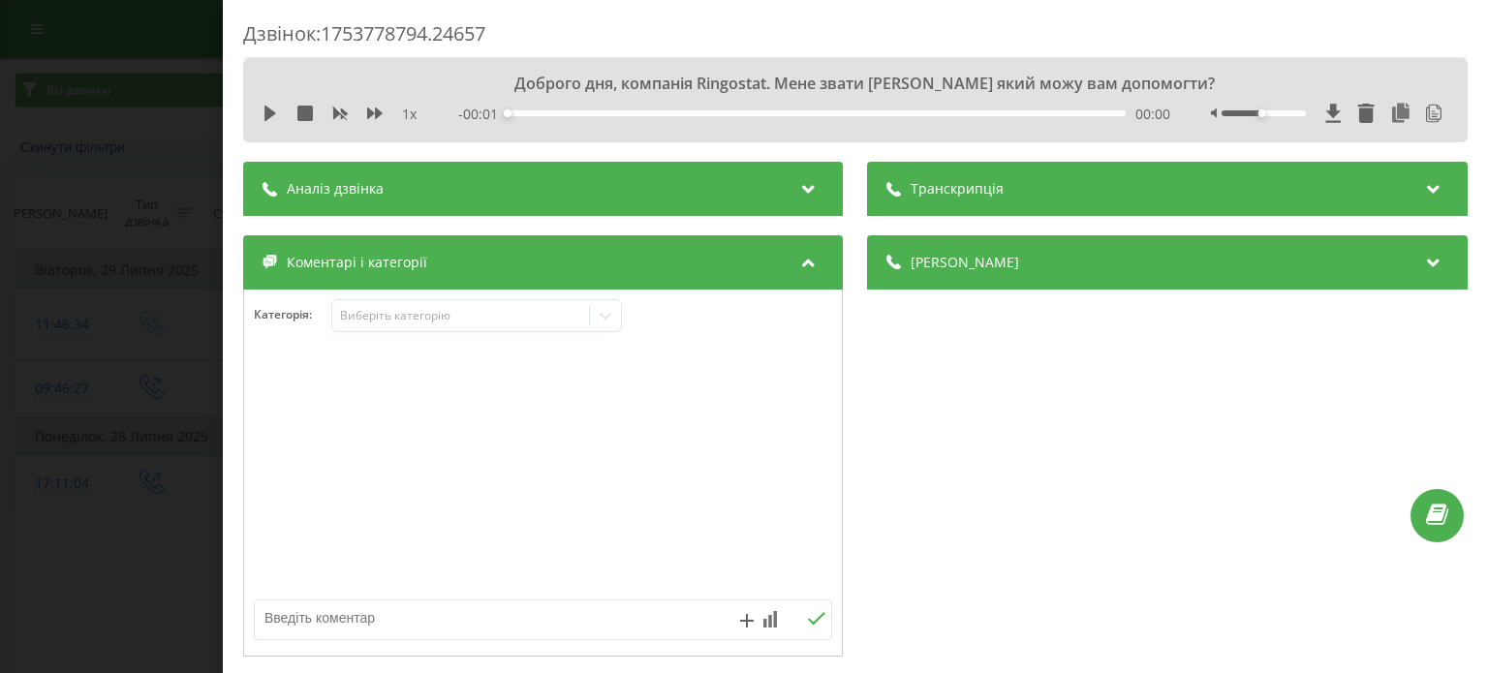
click at [1048, 193] on div "Транскрипція" at bounding box center [1168, 189] width 600 height 54
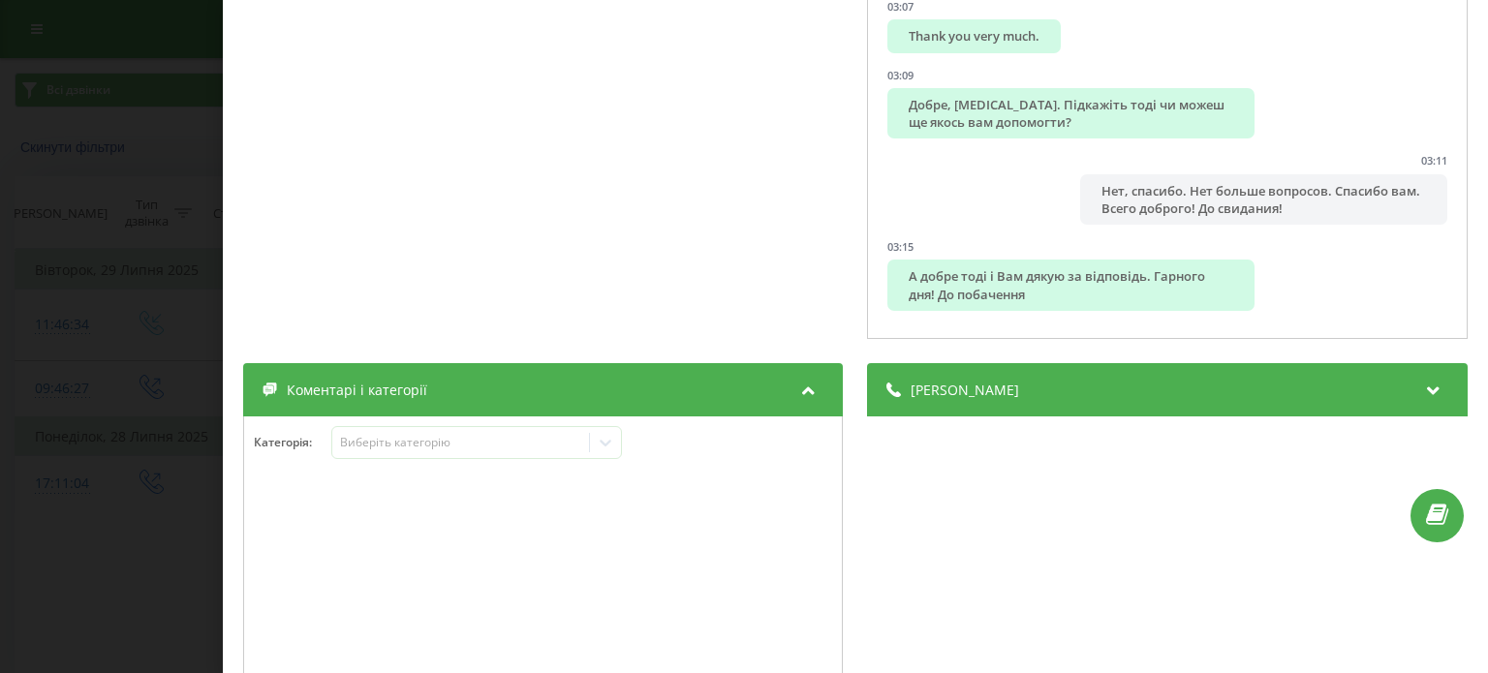
scroll to position [621, 0]
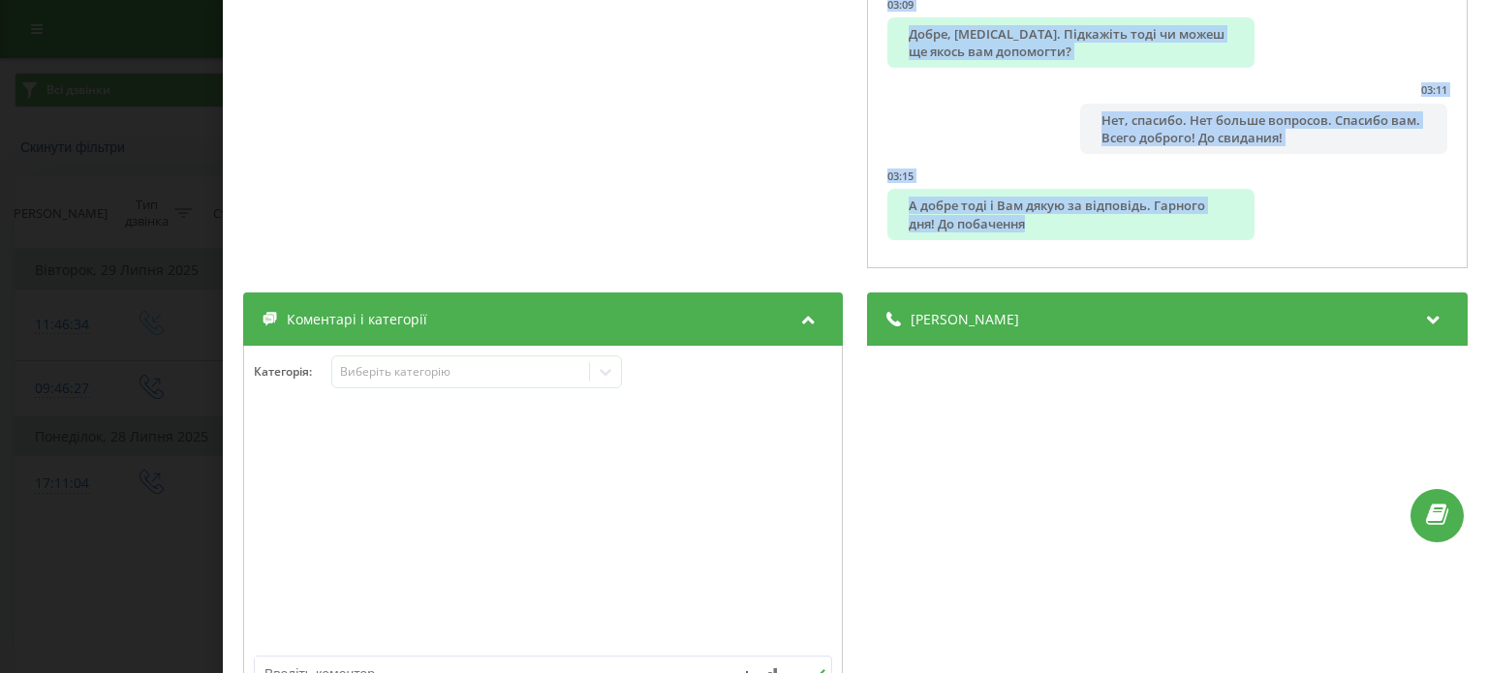
drag, startPoint x: 895, startPoint y: 276, endPoint x: 1188, endPoint y: 259, distance: 294.0
copy ul "Loremip dol, sitametc Adipiscin. Elit seddo Eius temp inci utl etdolorem? 82:97…"
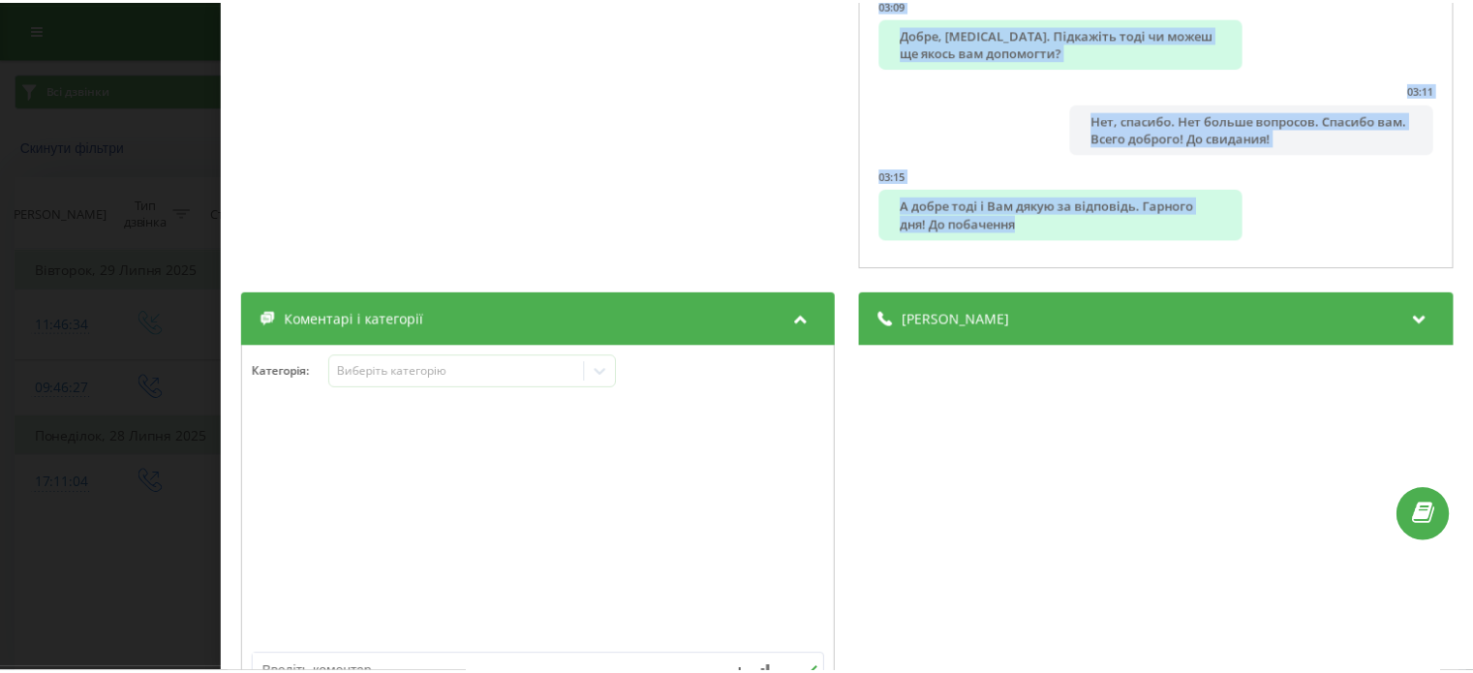
scroll to position [0, 0]
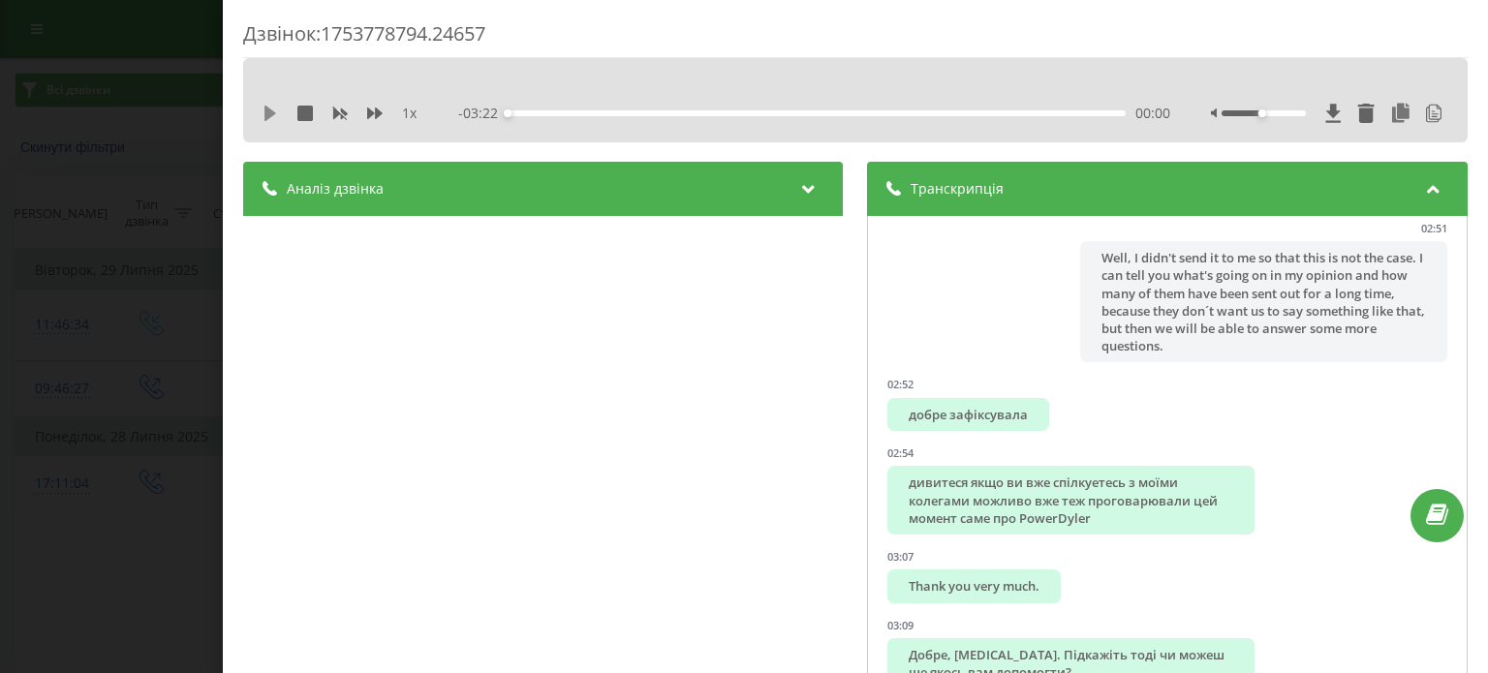
click at [267, 112] on icon at bounding box center [270, 113] width 12 height 15
click at [383, 119] on icon at bounding box center [374, 113] width 15 height 15
drag, startPoint x: 1252, startPoint y: 113, endPoint x: 1329, endPoint y: 128, distance: 77.9
click at [1329, 128] on div "Доброго дня, компанія Ringostat. Мене звати [PERSON_NAME] який можу вам допомог…" at bounding box center [855, 100] width 1224 height 84
click at [368, 116] on icon at bounding box center [374, 114] width 15 height 12
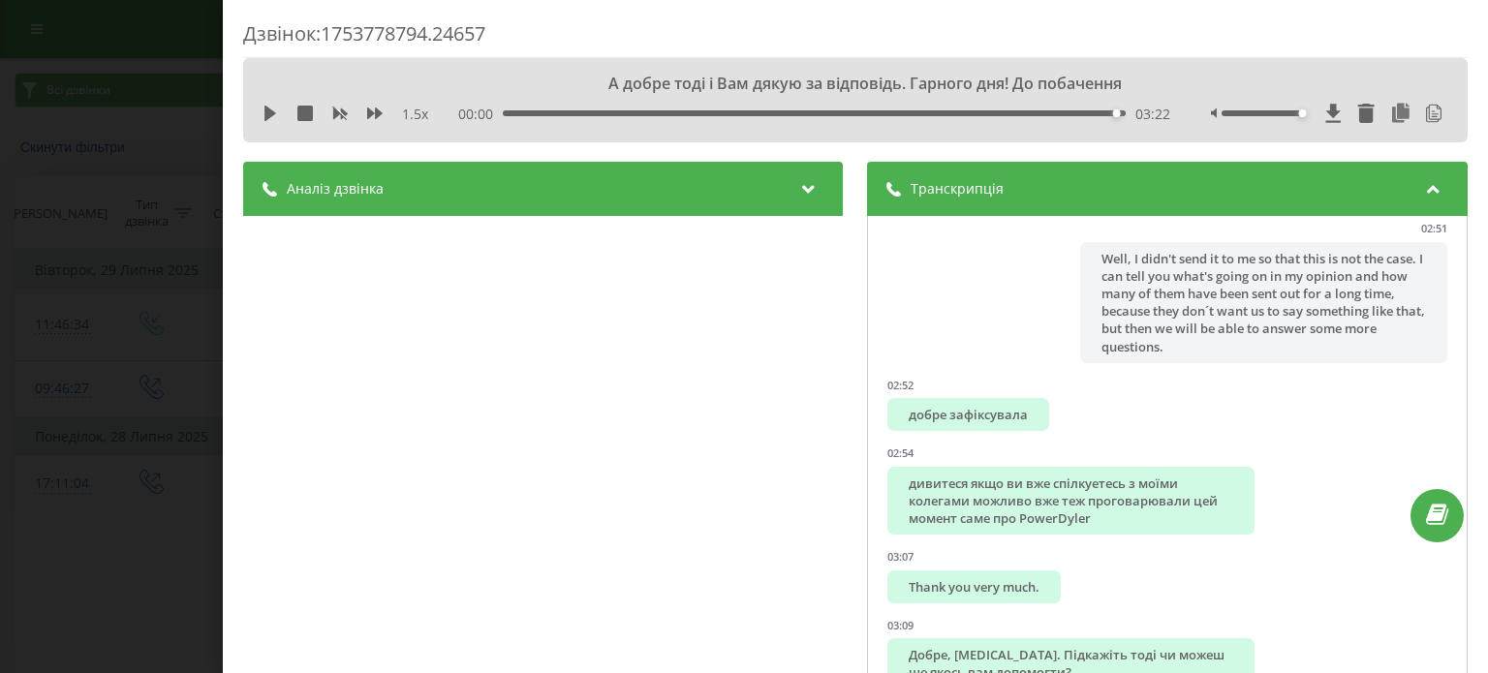
click at [158, 190] on div "Дзвінок : 1753778794.24657 А добре тоді і Вам дякую за відповідь. Гарного дня! …" at bounding box center [744, 336] width 1488 height 673
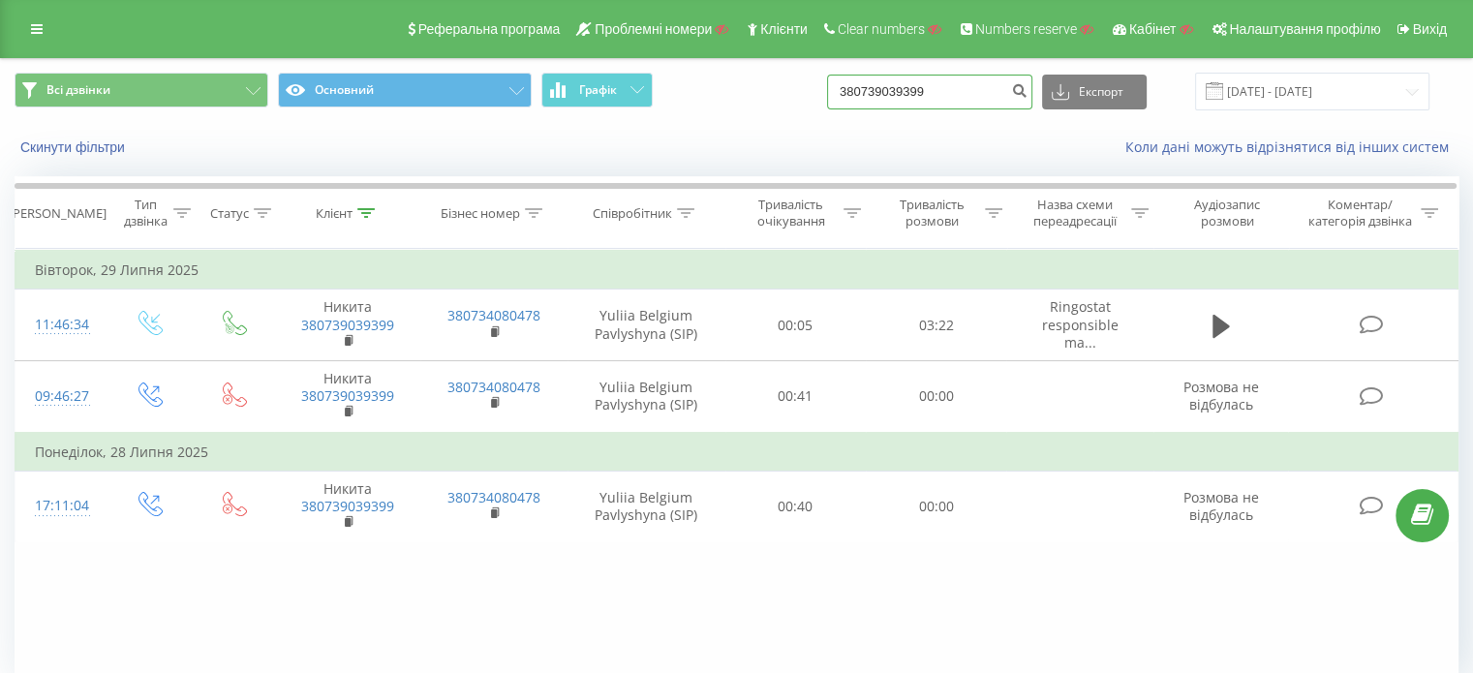
click at [990, 84] on input "380739039399" at bounding box center [929, 92] width 205 height 35
paste input "48602233013"
type input "48602233013"
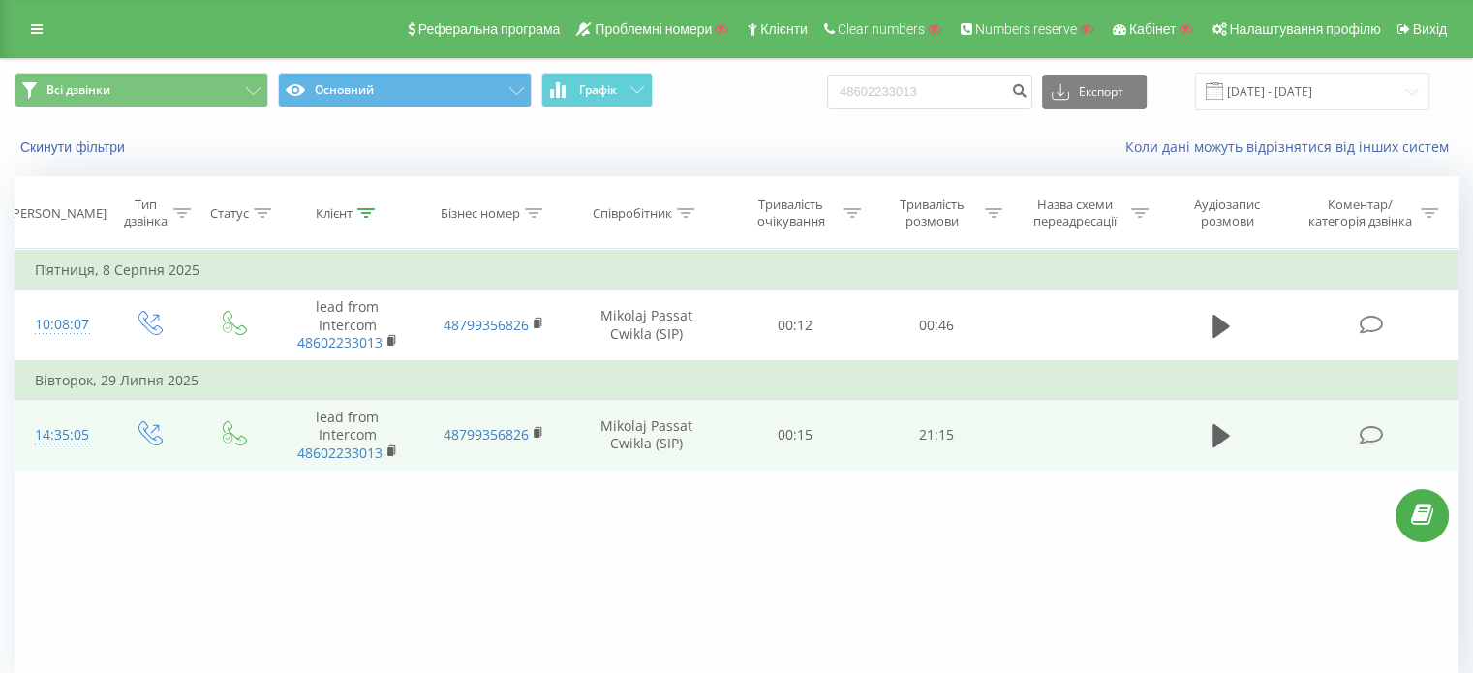
click at [1371, 426] on icon at bounding box center [1371, 435] width 24 height 20
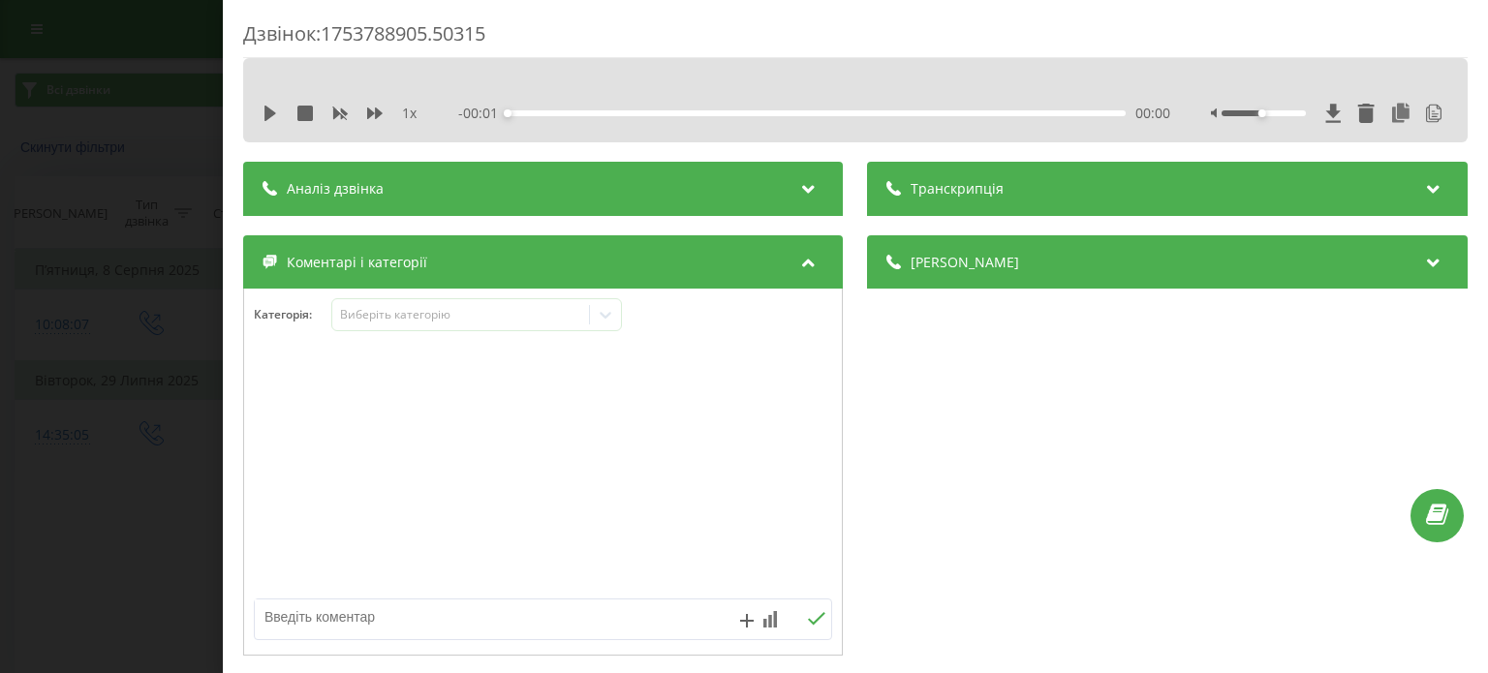
click at [980, 189] on span "Транскрипція" at bounding box center [957, 188] width 93 height 19
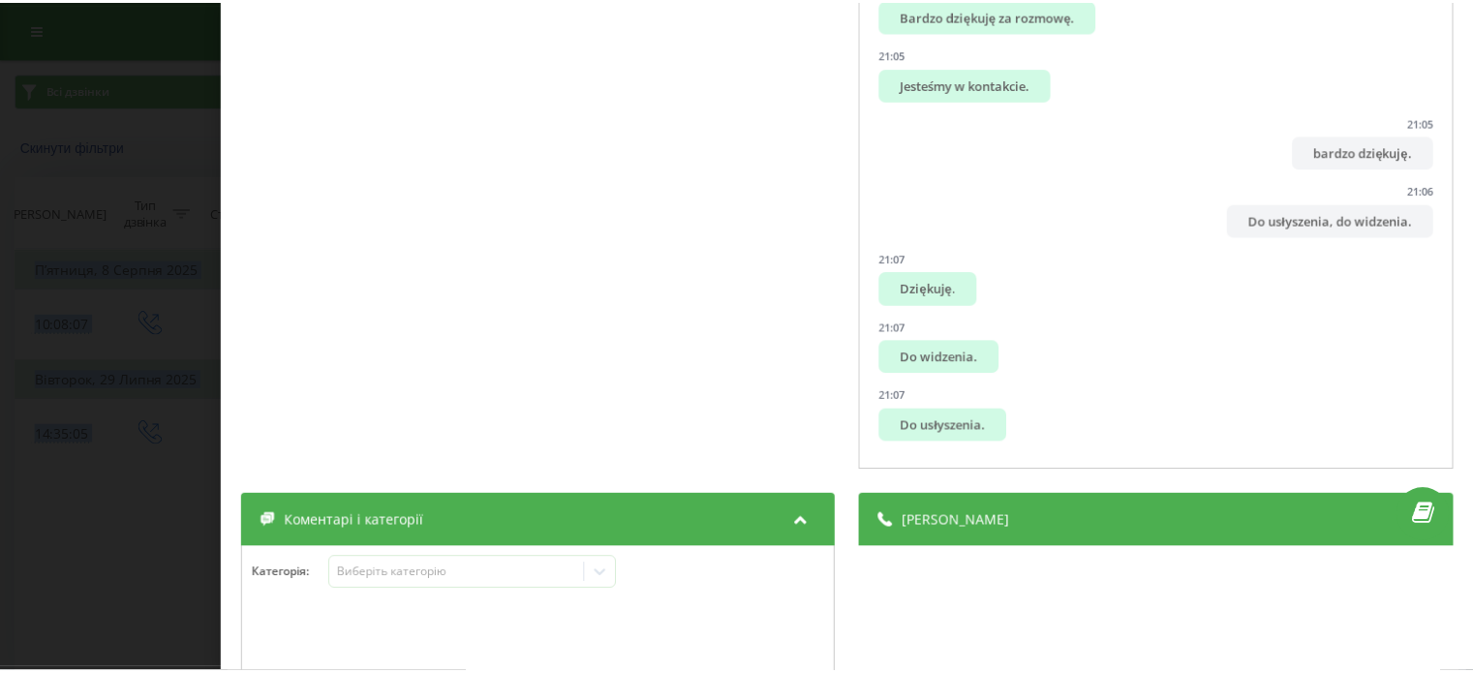
scroll to position [472, 0]
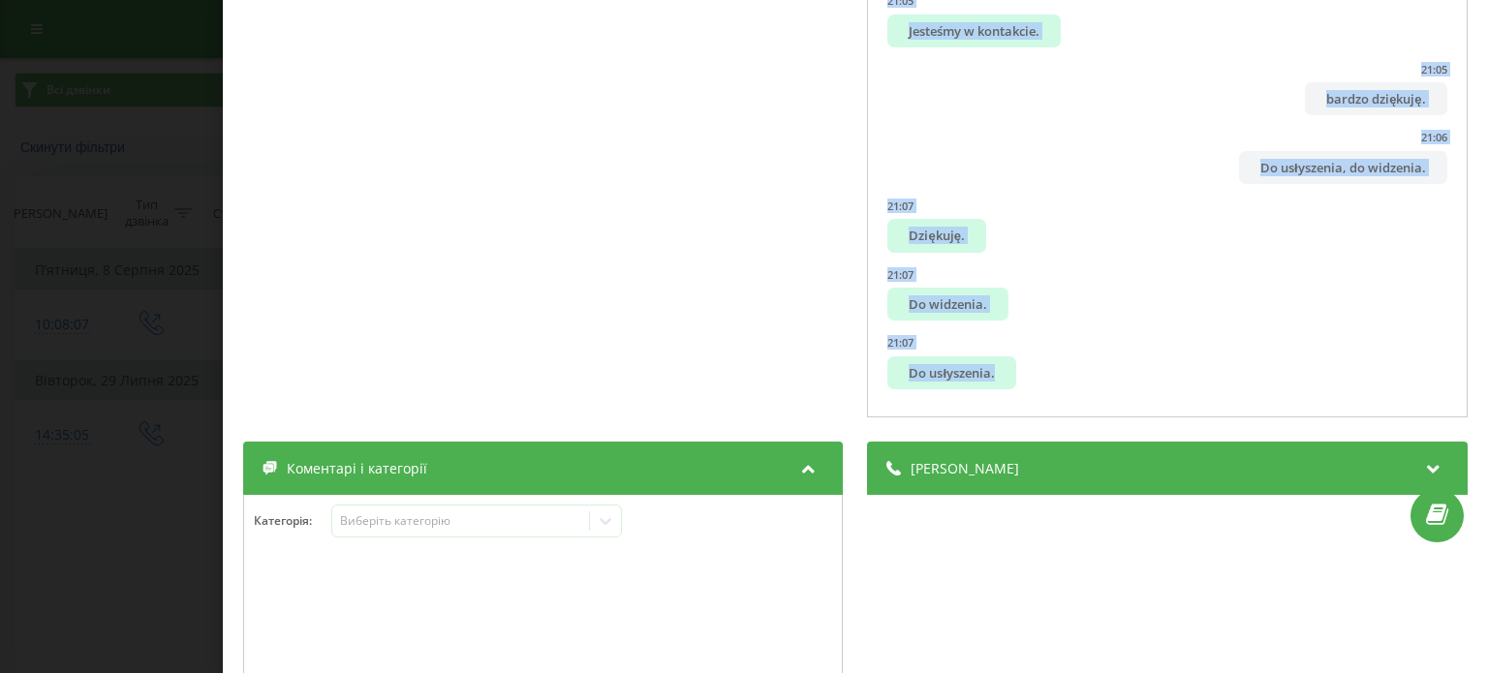
drag, startPoint x: 886, startPoint y: 259, endPoint x: 1138, endPoint y: 417, distance: 297.7
click at [1138, 417] on div "00:00 Halo, dzień dobry. 00:02 Dzień dobry, [PERSON_NAME] tej strony, odzwaniam…" at bounding box center [1168, 81] width 600 height 674
copy ul "Lore, ipsum dolor. 64:89 Sitam conse, Adipis Elitsed d eiu tempor, incididun u …"
click at [151, 88] on div "Дзвінок : 1753788905.50315 1 x - 21:08 00:00 00:00 Транскрипція 00:00 Halo, dzi…" at bounding box center [744, 336] width 1488 height 673
